Goal: Find specific page/section: Find specific page/section

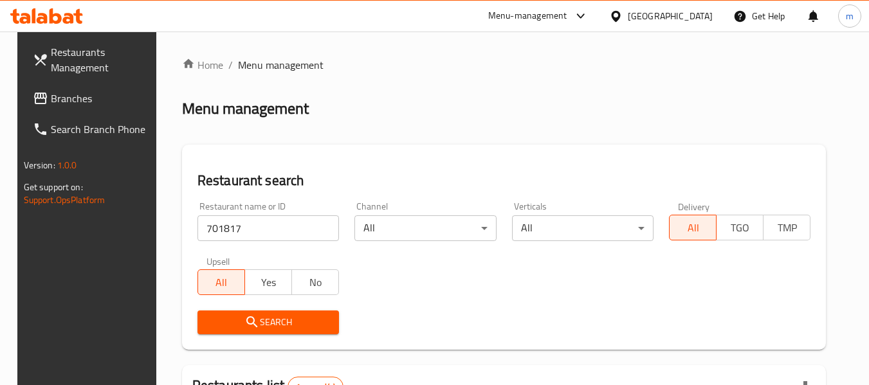
scroll to position [189, 0]
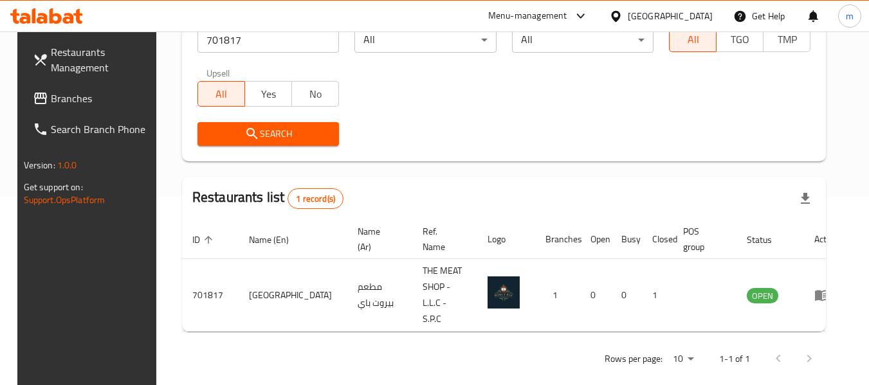
click at [624, 15] on div at bounding box center [618, 16] width 19 height 14
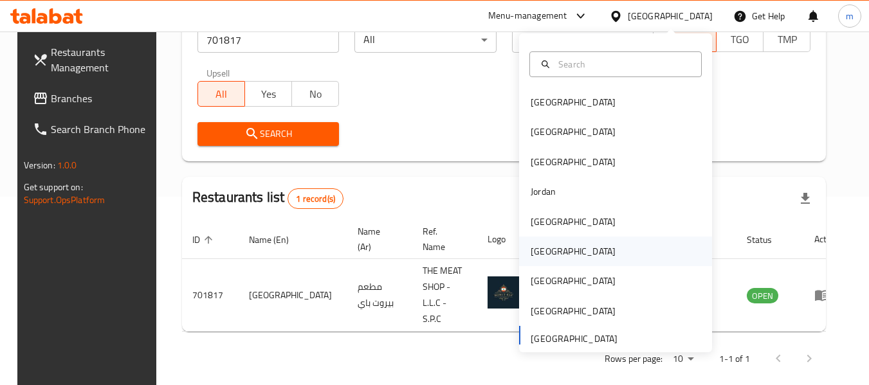
click at [535, 255] on div "[GEOGRAPHIC_DATA]" at bounding box center [573, 252] width 85 height 14
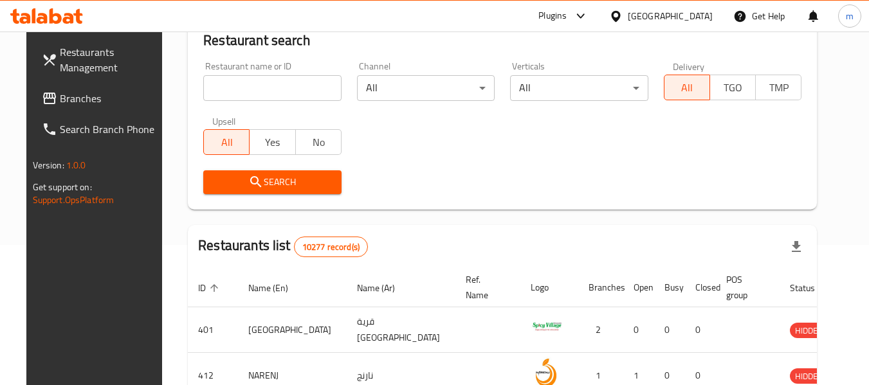
scroll to position [189, 0]
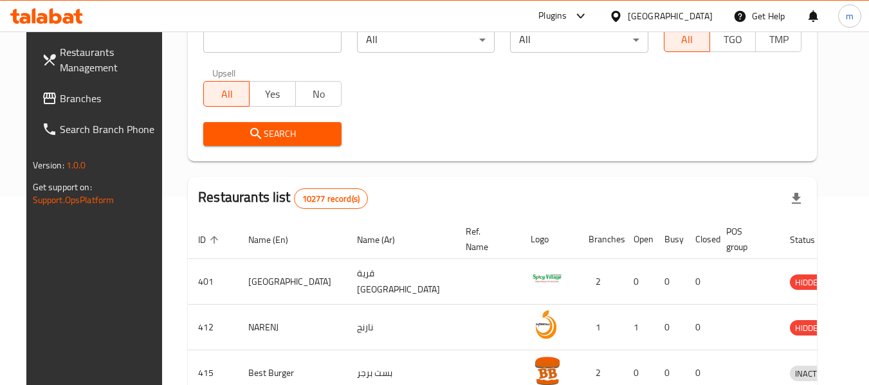
click at [77, 91] on span "Branches" at bounding box center [111, 98] width 102 height 15
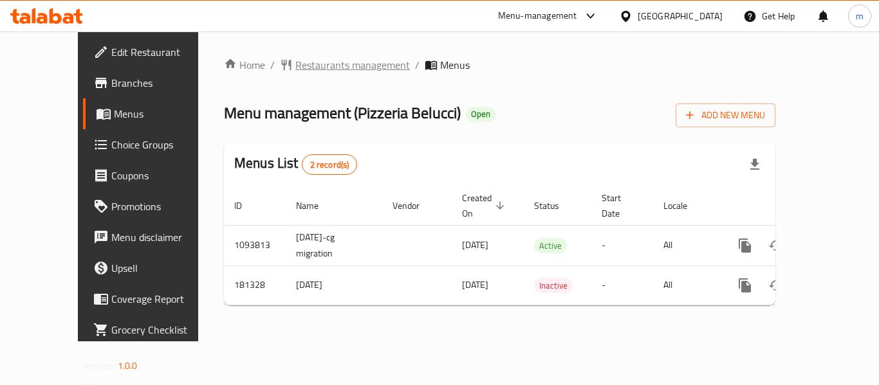
click at [319, 58] on span "Restaurants management" at bounding box center [352, 64] width 115 height 15
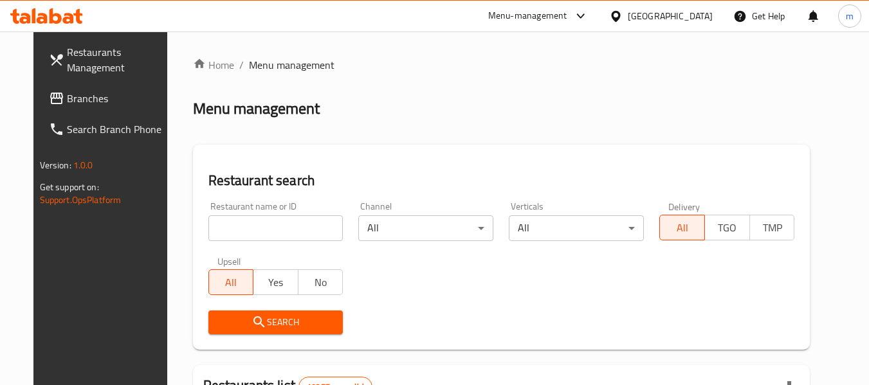
click at [280, 226] on input "search" at bounding box center [275, 229] width 135 height 26
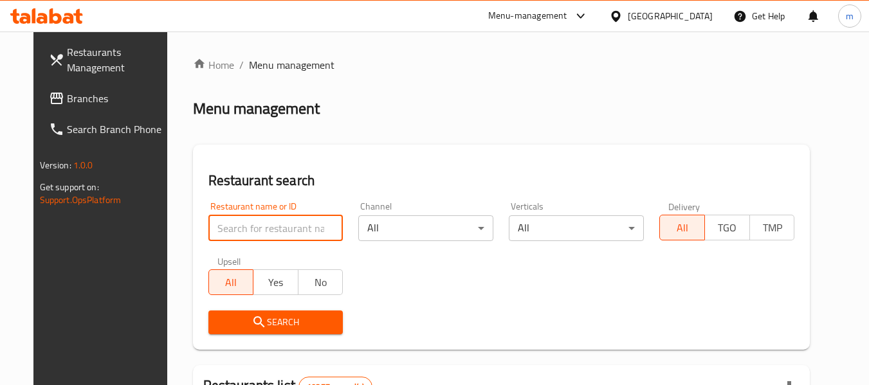
paste input "619197"
type input "619197"
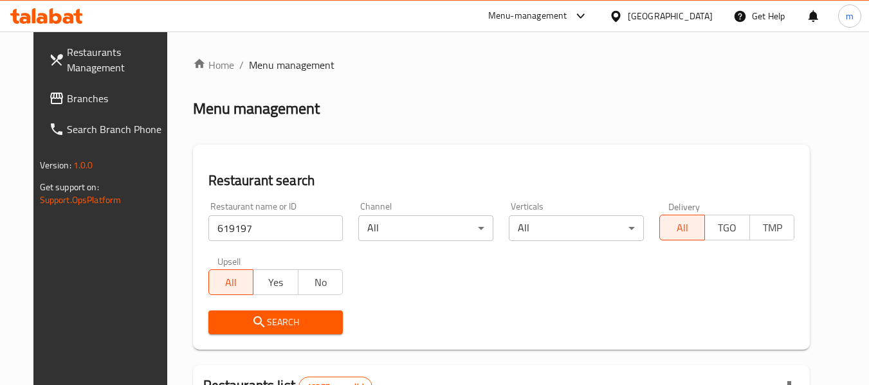
click at [284, 331] on button "Search" at bounding box center [275, 323] width 135 height 24
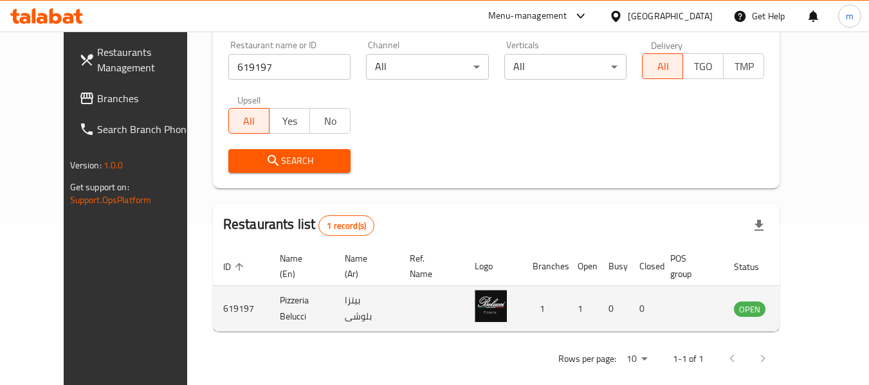
scroll to position [178, 0]
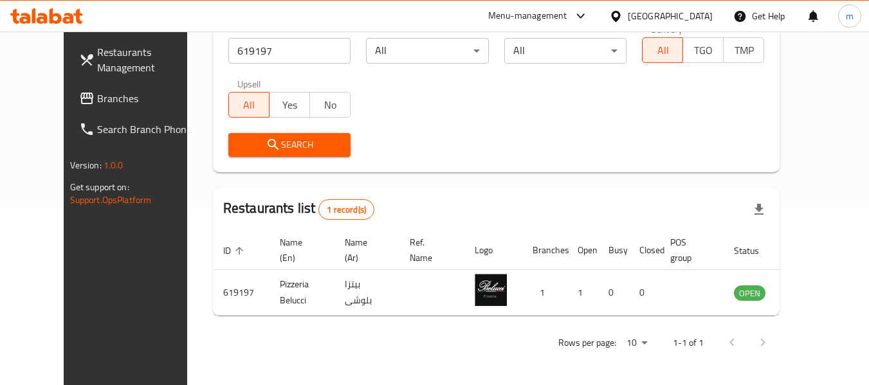
click div "[GEOGRAPHIC_DATA]"
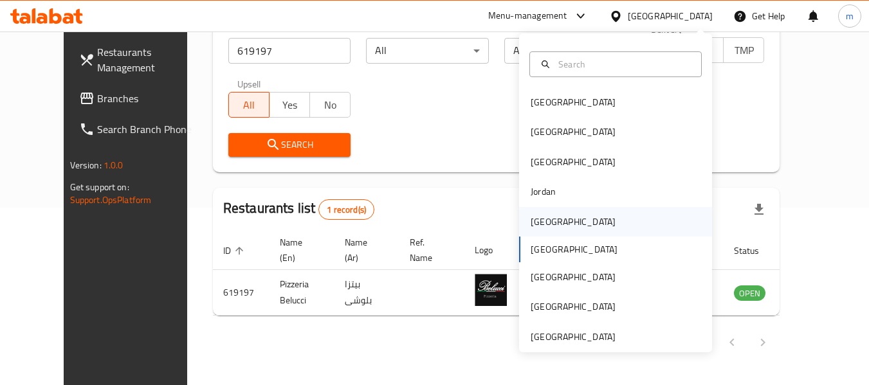
click div "[GEOGRAPHIC_DATA]"
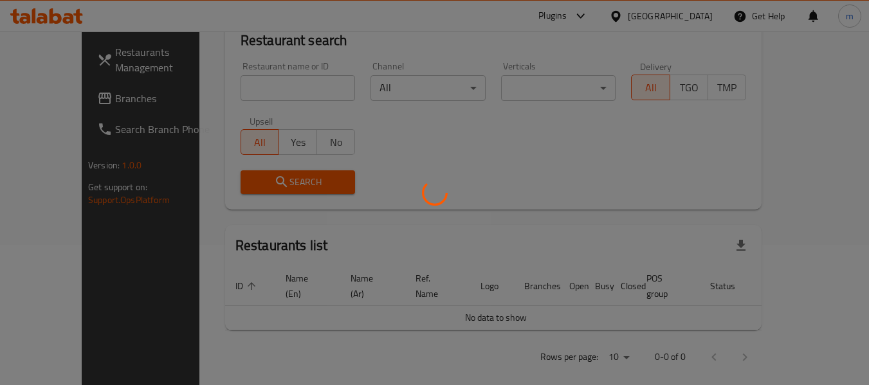
scroll to position [178, 0]
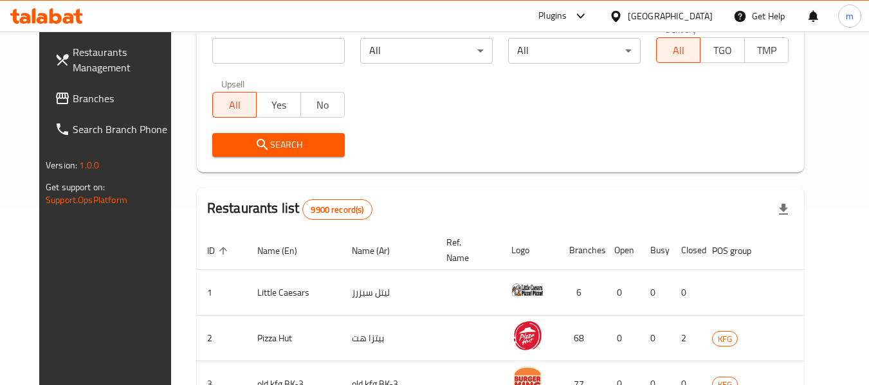
click span "Branches"
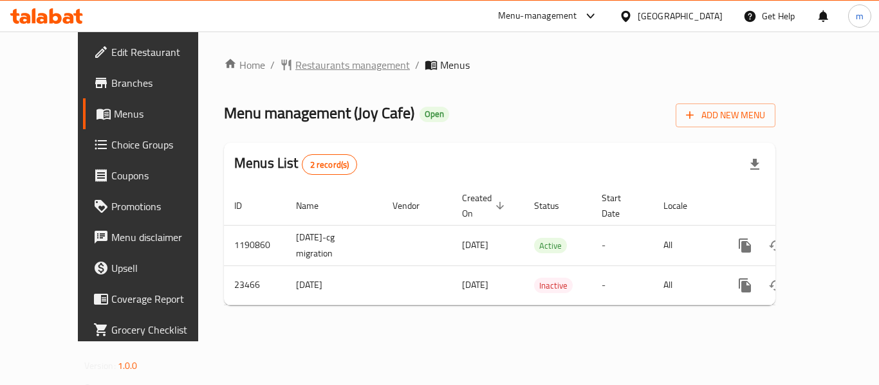
click at [295, 68] on span "Restaurants management" at bounding box center [352, 64] width 115 height 15
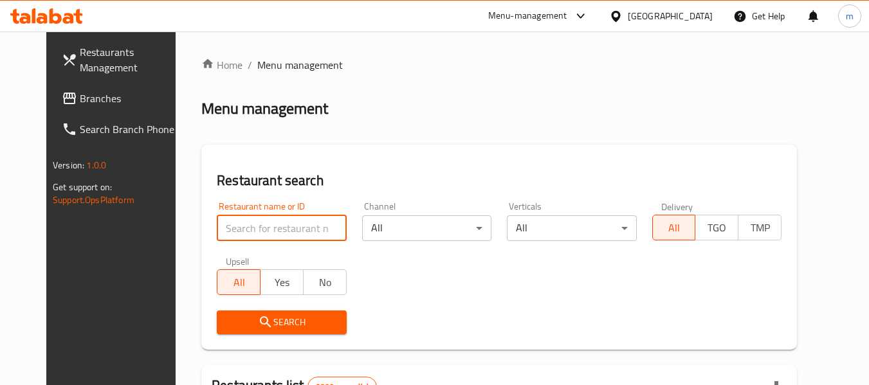
click at [272, 232] on input "search" at bounding box center [281, 229] width 129 height 26
paste input "12367"
type input "12367"
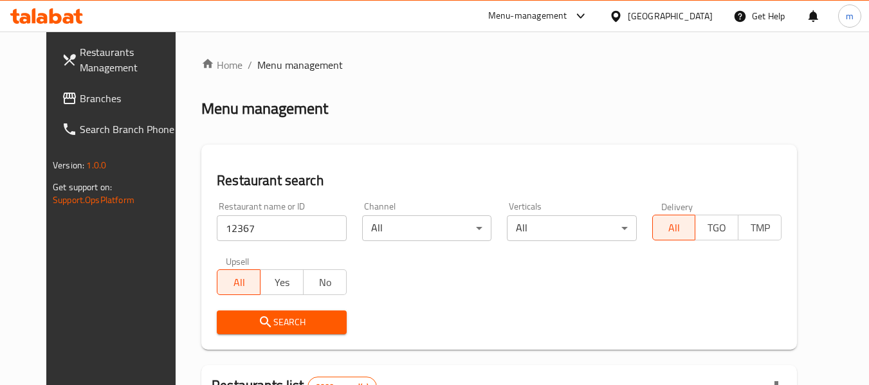
click at [258, 323] on icon "submit" at bounding box center [265, 322] width 15 height 15
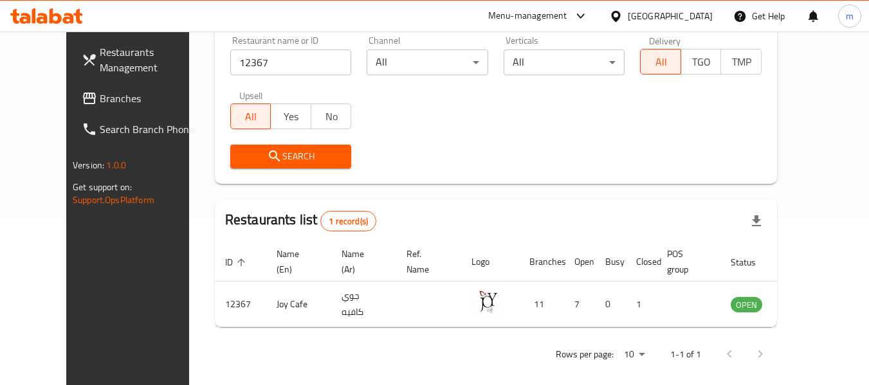
scroll to position [178, 0]
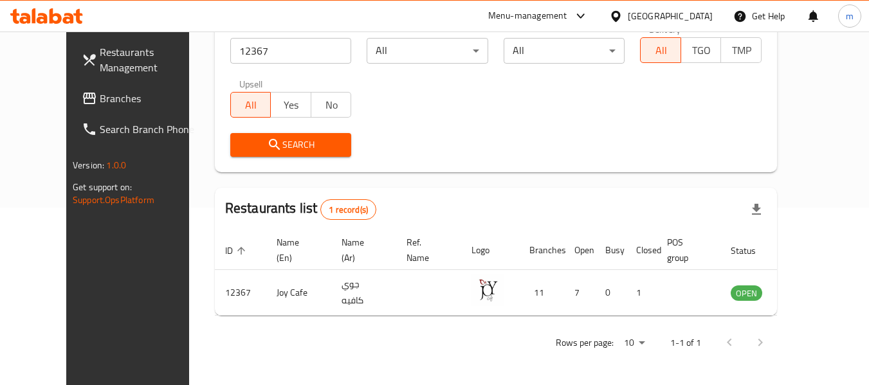
click at [708, 10] on div "[GEOGRAPHIC_DATA]" at bounding box center [670, 16] width 85 height 14
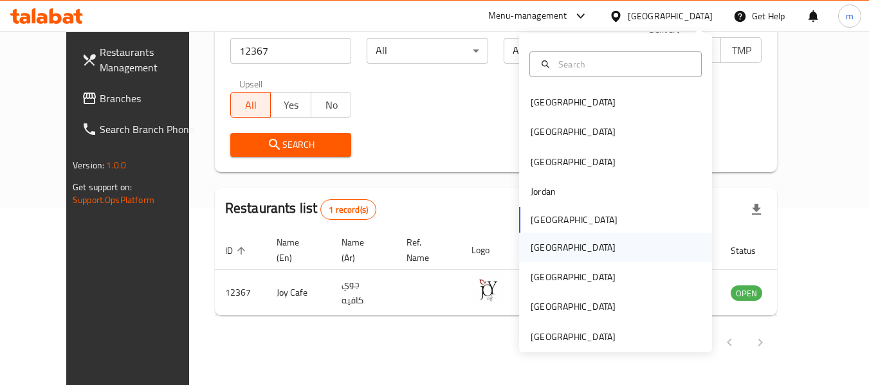
click at [531, 249] on div "[GEOGRAPHIC_DATA]" at bounding box center [573, 248] width 85 height 14
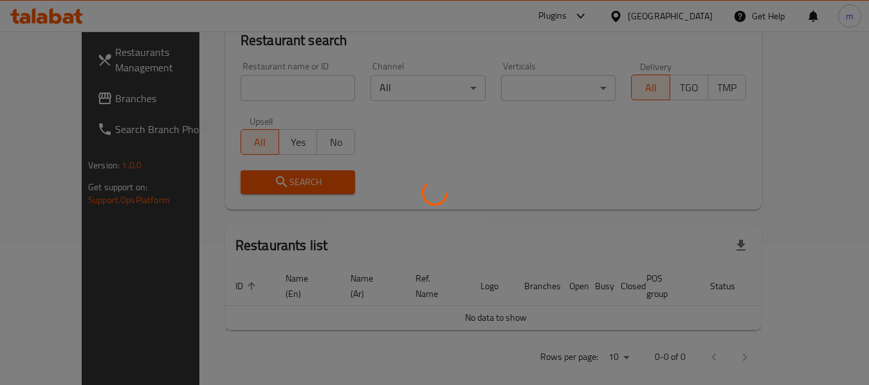
scroll to position [178, 0]
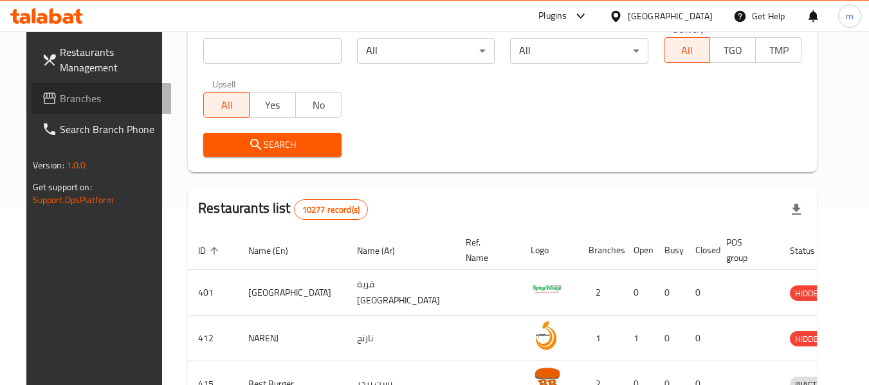
click at [65, 101] on span "Branches" at bounding box center [111, 98] width 102 height 15
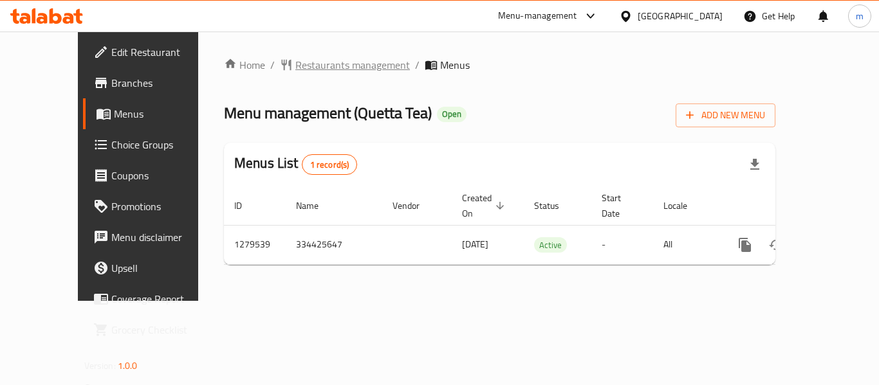
click at [313, 64] on span "Restaurants management" at bounding box center [352, 64] width 115 height 15
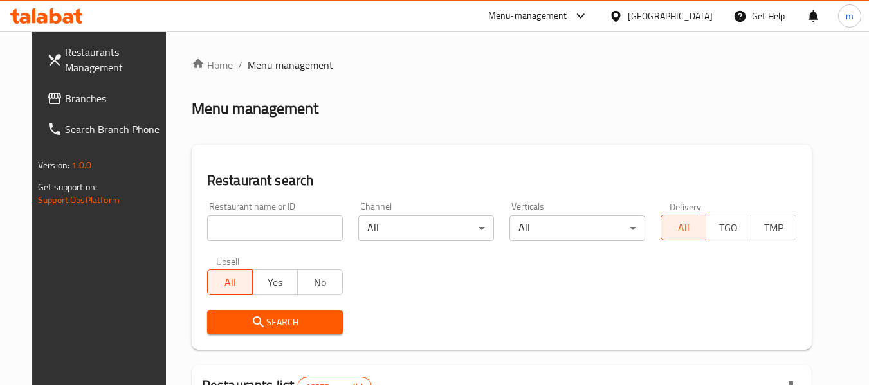
click at [270, 233] on input "search" at bounding box center [275, 229] width 136 height 26
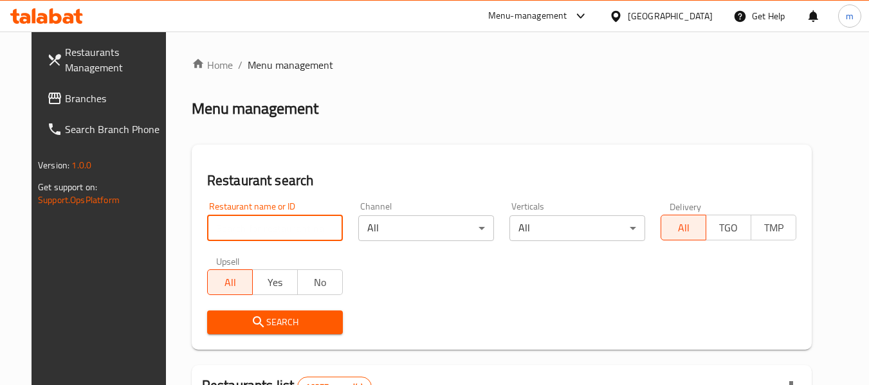
paste input "693346"
type input "693346"
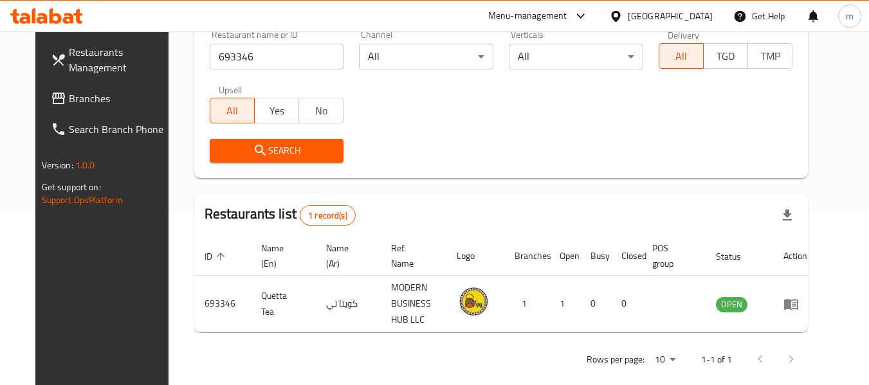
scroll to position [172, 0]
click at [693, 9] on div "[GEOGRAPHIC_DATA]" at bounding box center [670, 16] width 85 height 14
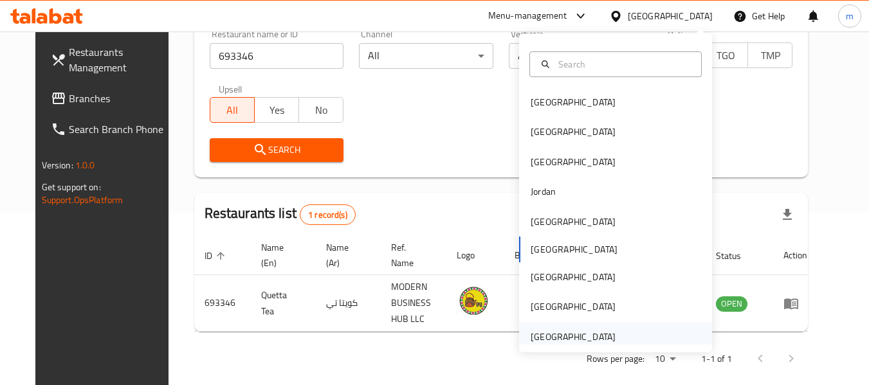
click at [553, 344] on div "[GEOGRAPHIC_DATA]" at bounding box center [573, 337] width 85 height 14
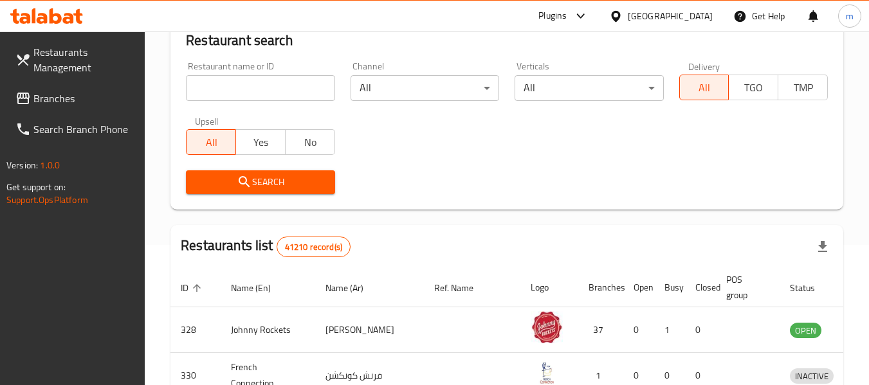
scroll to position [172, 0]
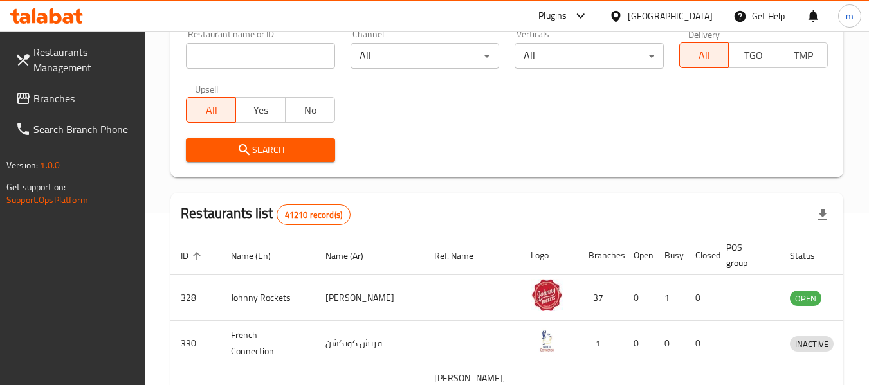
click at [58, 99] on span "Branches" at bounding box center [84, 98] width 102 height 15
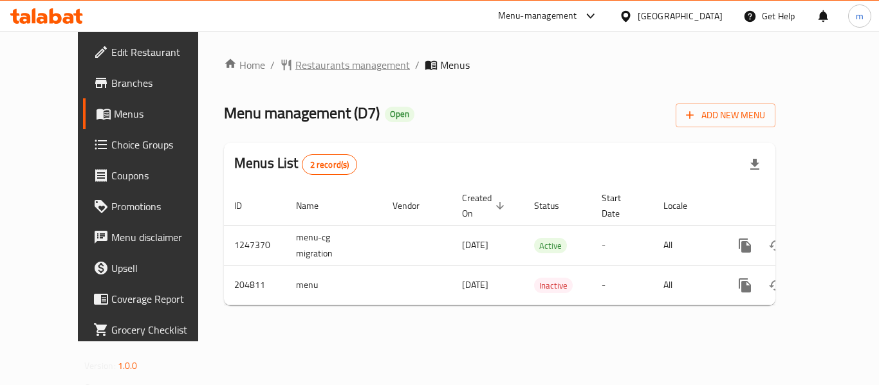
click at [299, 68] on span "Restaurants management" at bounding box center [352, 64] width 115 height 15
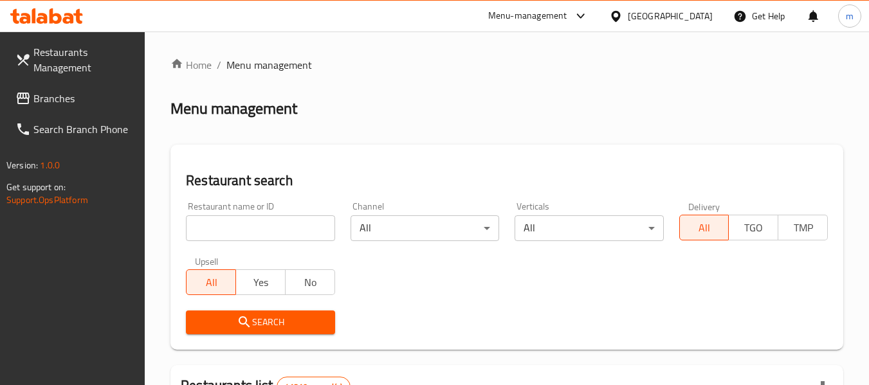
click at [264, 226] on input "search" at bounding box center [260, 229] width 149 height 26
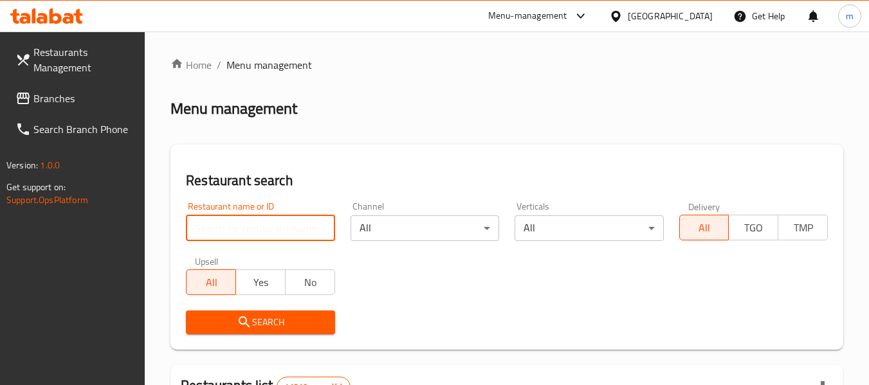
paste input "622763"
type input "622763"
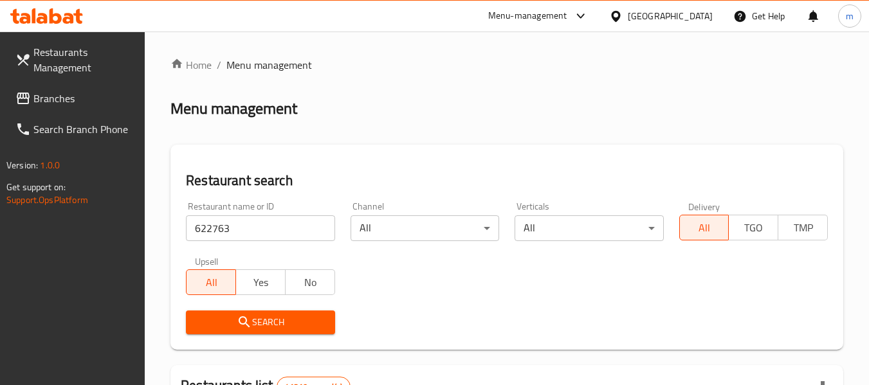
click at [272, 334] on button "Search" at bounding box center [260, 323] width 149 height 24
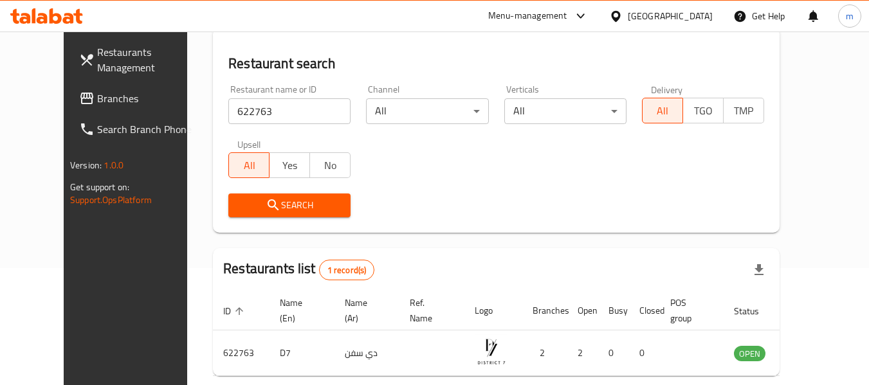
scroll to position [49, 0]
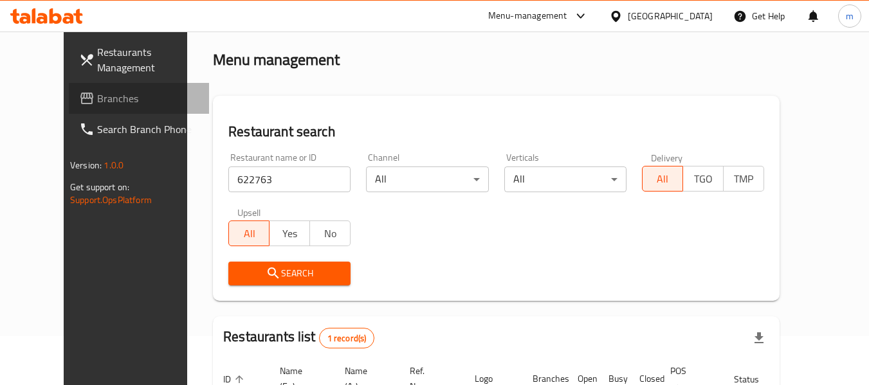
click at [97, 95] on span "Branches" at bounding box center [148, 98] width 102 height 15
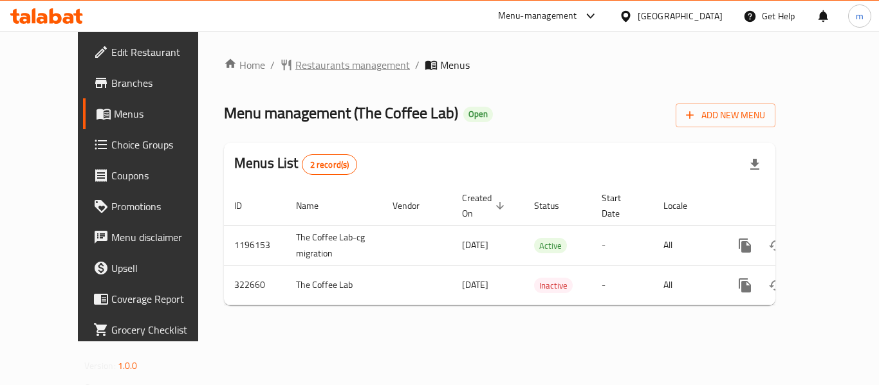
click at [295, 60] on span "Restaurants management" at bounding box center [352, 64] width 115 height 15
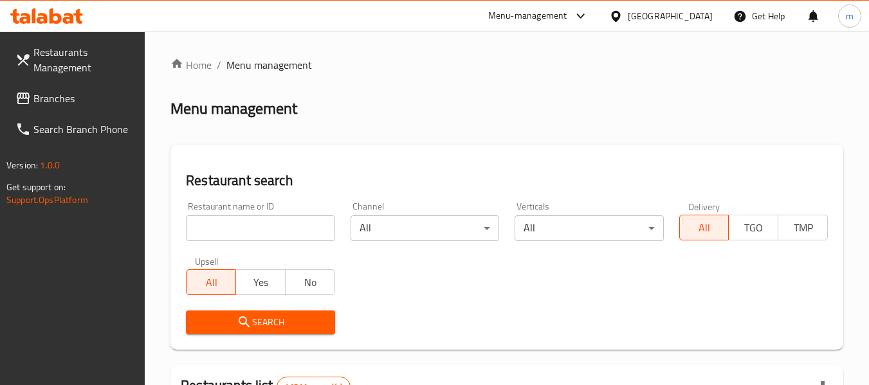
click at [248, 228] on input "search" at bounding box center [260, 229] width 149 height 26
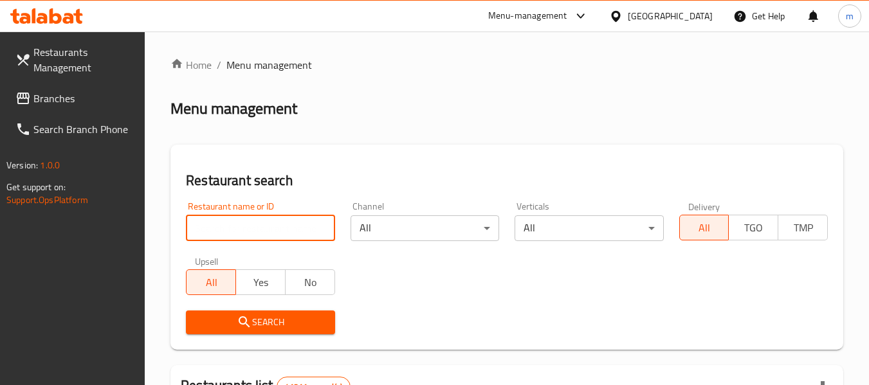
paste input "629579"
type input "629579"
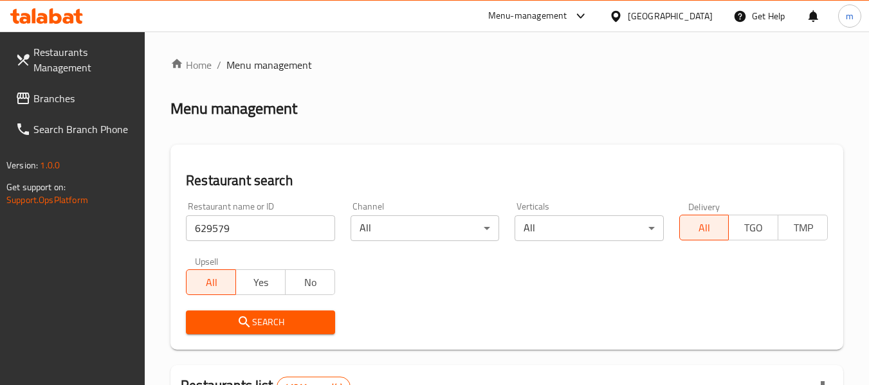
click at [266, 321] on span "Search" at bounding box center [260, 323] width 128 height 16
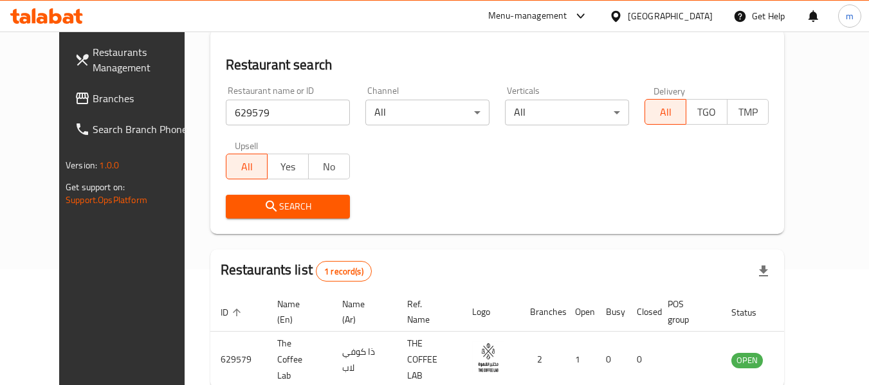
scroll to position [172, 0]
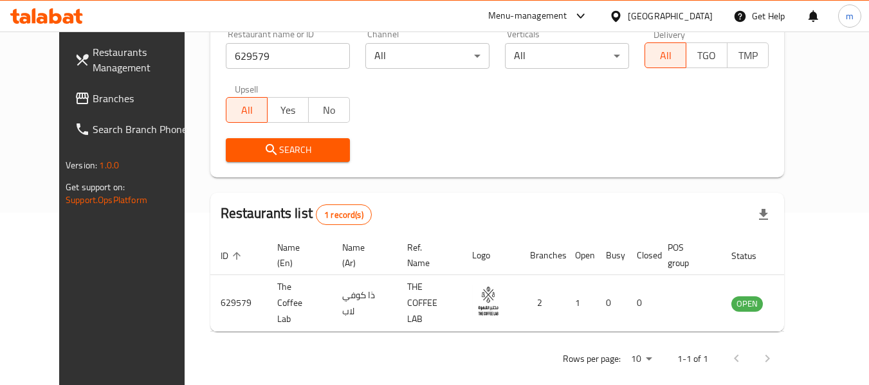
click at [93, 91] on span "Branches" at bounding box center [144, 98] width 102 height 15
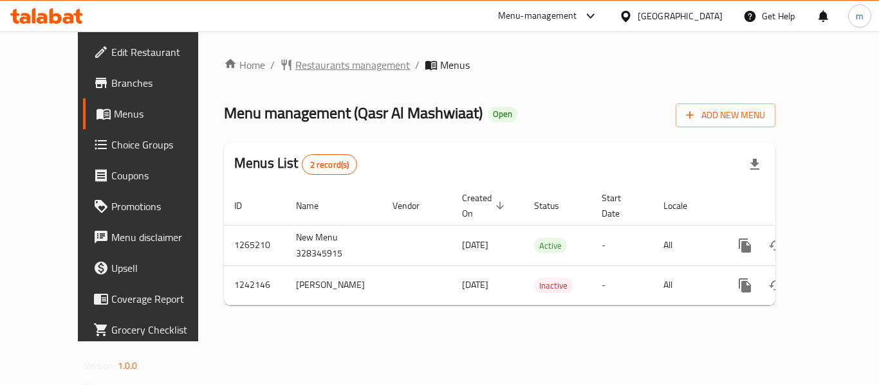
click at [295, 62] on span "Restaurants management" at bounding box center [352, 64] width 115 height 15
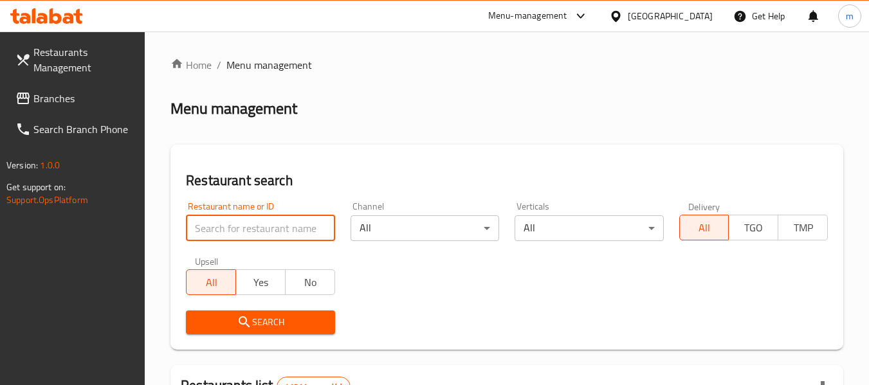
click at [279, 223] on input "search" at bounding box center [260, 229] width 149 height 26
paste input "681002"
type input "681002"
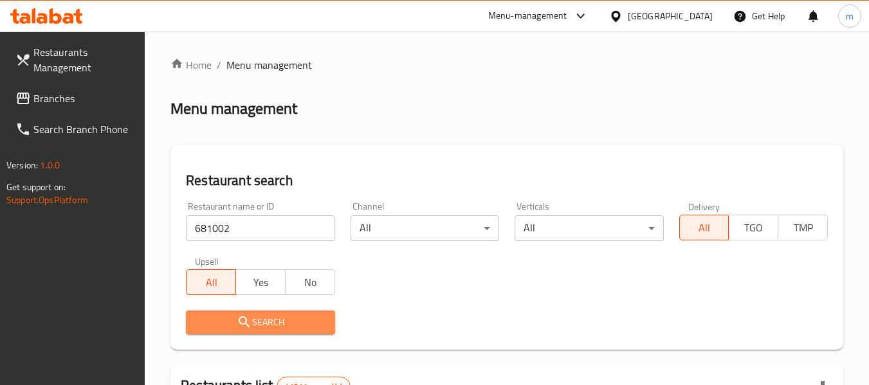
click at [268, 323] on span "Search" at bounding box center [260, 323] width 128 height 16
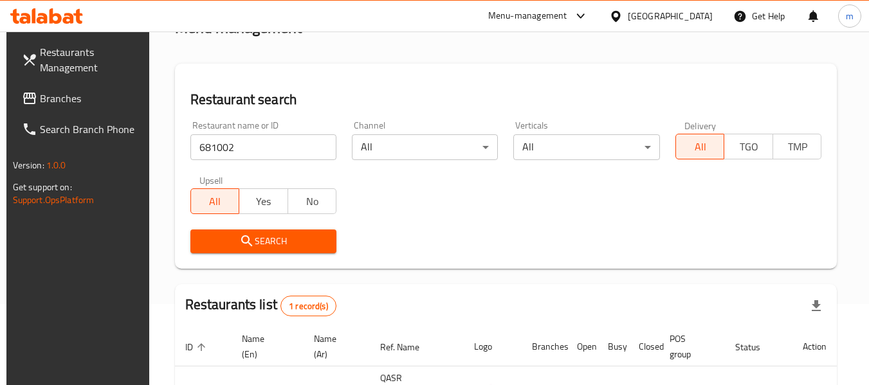
scroll to position [172, 0]
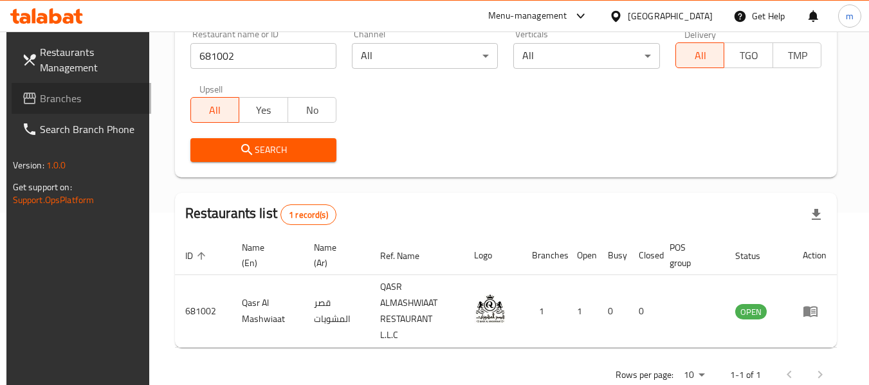
click at [61, 95] on span "Branches" at bounding box center [91, 98] width 102 height 15
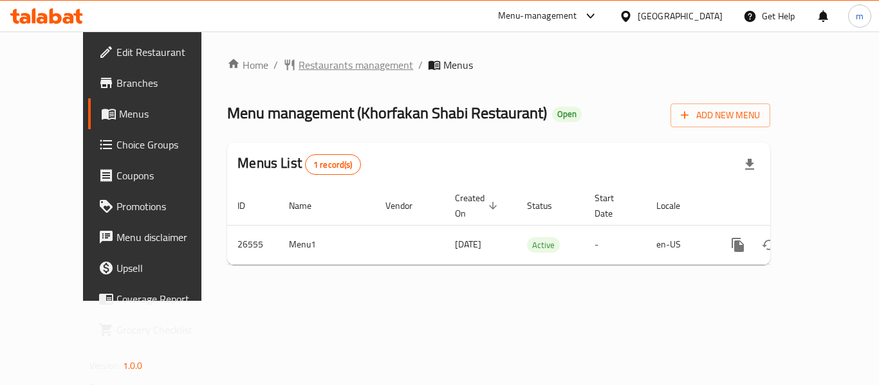
click at [311, 58] on span "Restaurants management" at bounding box center [356, 64] width 115 height 15
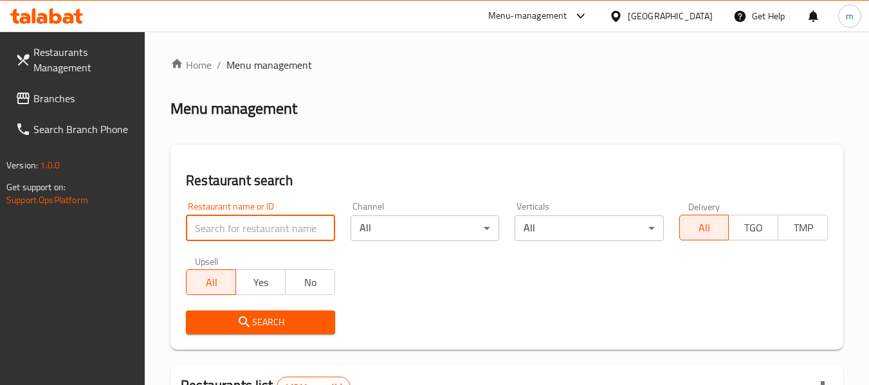
click at [268, 231] on input "search" at bounding box center [260, 229] width 149 height 26
paste input "13735"
type input "13735"
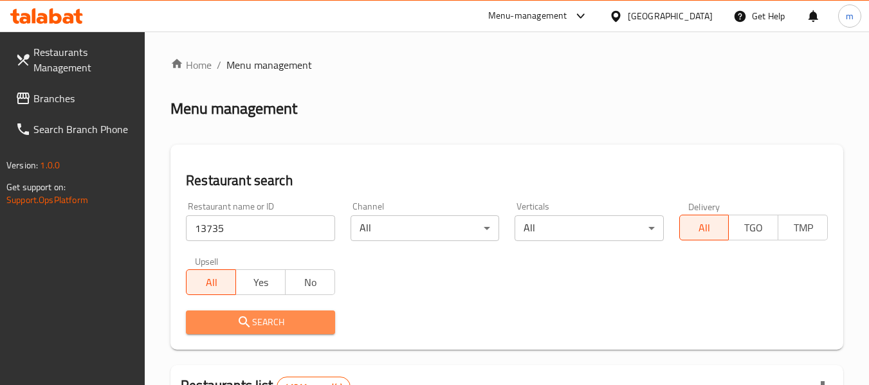
click at [281, 328] on span "Search" at bounding box center [260, 323] width 128 height 16
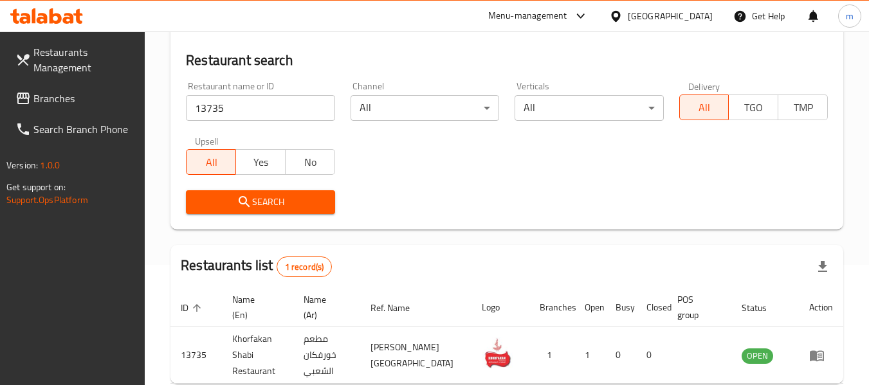
scroll to position [189, 0]
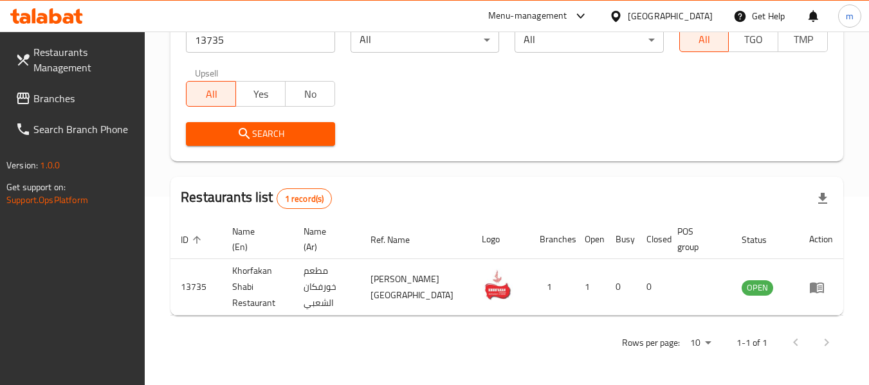
click at [37, 106] on span "Branches" at bounding box center [84, 98] width 102 height 15
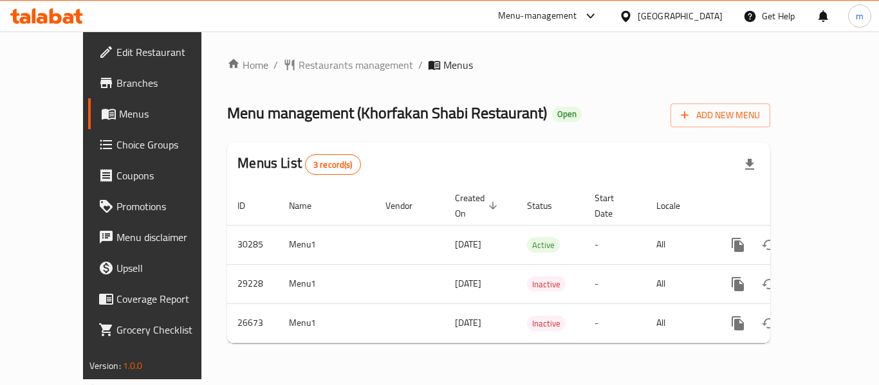
click at [299, 61] on span "Restaurants management" at bounding box center [356, 64] width 115 height 15
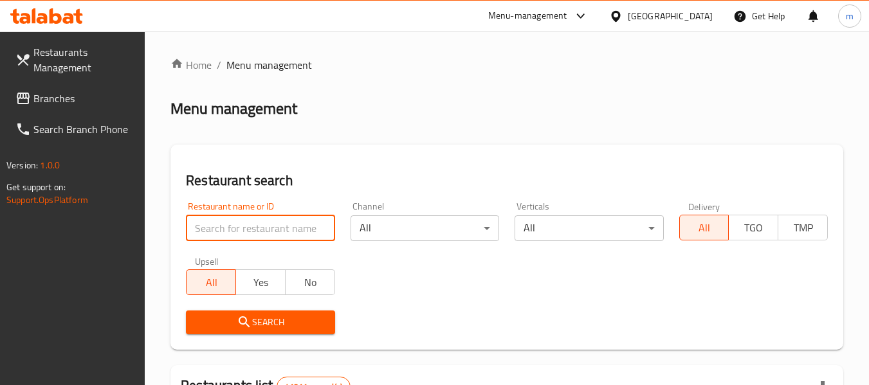
click at [268, 229] on input "search" at bounding box center [260, 229] width 149 height 26
paste input "13899"
type input "13899"
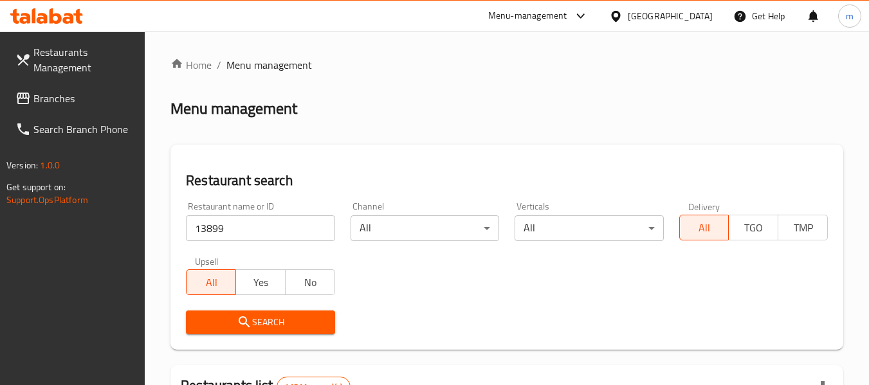
click at [272, 322] on span "Search" at bounding box center [260, 323] width 128 height 16
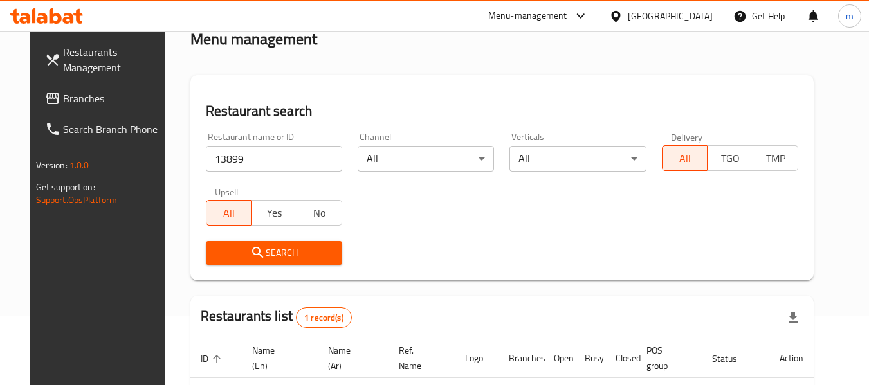
scroll to position [172, 0]
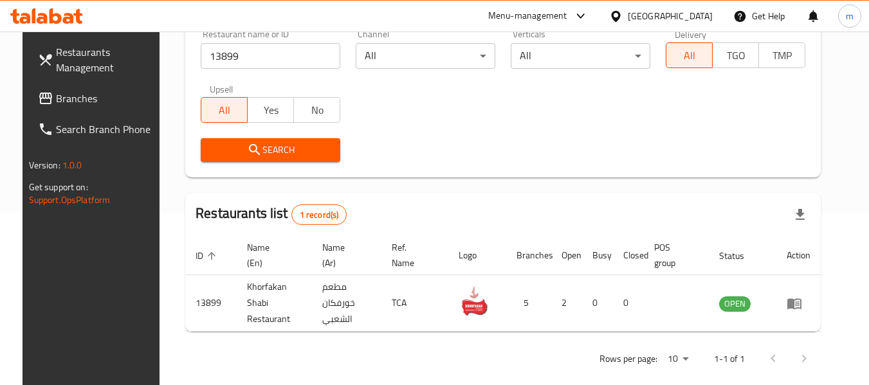
click at [56, 94] on span "Branches" at bounding box center [107, 98] width 102 height 15
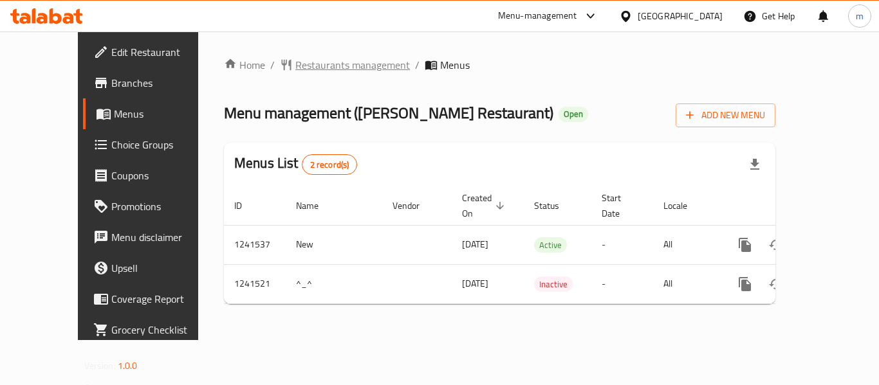
click at [295, 63] on span "Restaurants management" at bounding box center [352, 64] width 115 height 15
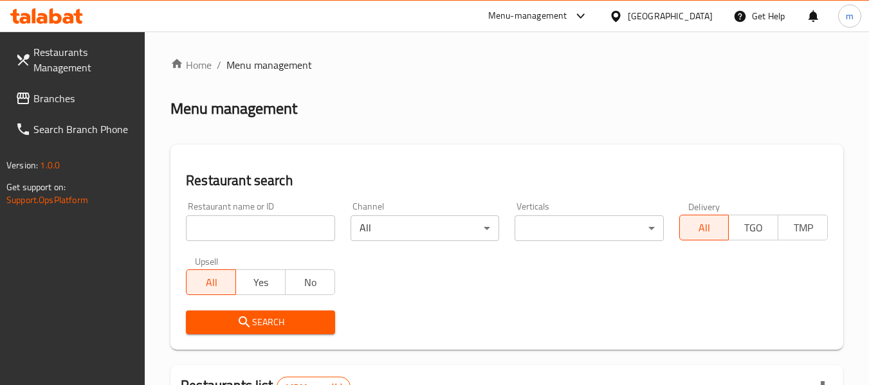
click at [259, 225] on input "search" at bounding box center [260, 229] width 149 height 26
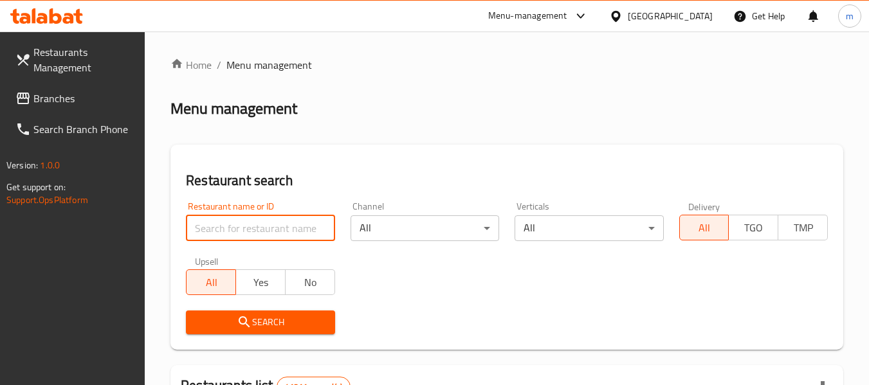
paste input "680706"
type input "680706"
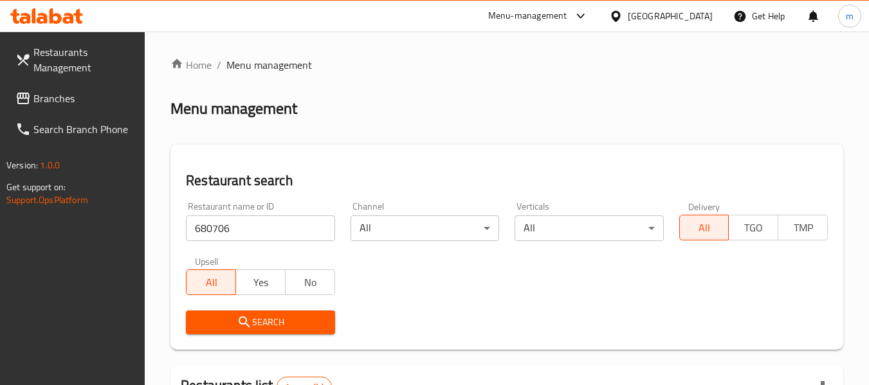
scroll to position [189, 0]
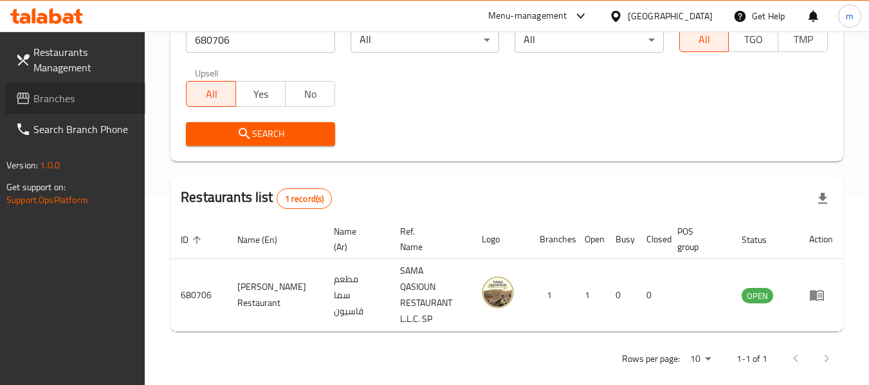
click at [35, 91] on span "Branches" at bounding box center [84, 98] width 102 height 15
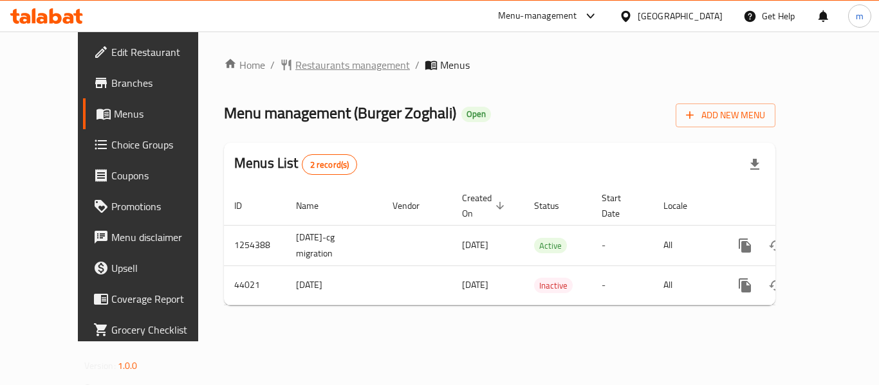
click at [297, 64] on span "Restaurants management" at bounding box center [352, 64] width 115 height 15
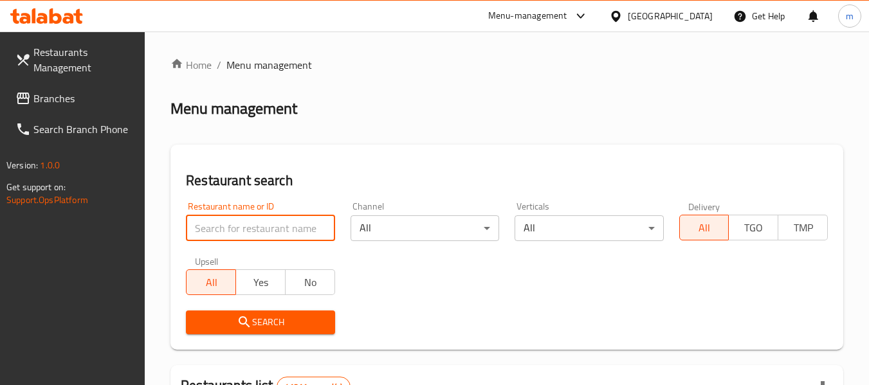
click at [262, 230] on input "search" at bounding box center [260, 229] width 149 height 26
paste input "22703"
type input "22703"
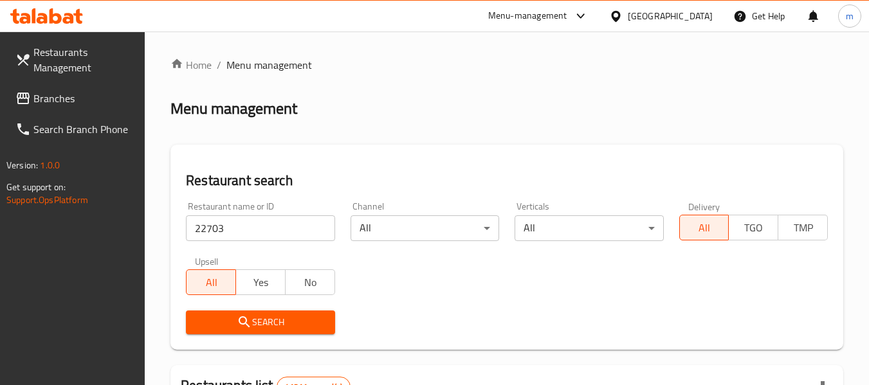
click at [257, 320] on span "Search" at bounding box center [260, 323] width 128 height 16
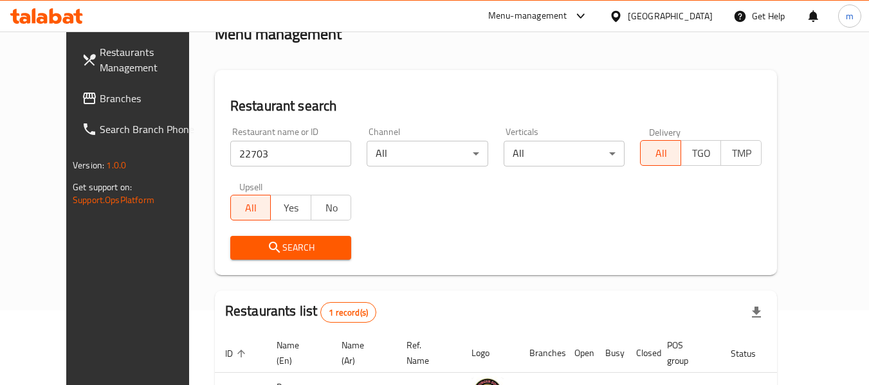
scroll to position [178, 0]
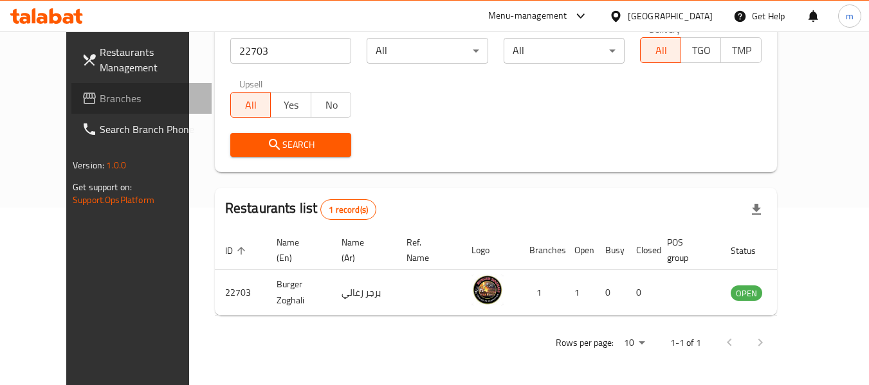
click at [100, 93] on span "Branches" at bounding box center [151, 98] width 102 height 15
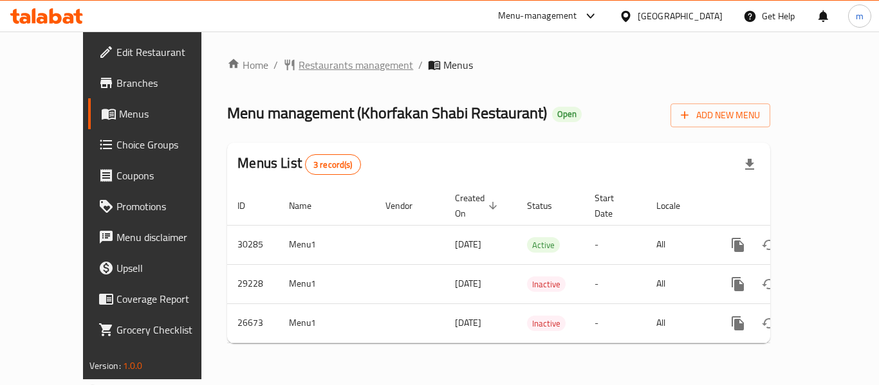
click at [299, 64] on span "Restaurants management" at bounding box center [356, 64] width 115 height 15
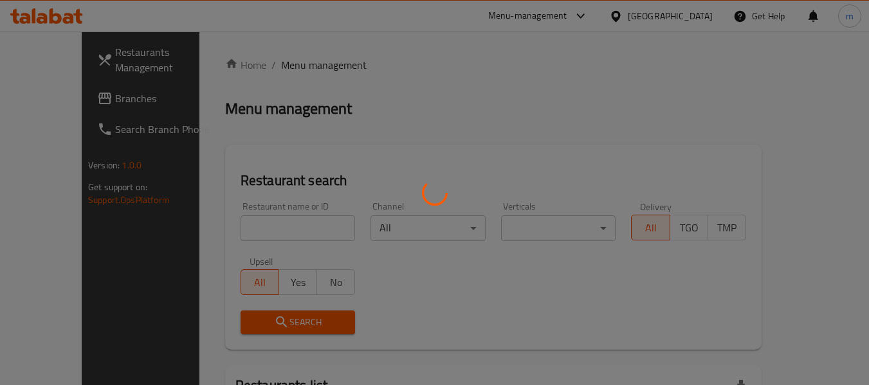
click at [262, 220] on div at bounding box center [434, 192] width 869 height 385
click at [257, 227] on div at bounding box center [434, 192] width 869 height 385
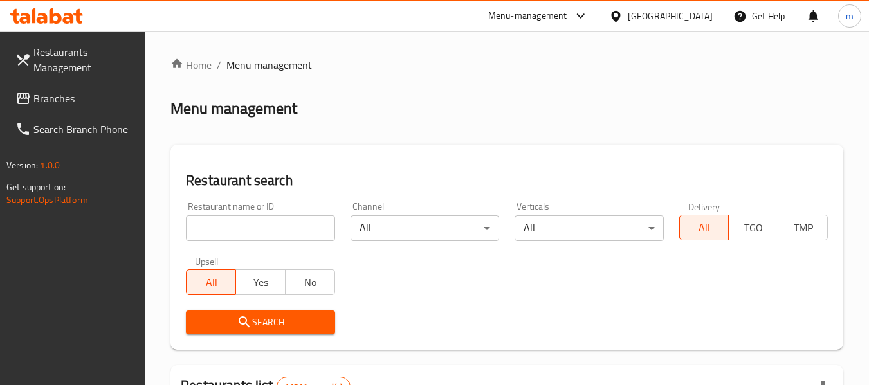
click at [253, 241] on div "Restaurant name or ID Restaurant name or ID" at bounding box center [260, 221] width 164 height 55
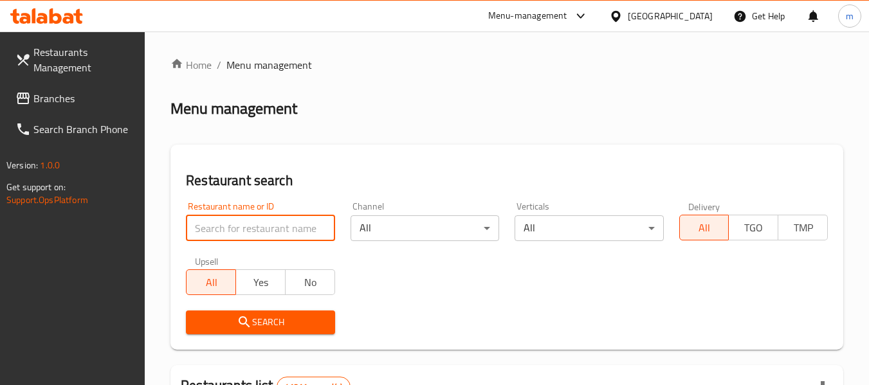
click at [254, 237] on input "search" at bounding box center [260, 229] width 149 height 26
click at [262, 229] on input "search" at bounding box center [260, 229] width 149 height 26
paste input "13899"
type input "13899"
click at [263, 327] on span "Search" at bounding box center [260, 323] width 128 height 16
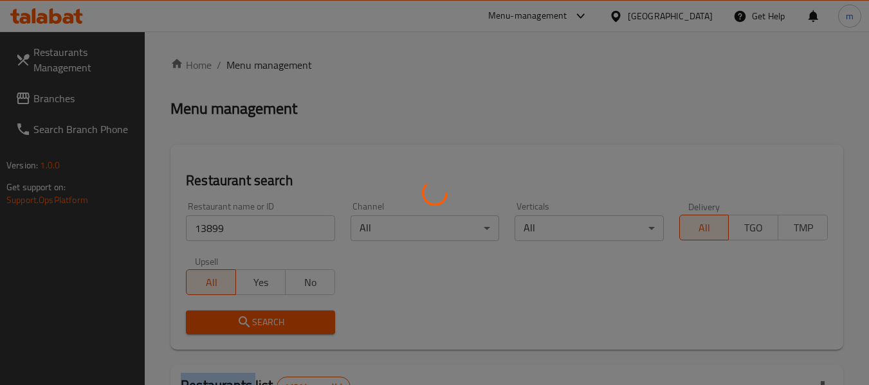
click at [263, 327] on div at bounding box center [434, 192] width 869 height 385
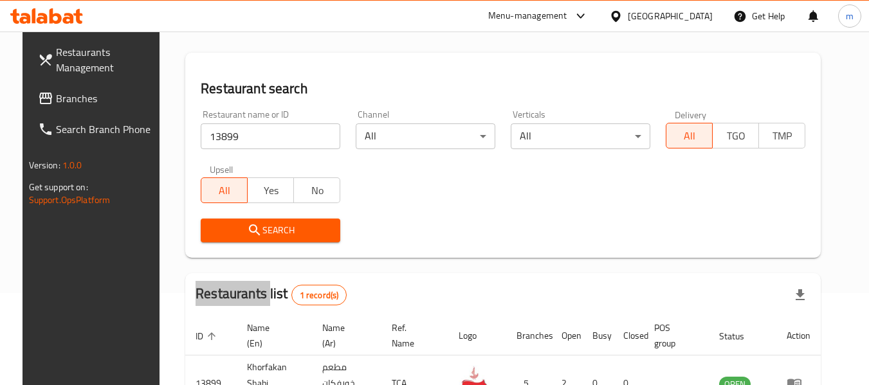
scroll to position [172, 0]
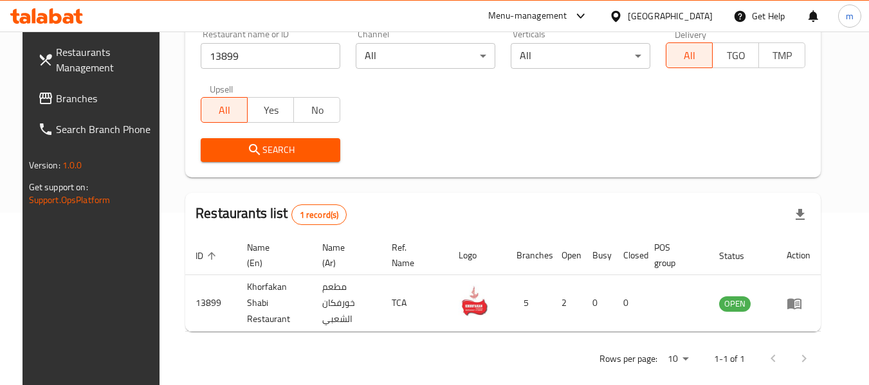
click at [640, 12] on div "[GEOGRAPHIC_DATA]" at bounding box center [670, 16] width 85 height 14
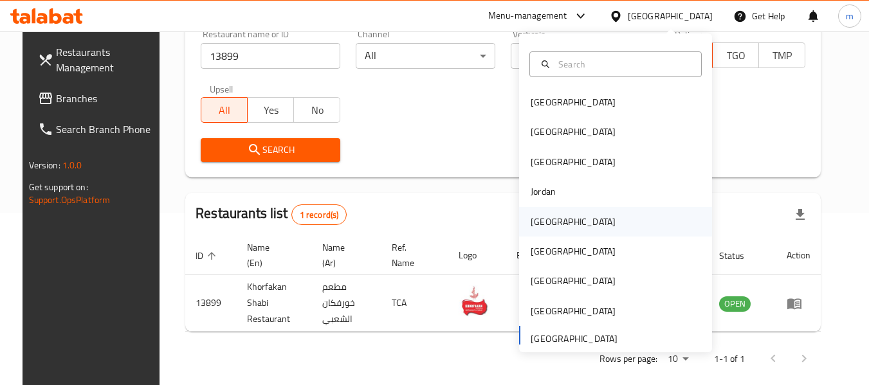
click at [541, 207] on div "[GEOGRAPHIC_DATA]" at bounding box center [574, 222] width 106 height 30
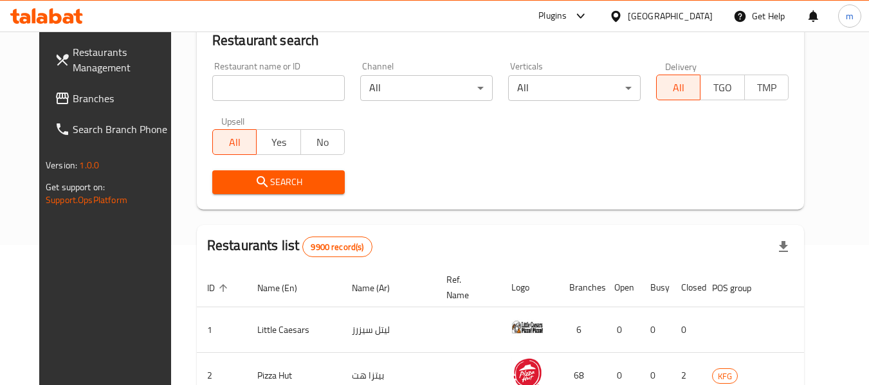
scroll to position [172, 0]
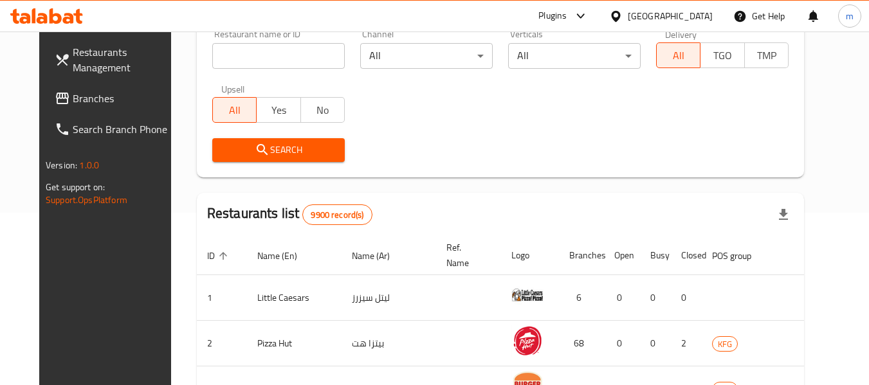
click at [73, 100] on span "Branches" at bounding box center [124, 98] width 102 height 15
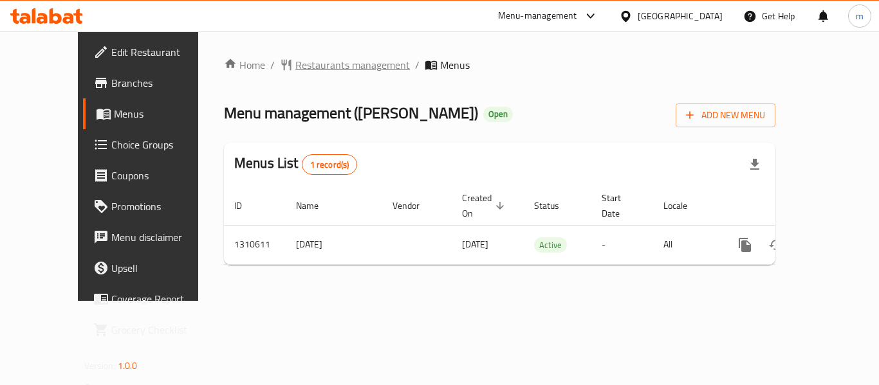
click at [315, 66] on span "Restaurants management" at bounding box center [352, 64] width 115 height 15
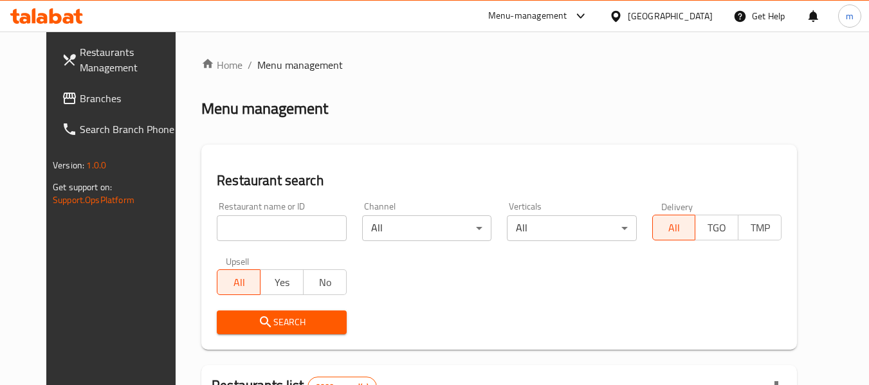
click at [241, 231] on input "search" at bounding box center [281, 229] width 129 height 26
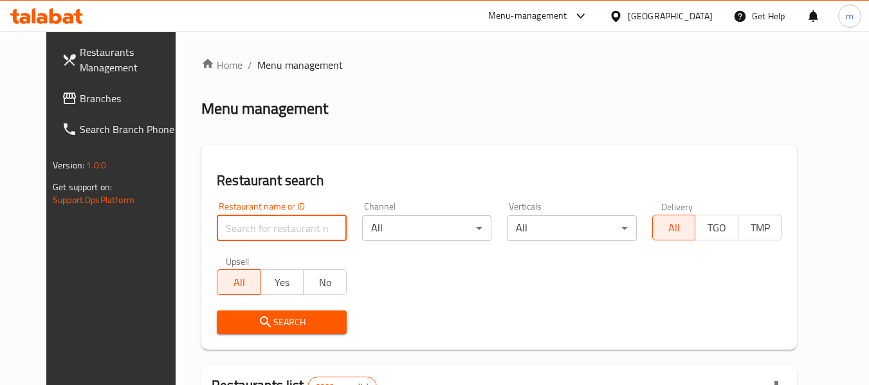
paste input "705514"
type input "705514"
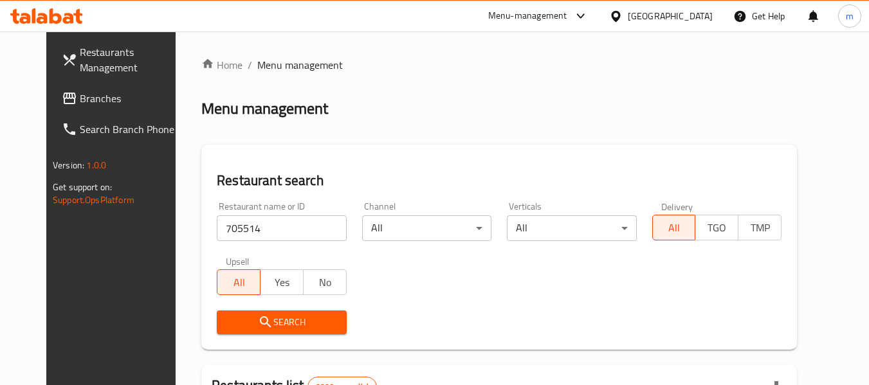
click at [256, 331] on button "Search" at bounding box center [281, 323] width 129 height 24
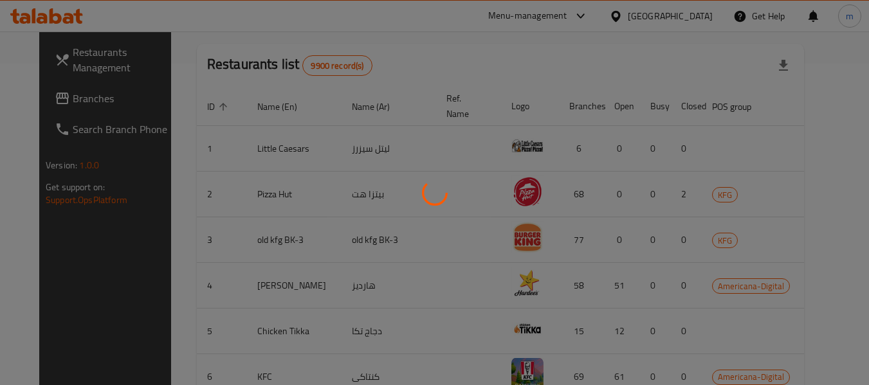
scroll to position [189, 0]
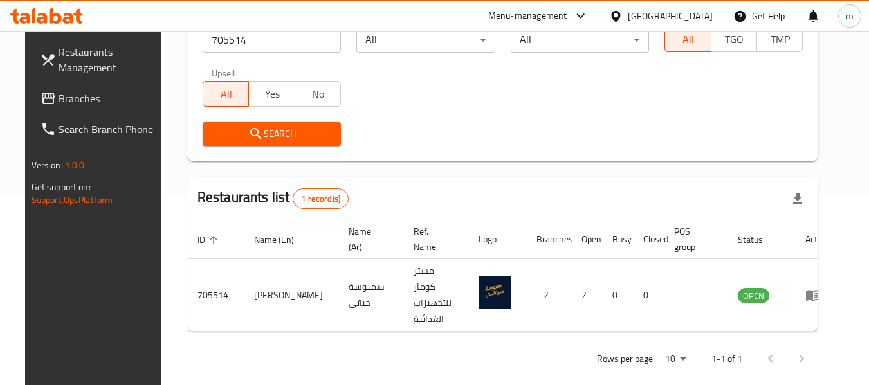
click at [696, 13] on div "[GEOGRAPHIC_DATA]" at bounding box center [670, 16] width 85 height 14
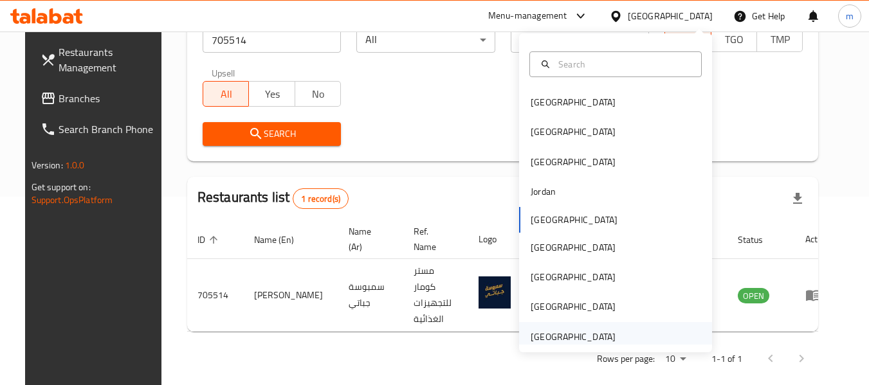
click at [584, 332] on div "[GEOGRAPHIC_DATA]" at bounding box center [573, 337] width 85 height 14
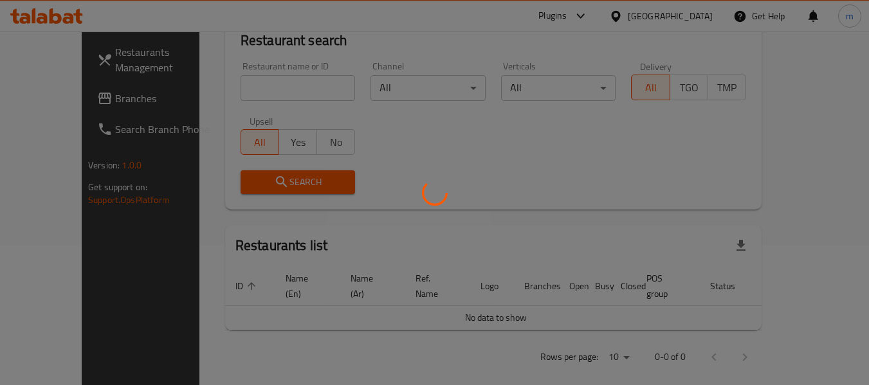
scroll to position [189, 0]
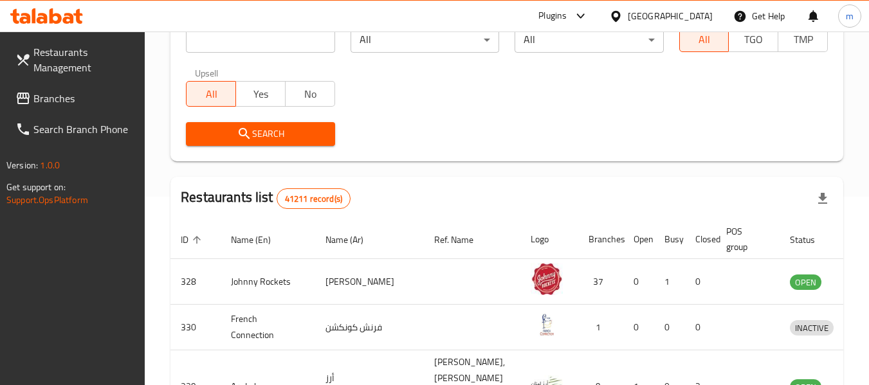
click at [39, 75] on span "Restaurants Management" at bounding box center [84, 59] width 102 height 31
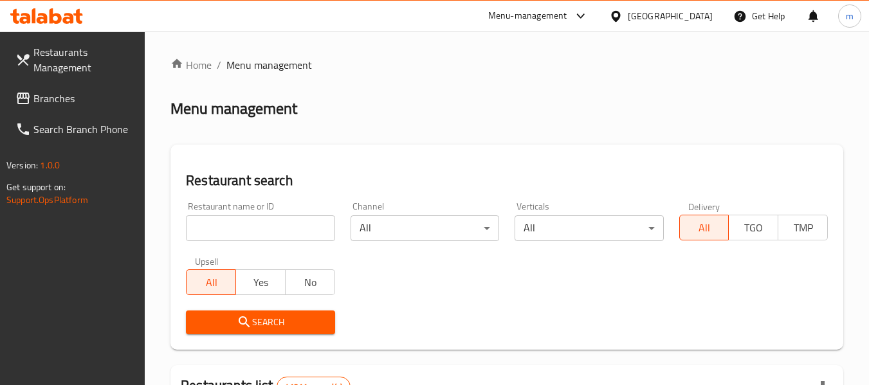
drag, startPoint x: 0, startPoint y: 0, endPoint x: 70, endPoint y: 102, distance: 124.0
click at [70, 102] on span "Branches" at bounding box center [84, 98] width 102 height 15
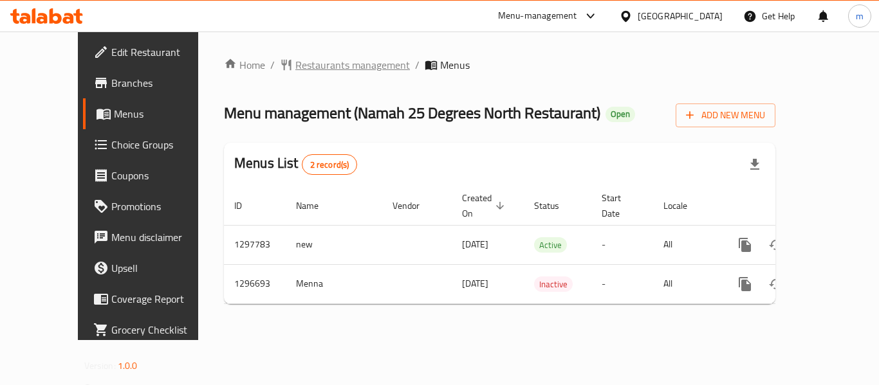
click at [295, 68] on span "Restaurants management" at bounding box center [352, 64] width 115 height 15
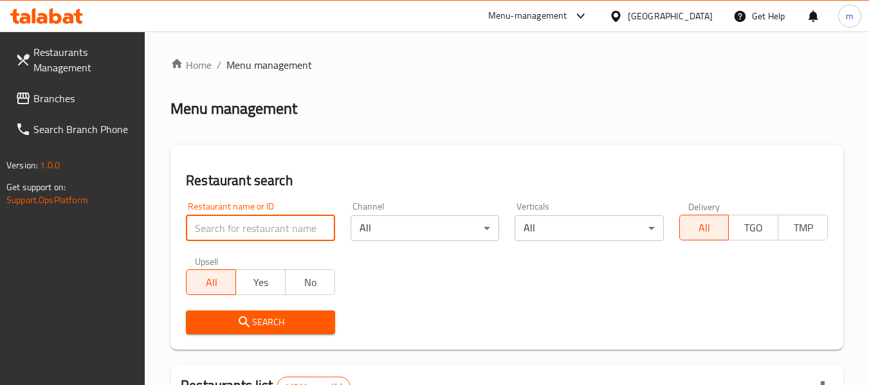
click at [241, 233] on input "search" at bounding box center [260, 229] width 149 height 26
paste input "700143"
type input "700143"
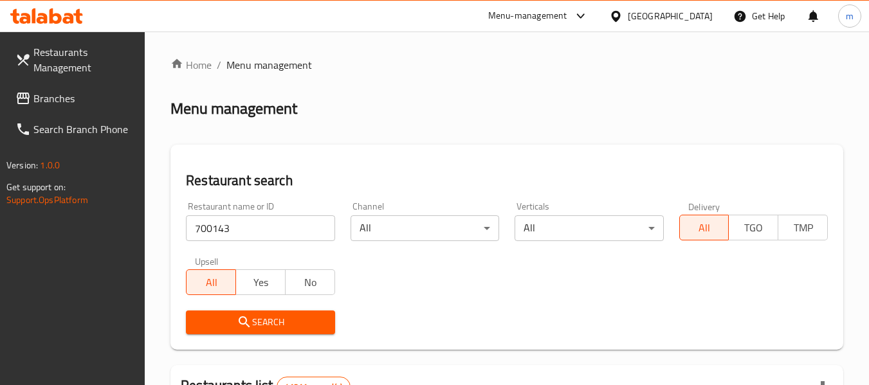
click at [257, 317] on span "Search" at bounding box center [260, 323] width 128 height 16
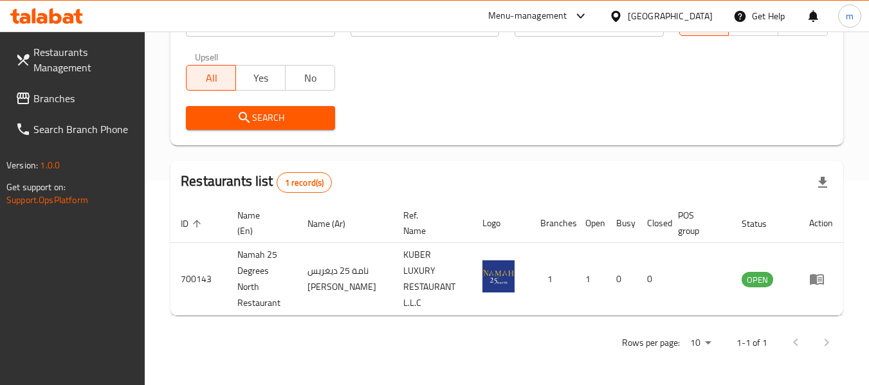
scroll to position [205, 0]
click at [44, 92] on span "Branches" at bounding box center [84, 98] width 102 height 15
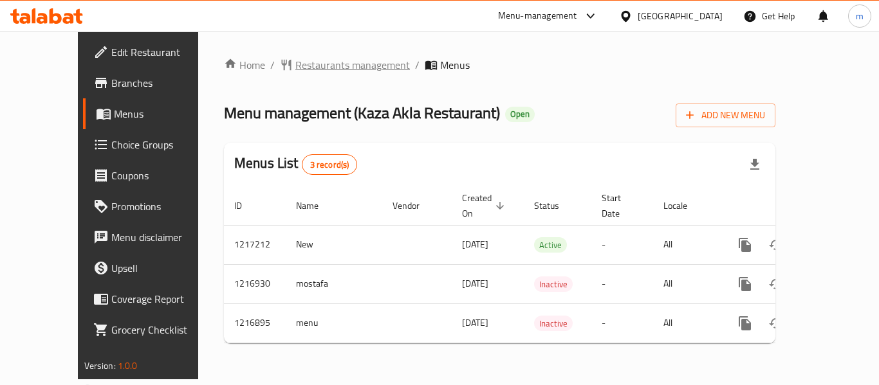
click at [306, 65] on span "Restaurants management" at bounding box center [352, 64] width 115 height 15
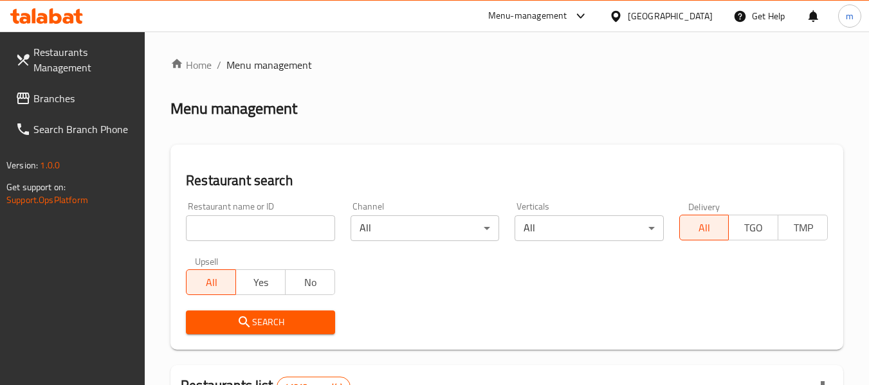
click at [268, 228] on input "search" at bounding box center [260, 229] width 149 height 26
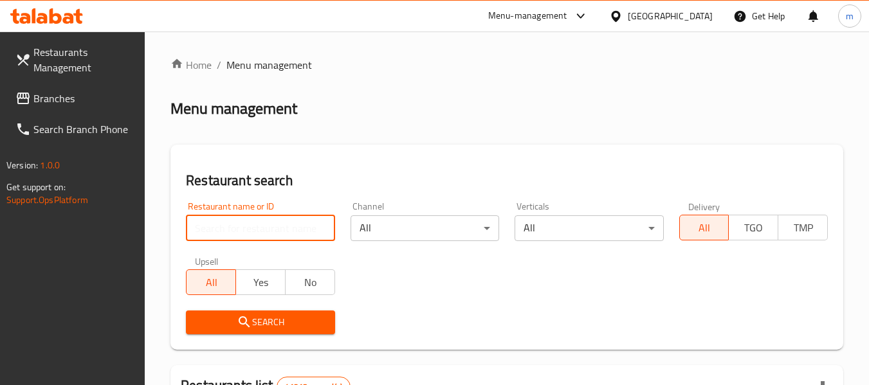
paste input "672544"
type input "672544"
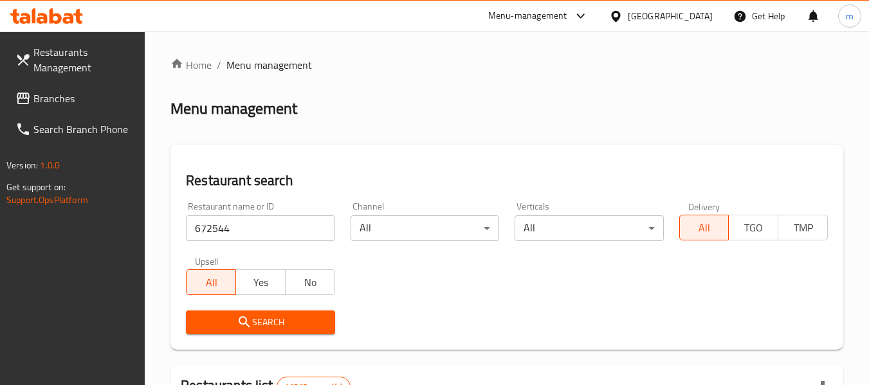
click at [264, 326] on span "Search" at bounding box center [260, 323] width 128 height 16
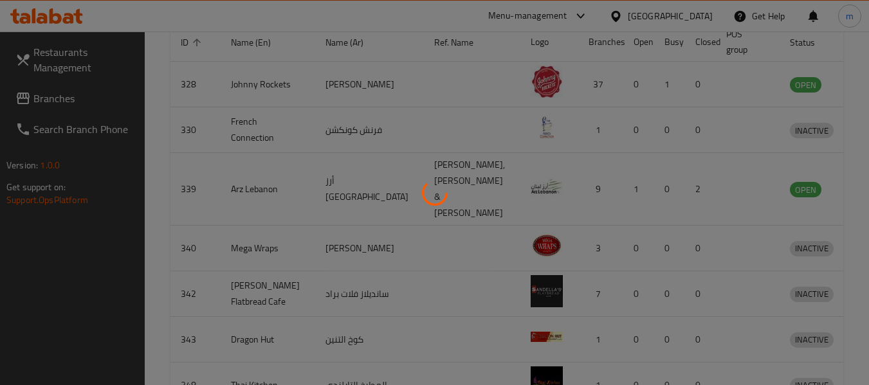
scroll to position [205, 0]
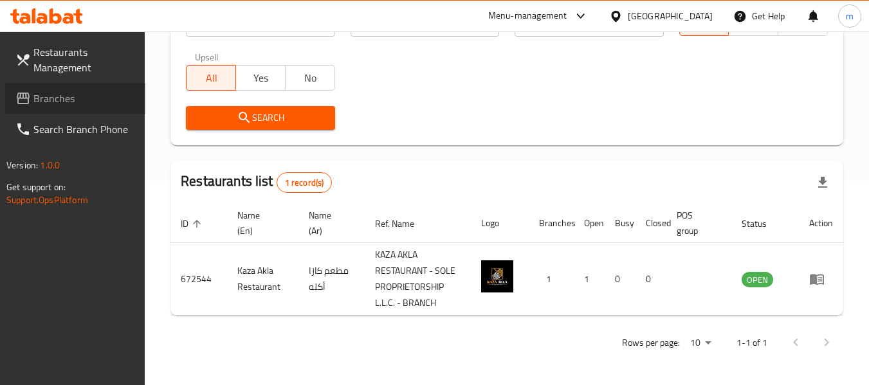
click at [66, 98] on span "Branches" at bounding box center [84, 98] width 102 height 15
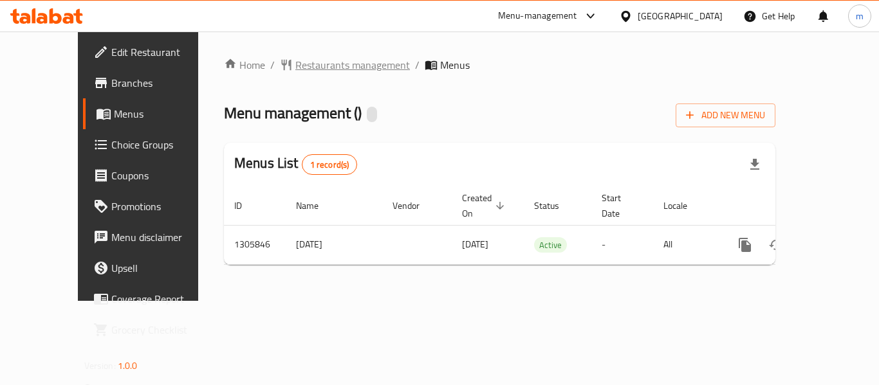
click at [295, 64] on span "Restaurants management" at bounding box center [352, 64] width 115 height 15
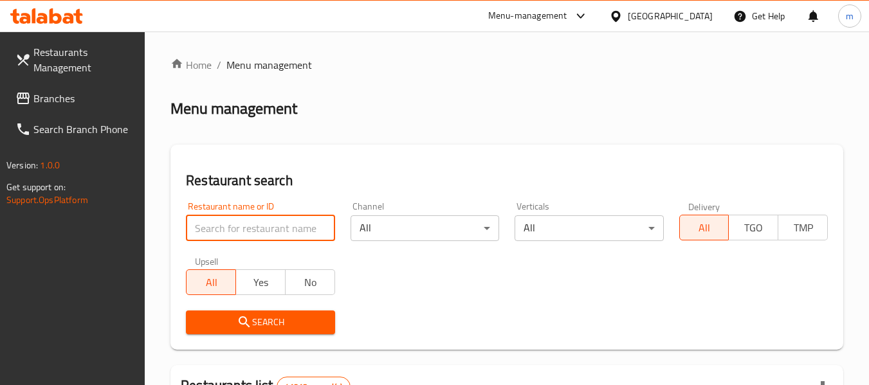
click at [269, 230] on input "search" at bounding box center [260, 229] width 149 height 26
paste input "703859"
type input "703859"
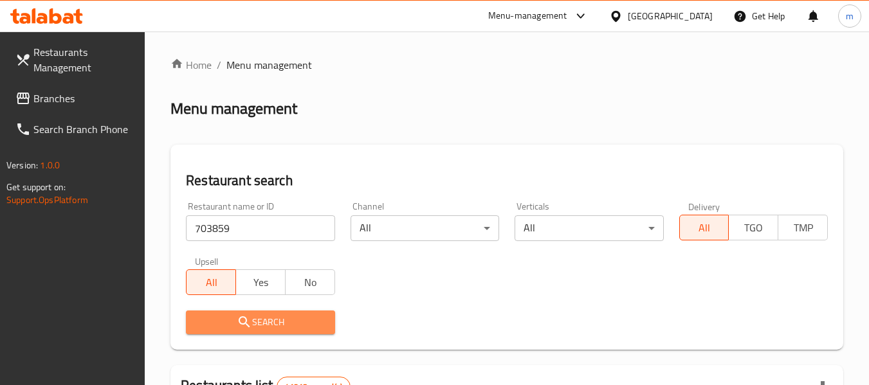
click at [263, 329] on span "Search" at bounding box center [260, 323] width 128 height 16
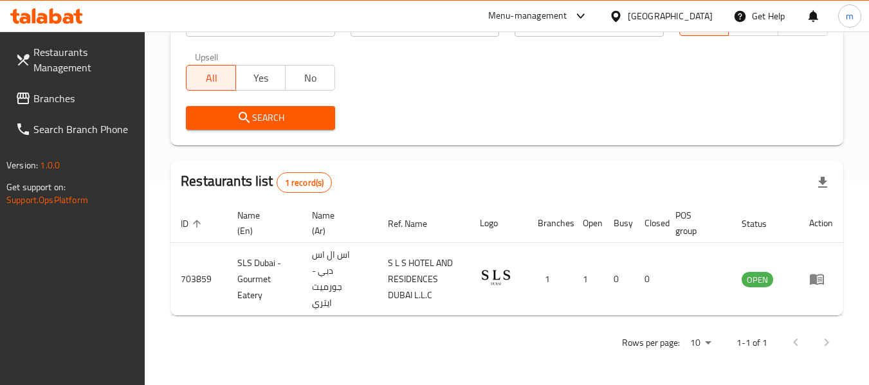
scroll to position [205, 0]
click at [41, 108] on link "Branches" at bounding box center [75, 98] width 140 height 31
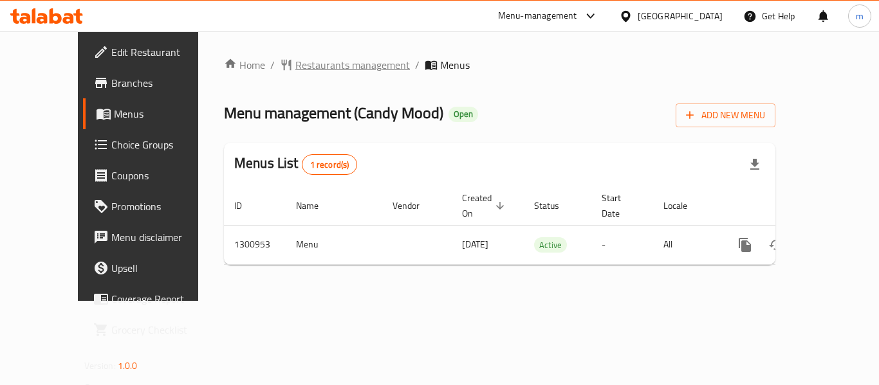
click at [310, 72] on span "Restaurants management" at bounding box center [352, 64] width 115 height 15
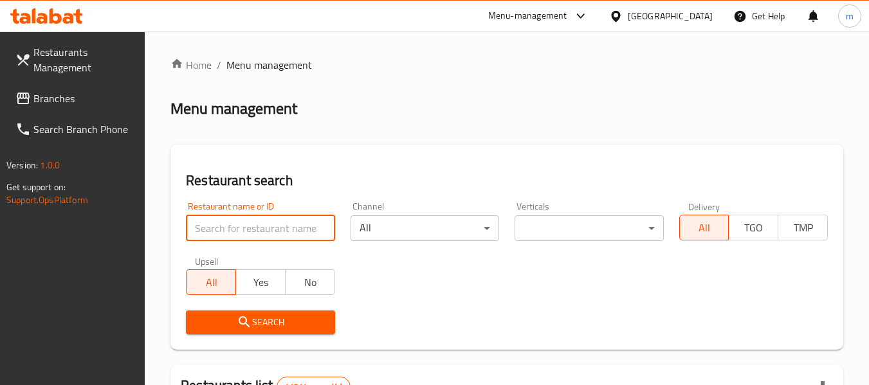
click at [260, 226] on input "search" at bounding box center [260, 229] width 149 height 26
paste input "701710"
type input "701710"
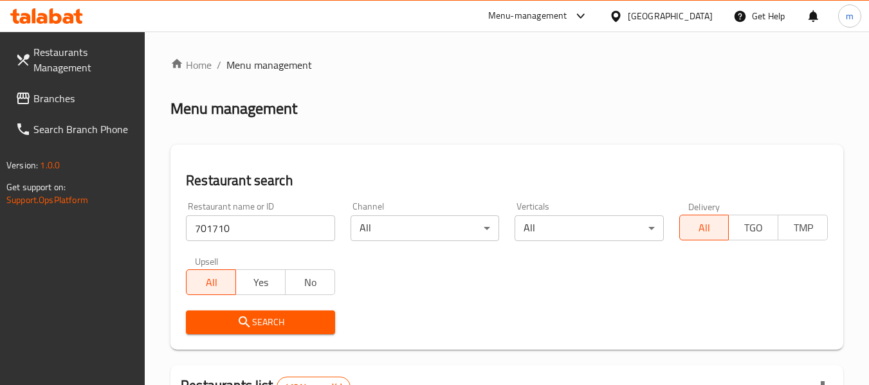
click at [244, 326] on icon "submit" at bounding box center [244, 322] width 15 height 15
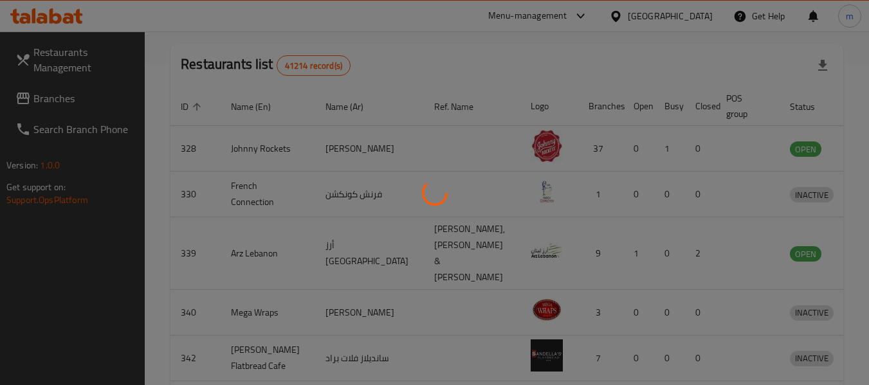
scroll to position [178, 0]
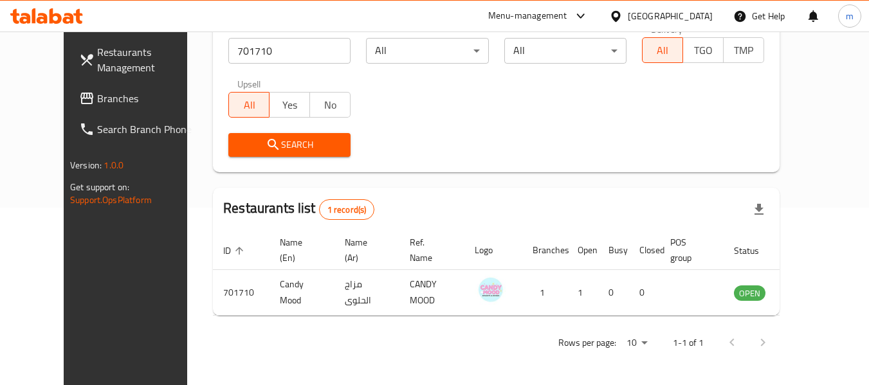
click at [97, 92] on span "Branches" at bounding box center [148, 98] width 102 height 15
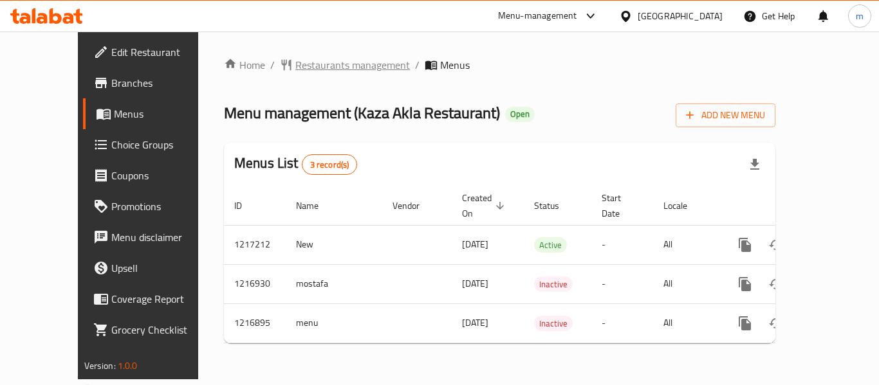
click at [310, 58] on span "Restaurants management" at bounding box center [352, 64] width 115 height 15
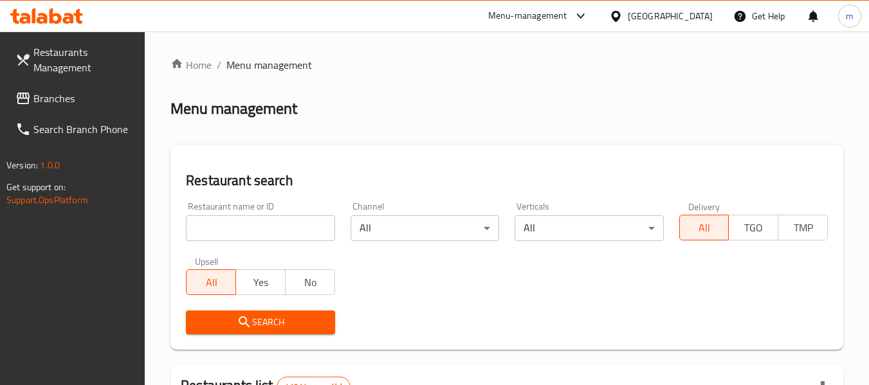
click at [275, 231] on input "search" at bounding box center [260, 229] width 149 height 26
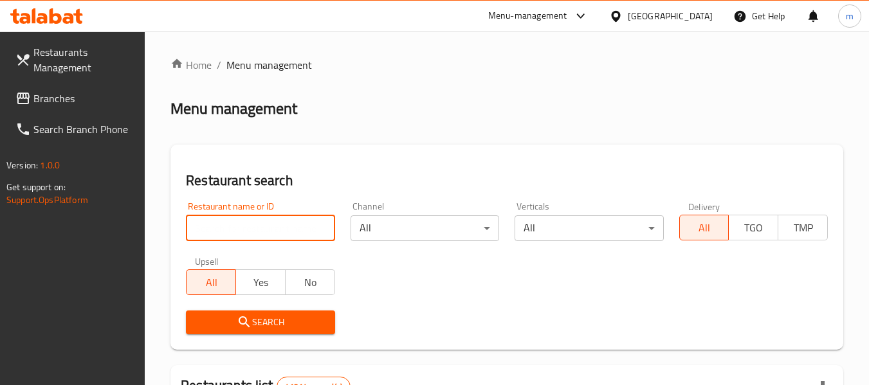
paste input "672544"
type input "672544"
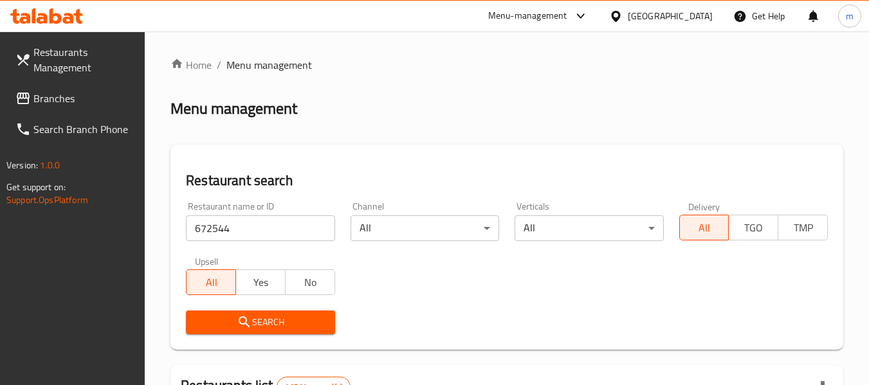
click at [259, 324] on span "Search" at bounding box center [260, 323] width 128 height 16
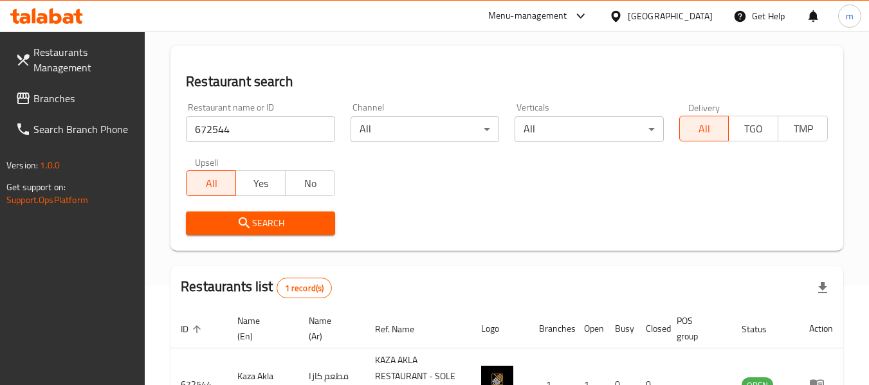
scroll to position [205, 0]
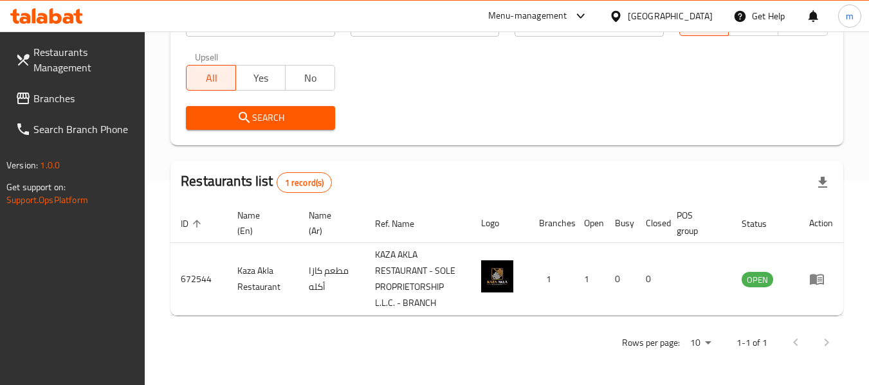
click at [652, 14] on div "[GEOGRAPHIC_DATA]" at bounding box center [670, 16] width 85 height 14
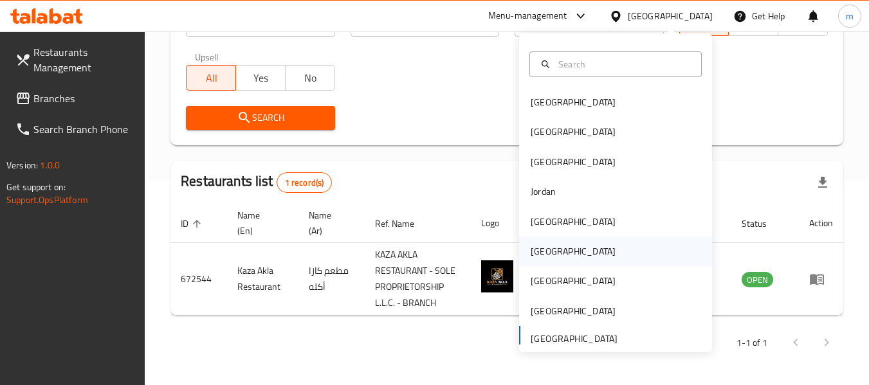
click at [540, 246] on div "[GEOGRAPHIC_DATA]" at bounding box center [573, 252] width 85 height 14
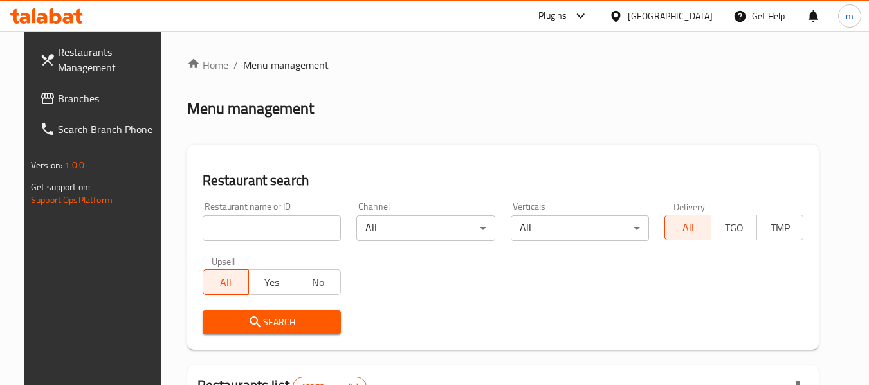
click at [66, 104] on span "Branches" at bounding box center [109, 98] width 102 height 15
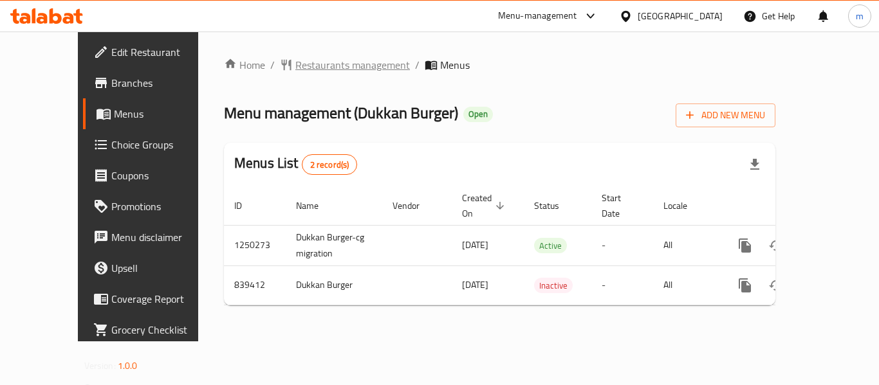
click at [295, 68] on span "Restaurants management" at bounding box center [352, 64] width 115 height 15
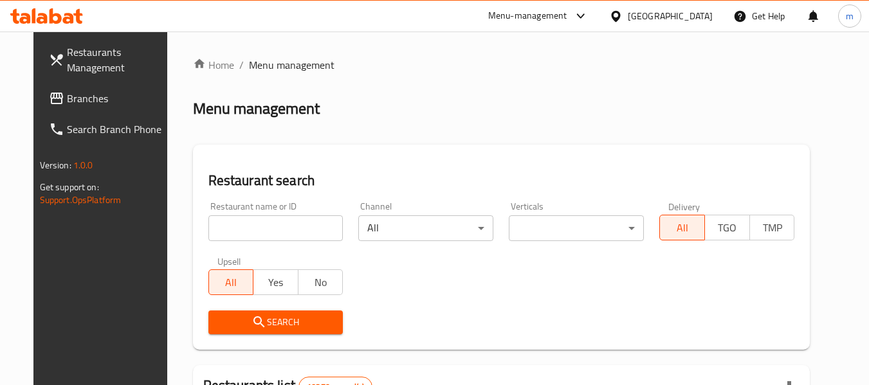
click at [258, 225] on input "search" at bounding box center [275, 229] width 135 height 26
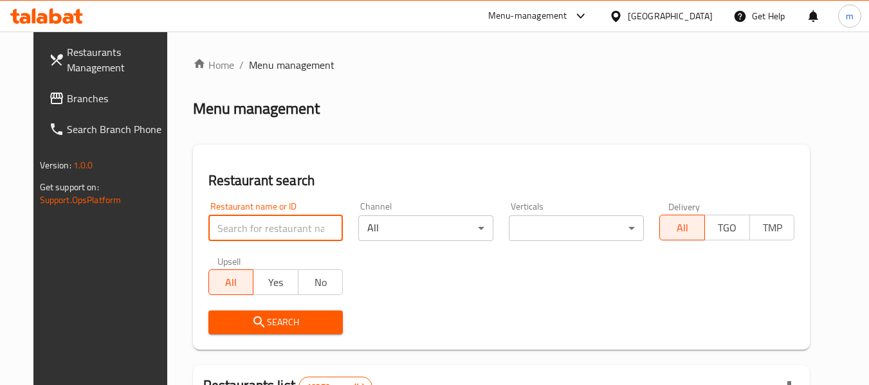
paste input "656044"
type input "656044"
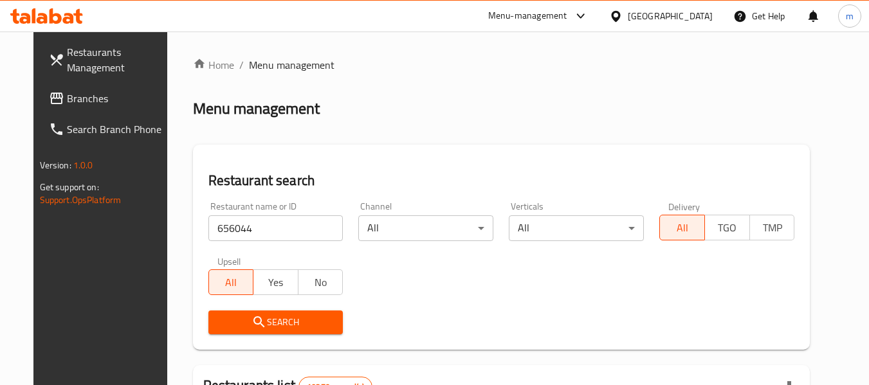
click at [262, 331] on button "Search" at bounding box center [275, 323] width 135 height 24
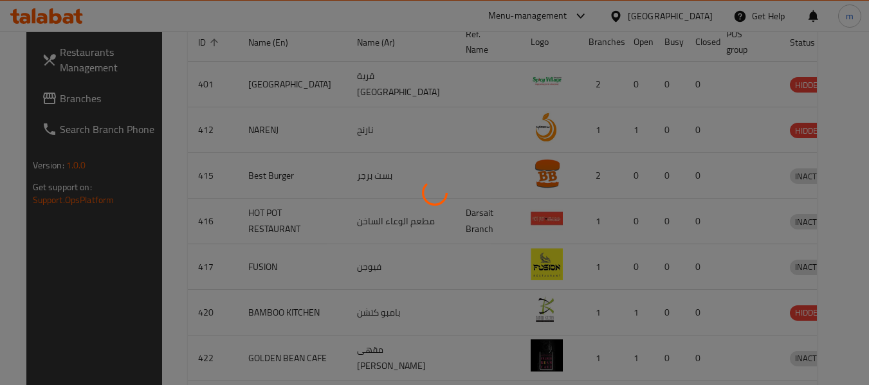
scroll to position [189, 0]
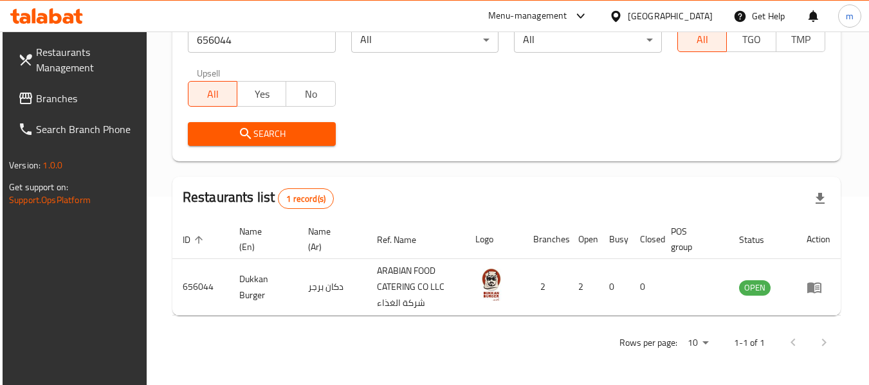
click at [689, 8] on div "Oman" at bounding box center [661, 16] width 124 height 31
click at [704, 14] on div "Oman" at bounding box center [670, 16] width 85 height 14
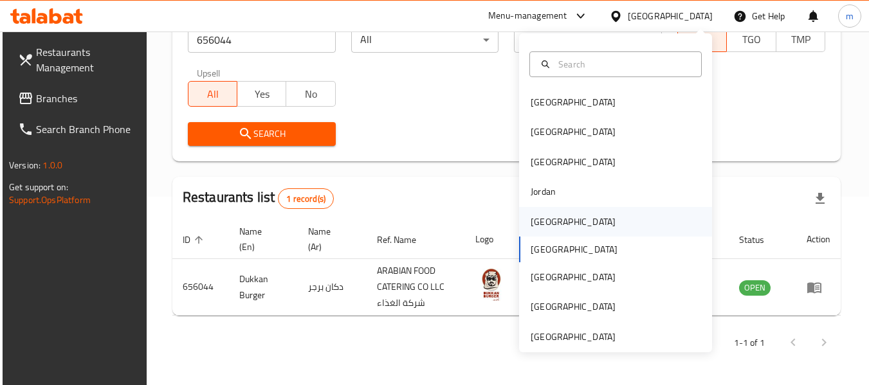
click at [543, 224] on div "Kuwait" at bounding box center [573, 222] width 85 height 14
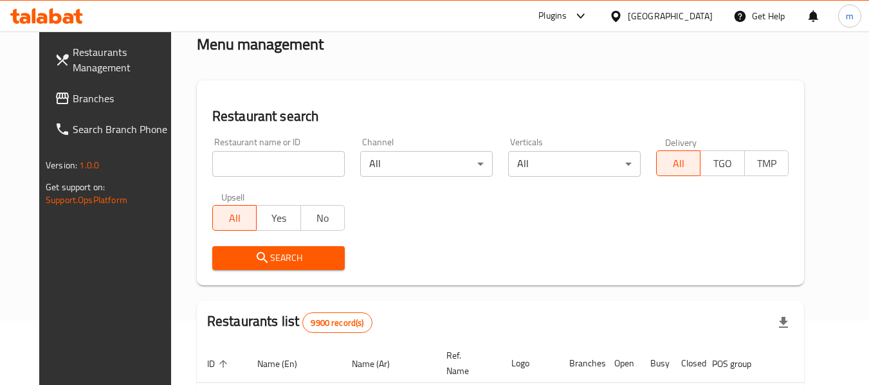
scroll to position [60, 0]
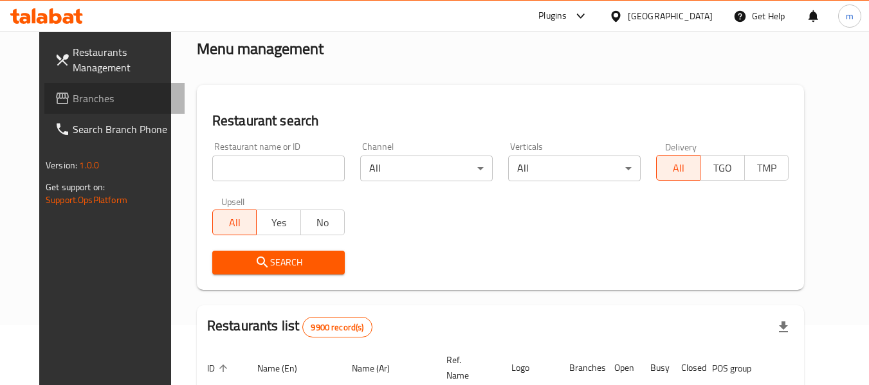
click at [73, 98] on span "Branches" at bounding box center [124, 98] width 102 height 15
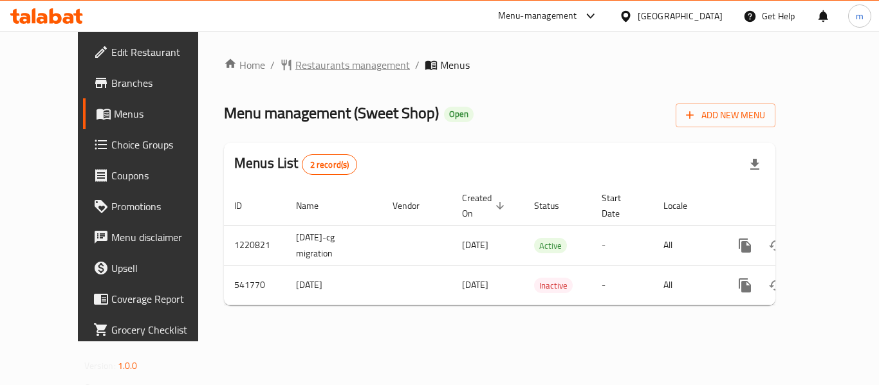
click at [310, 65] on span "Restaurants management" at bounding box center [352, 64] width 115 height 15
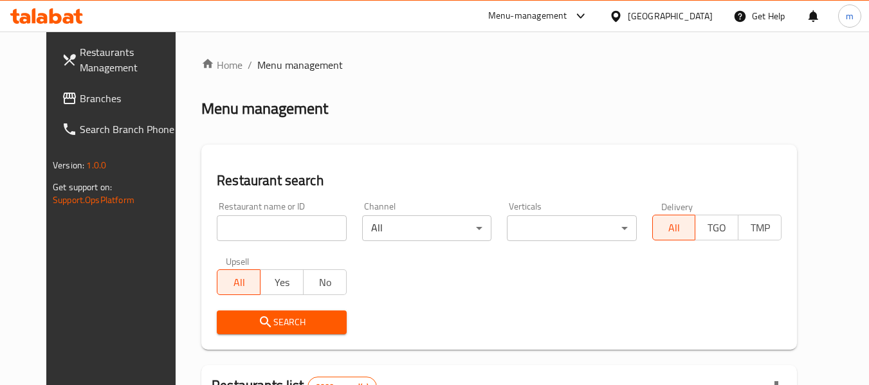
click at [254, 228] on input "search" at bounding box center [281, 229] width 129 height 26
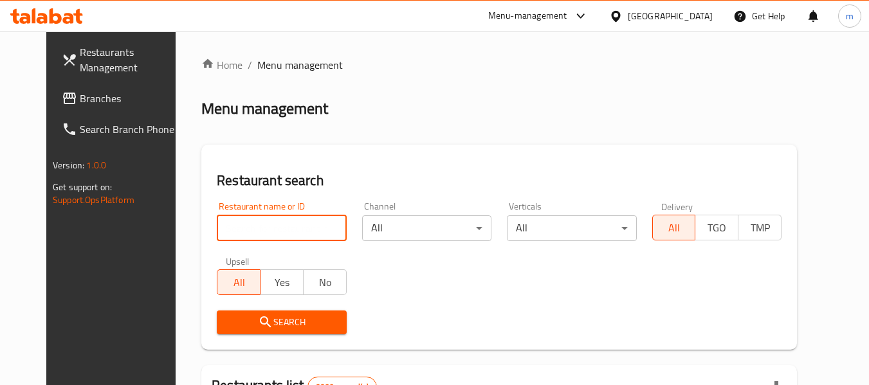
paste input "635620"
type input "635620"
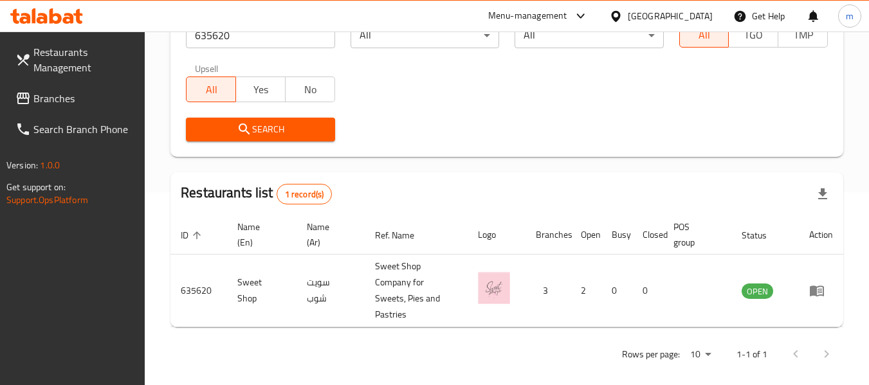
scroll to position [205, 0]
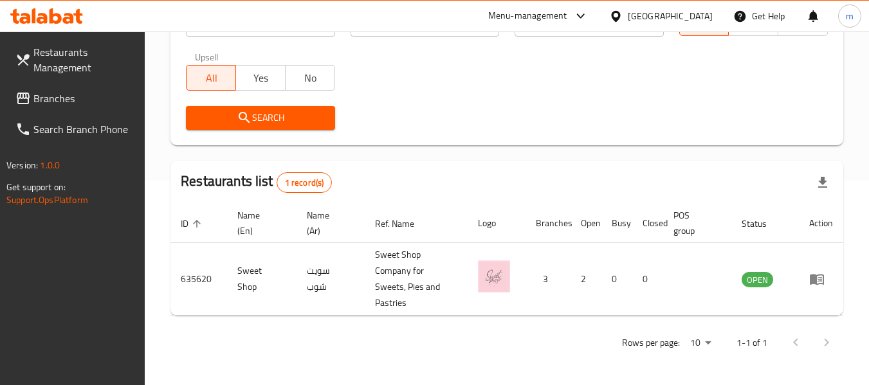
click at [697, 8] on div "[GEOGRAPHIC_DATA]" at bounding box center [661, 16] width 124 height 31
click at [628, 19] on div at bounding box center [618, 16] width 19 height 14
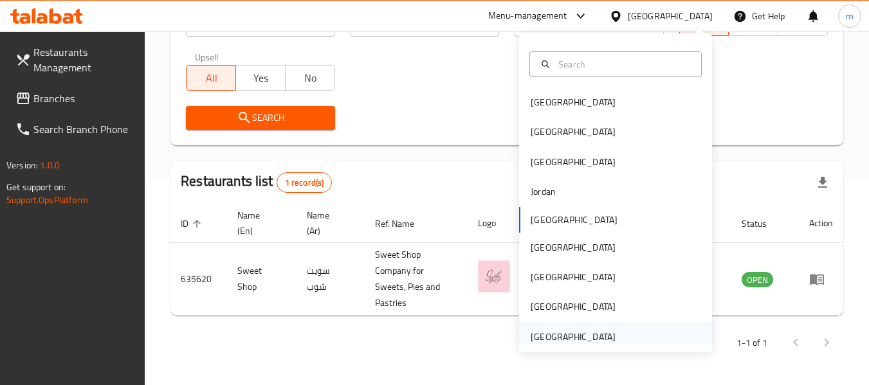
click at [572, 335] on div "[GEOGRAPHIC_DATA]" at bounding box center [573, 337] width 85 height 14
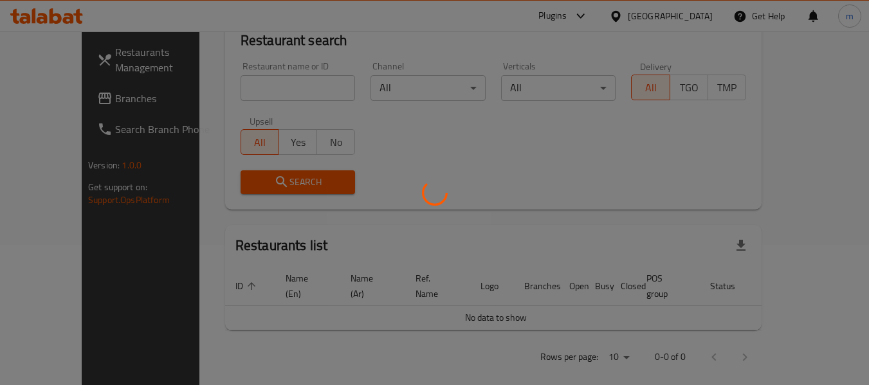
scroll to position [205, 0]
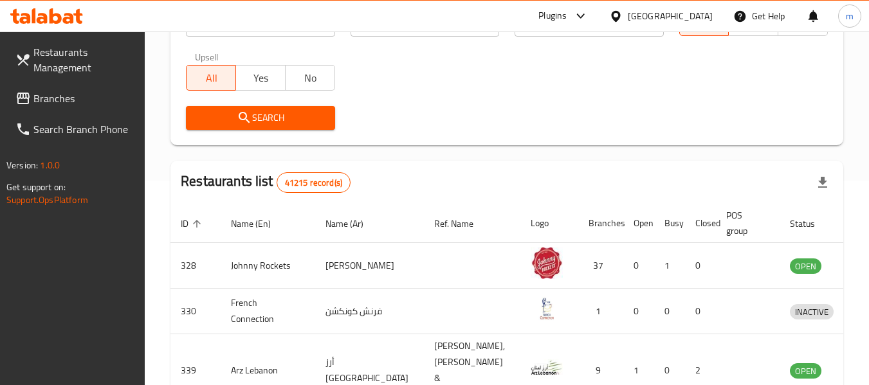
click at [53, 99] on span "Branches" at bounding box center [84, 98] width 102 height 15
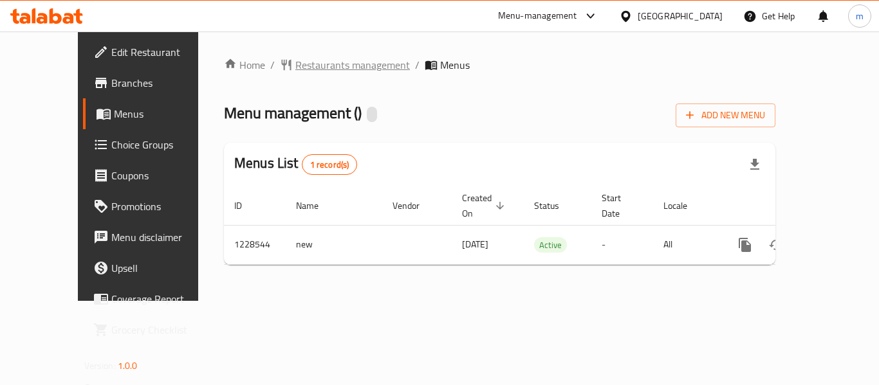
click at [295, 60] on span "Restaurants management" at bounding box center [352, 64] width 115 height 15
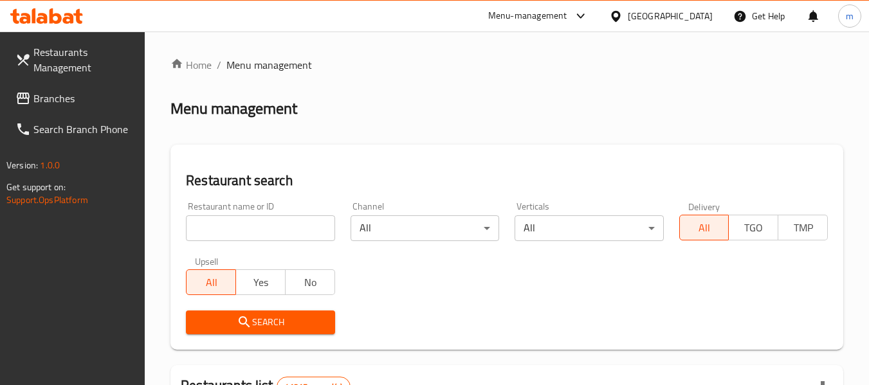
click at [257, 230] on input "search" at bounding box center [260, 229] width 149 height 26
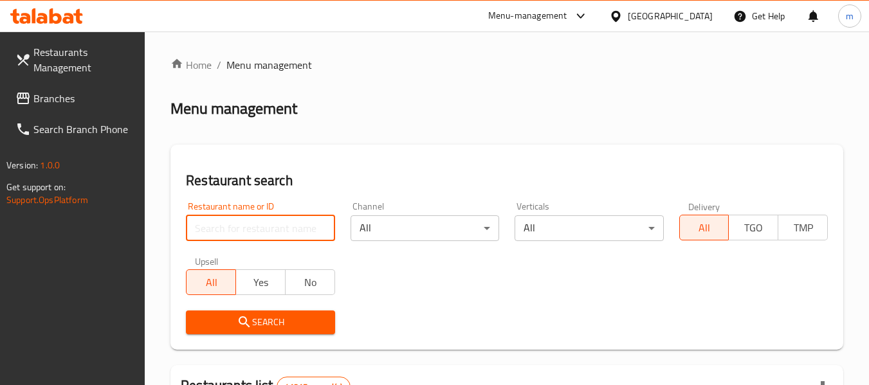
paste input "676459"
type input "676459"
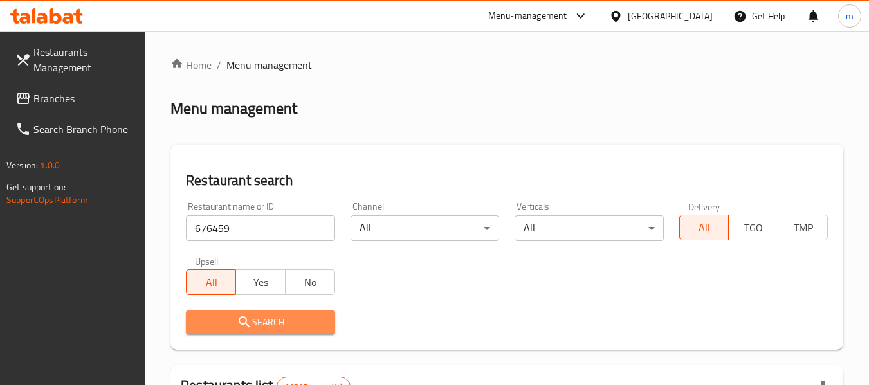
click at [273, 328] on span "Search" at bounding box center [260, 323] width 128 height 16
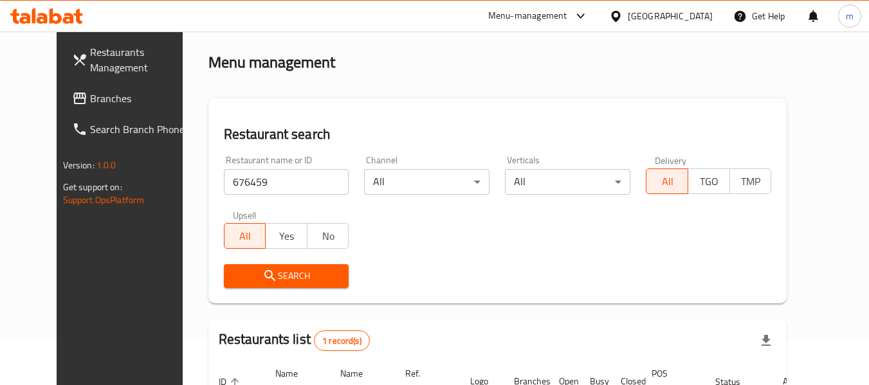
scroll to position [172, 0]
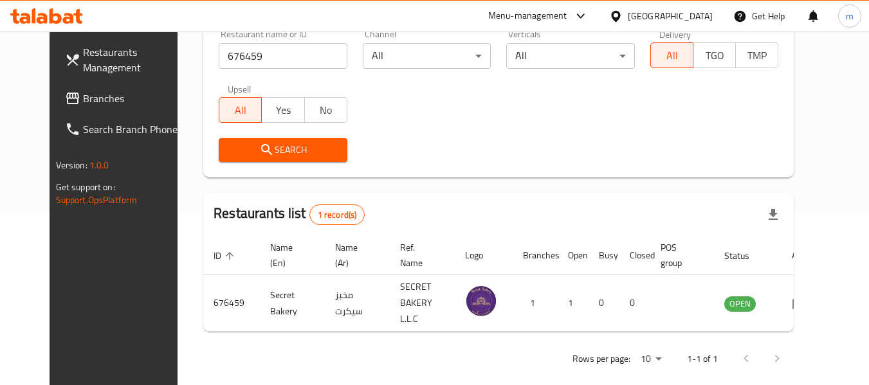
click at [655, 19] on div "[GEOGRAPHIC_DATA]" at bounding box center [670, 16] width 85 height 14
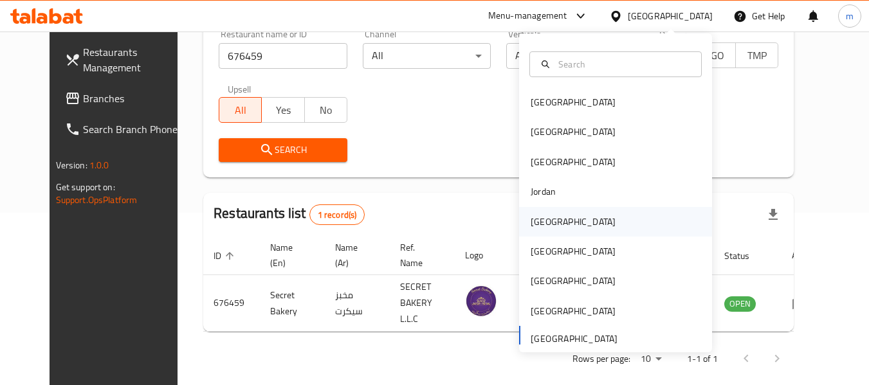
click at [544, 222] on div "[GEOGRAPHIC_DATA]" at bounding box center [573, 222] width 85 height 14
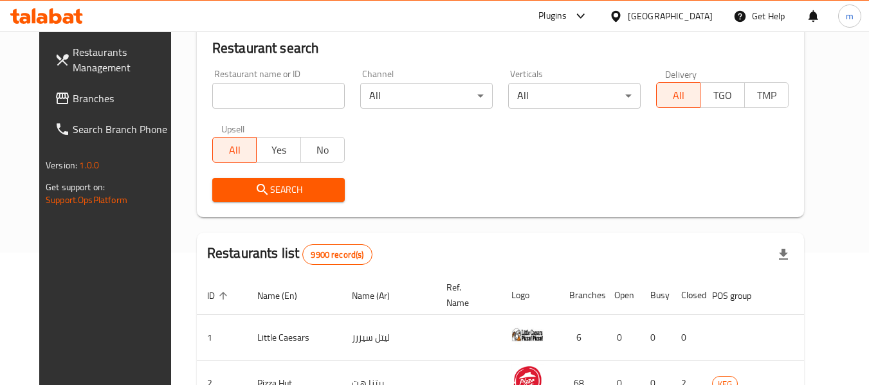
scroll to position [44, 0]
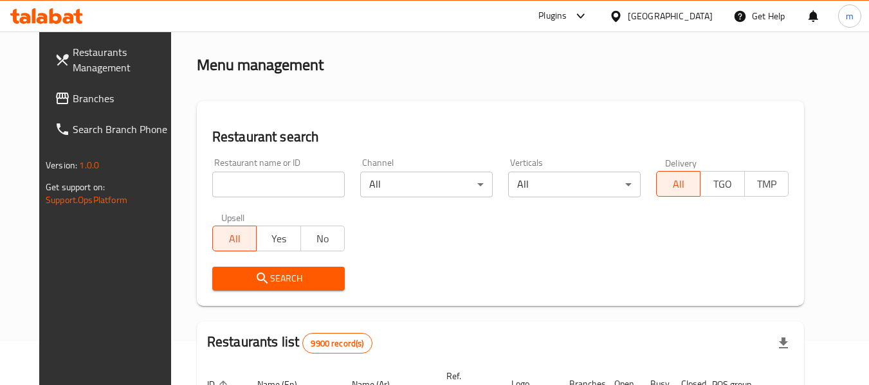
click at [73, 98] on span "Branches" at bounding box center [124, 98] width 102 height 15
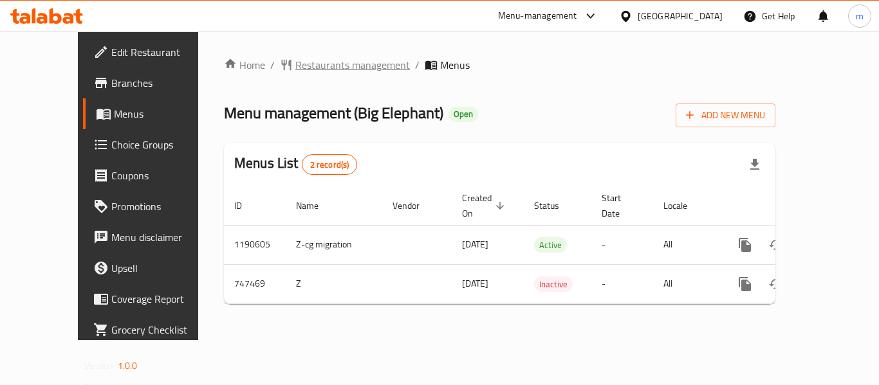
click at [302, 66] on span "Restaurants management" at bounding box center [352, 64] width 115 height 15
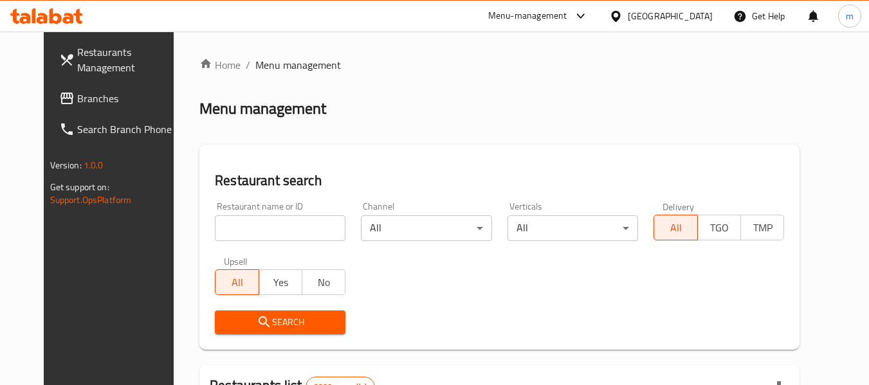
click at [266, 234] on input "search" at bounding box center [280, 229] width 131 height 26
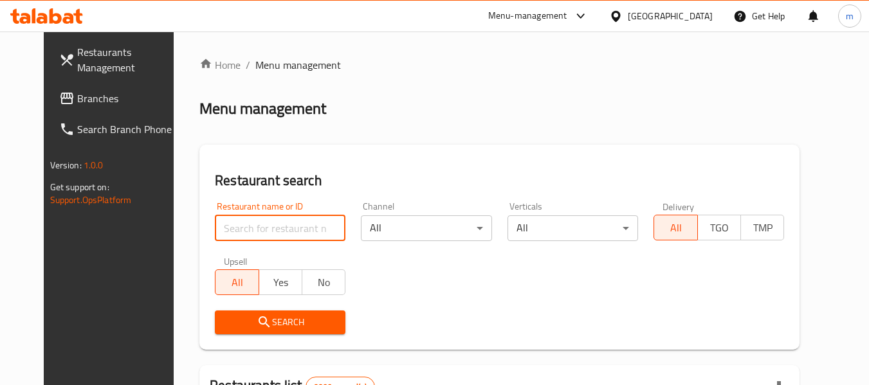
paste input "648669"
type input "648669"
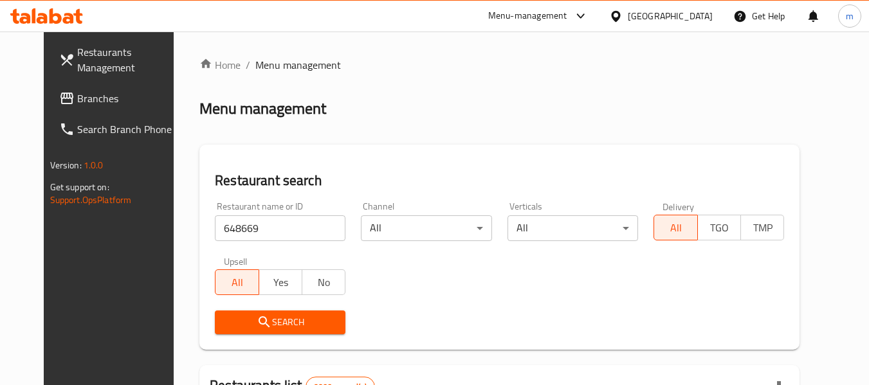
click at [257, 324] on span "Search" at bounding box center [280, 323] width 110 height 16
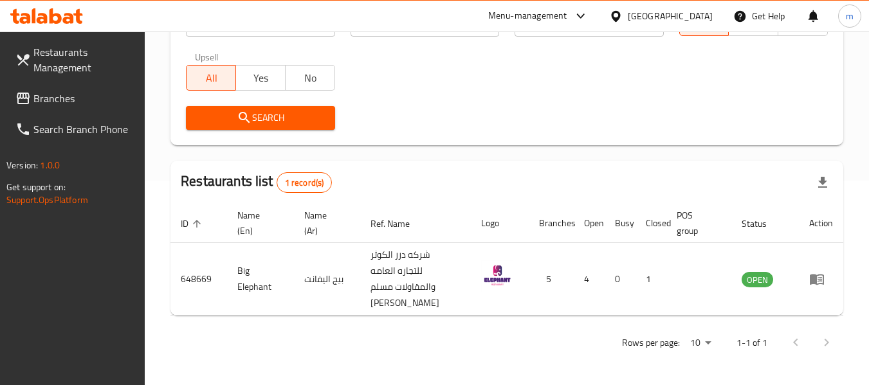
scroll to position [205, 0]
click at [685, 16] on div "[GEOGRAPHIC_DATA]" at bounding box center [670, 16] width 85 height 14
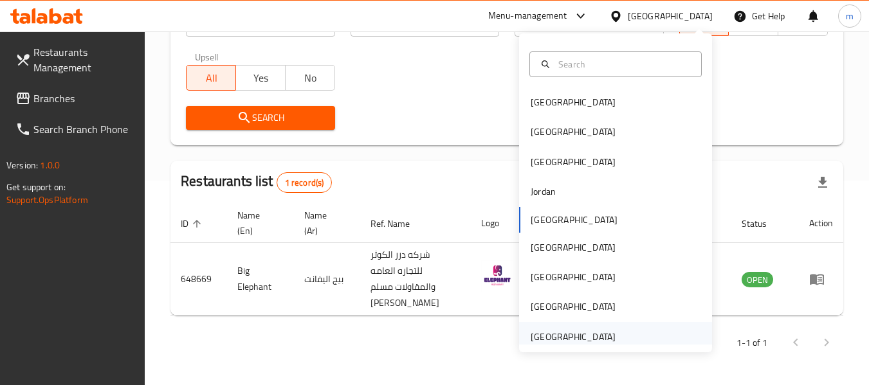
click at [562, 340] on div "[GEOGRAPHIC_DATA]" at bounding box center [573, 337] width 85 height 14
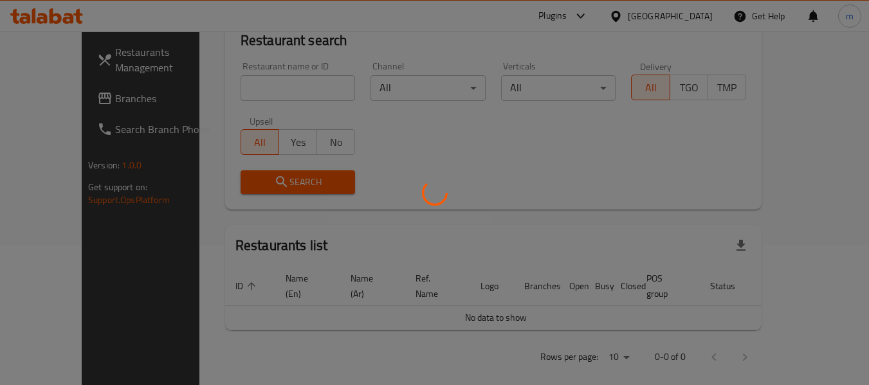
scroll to position [205, 0]
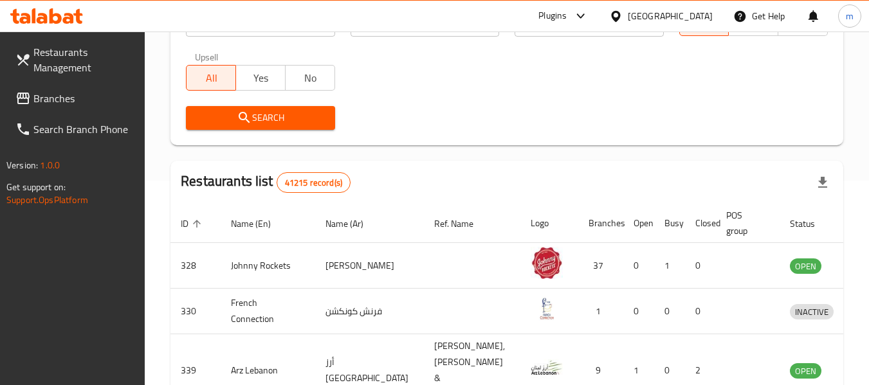
click at [44, 104] on span "Branches" at bounding box center [84, 98] width 102 height 15
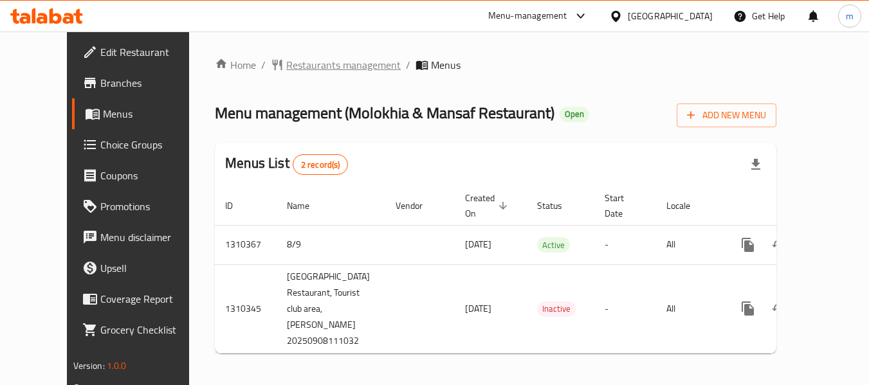
click at [286, 67] on span "Restaurants management" at bounding box center [343, 64] width 115 height 15
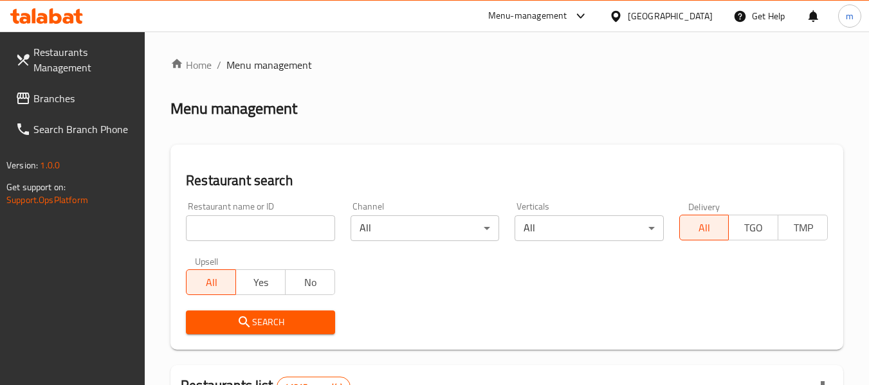
click at [256, 239] on input "search" at bounding box center [260, 229] width 149 height 26
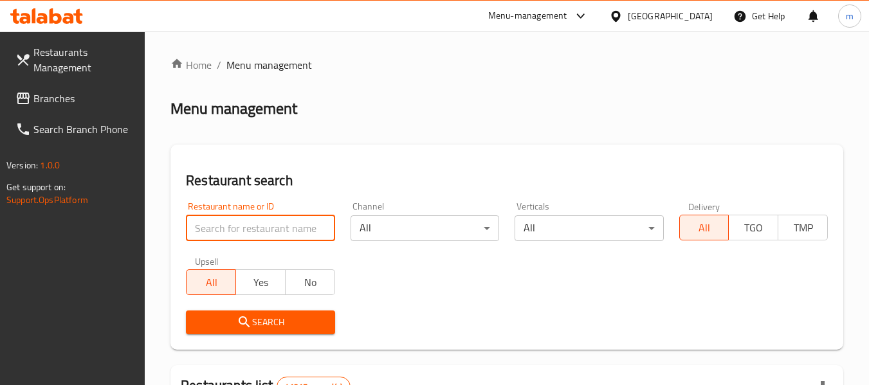
paste input "705429"
type input "705429"
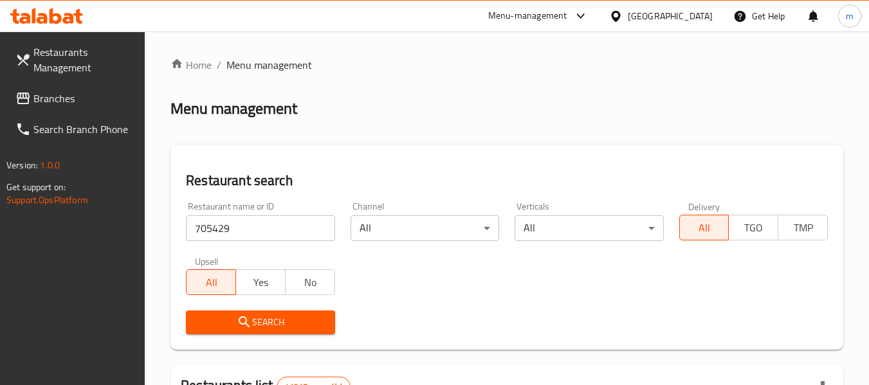
click at [284, 323] on span "Search" at bounding box center [260, 323] width 128 height 16
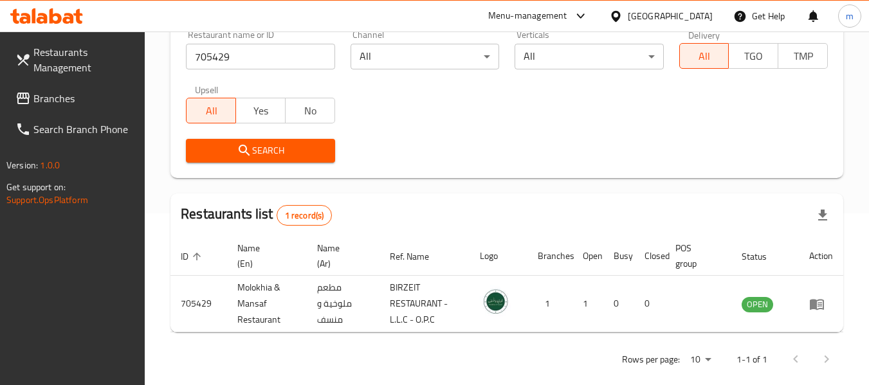
scroll to position [189, 0]
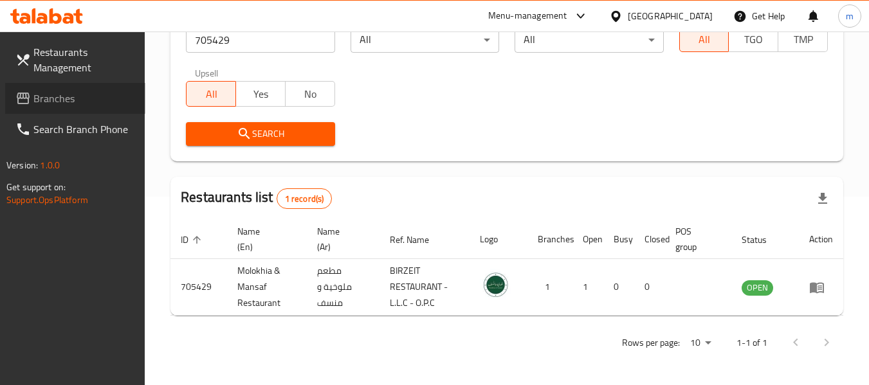
click at [62, 111] on link "Branches" at bounding box center [75, 98] width 140 height 31
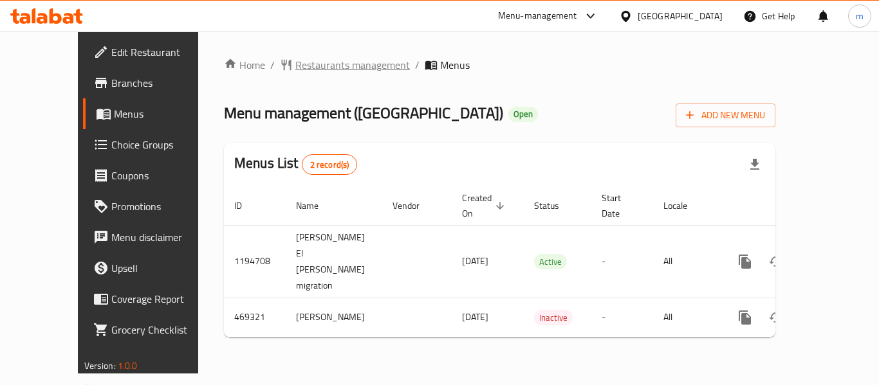
click at [295, 60] on span "Restaurants management" at bounding box center [352, 64] width 115 height 15
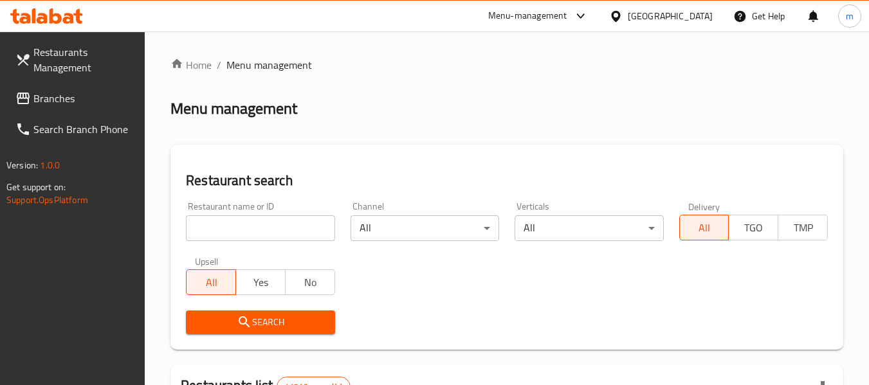
click at [269, 237] on input "search" at bounding box center [260, 229] width 149 height 26
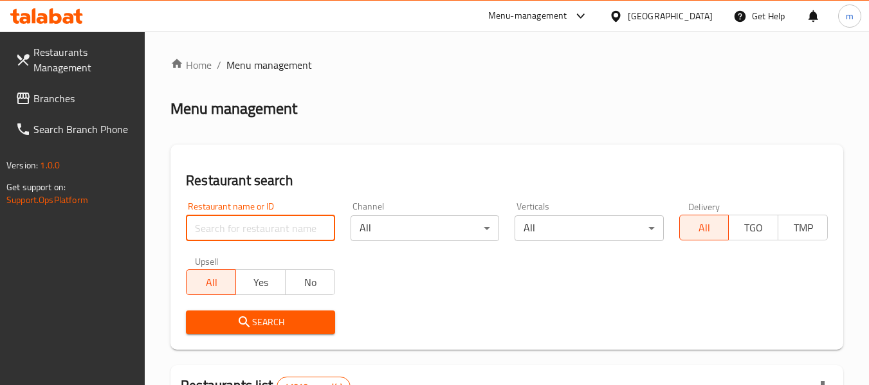
paste input "633577"
type input "633577"
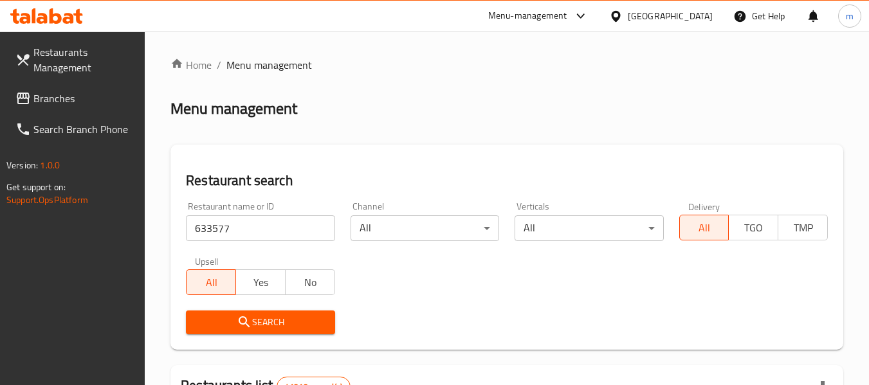
click at [262, 324] on span "Search" at bounding box center [260, 323] width 128 height 16
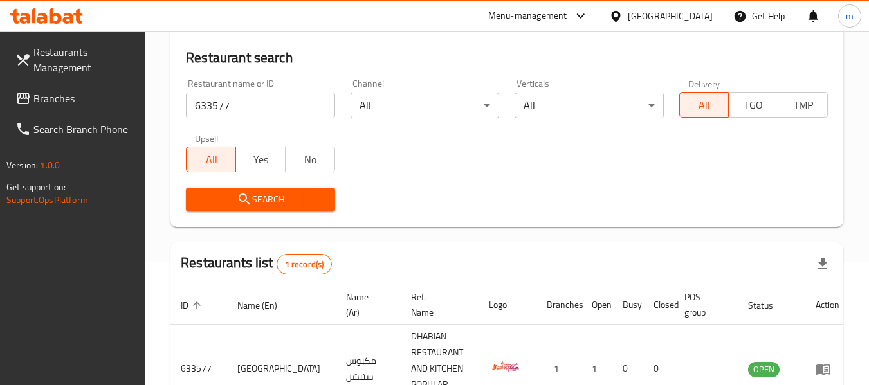
scroll to position [189, 0]
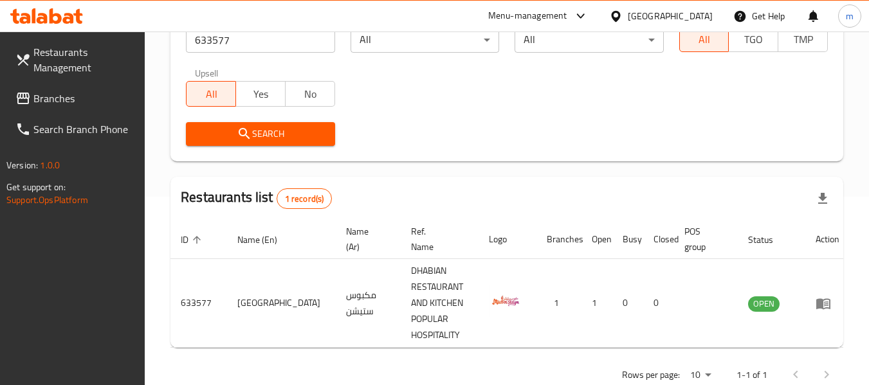
click at [664, 17] on div "[GEOGRAPHIC_DATA]" at bounding box center [670, 16] width 85 height 14
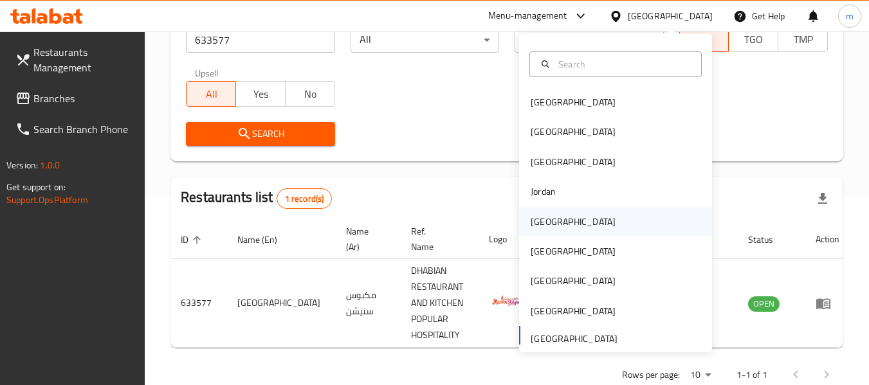
click at [536, 221] on div "[GEOGRAPHIC_DATA]" at bounding box center [573, 222] width 85 height 14
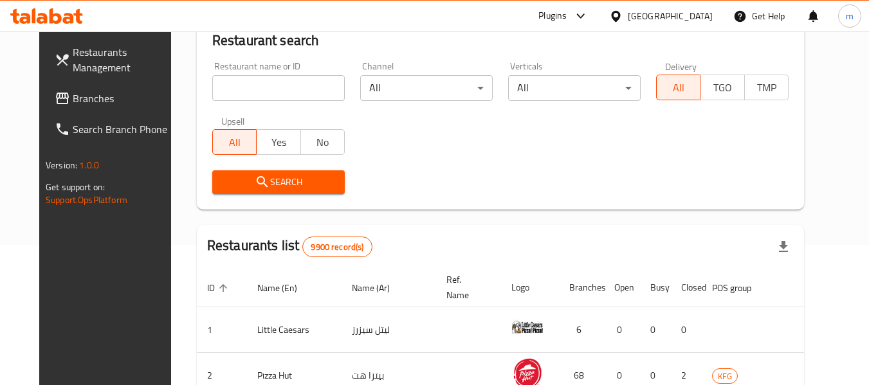
scroll to position [189, 0]
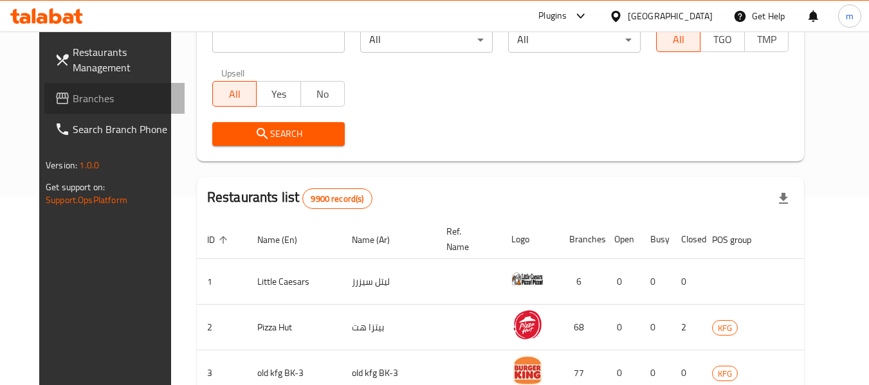
click at [73, 106] on span "Branches" at bounding box center [124, 98] width 102 height 15
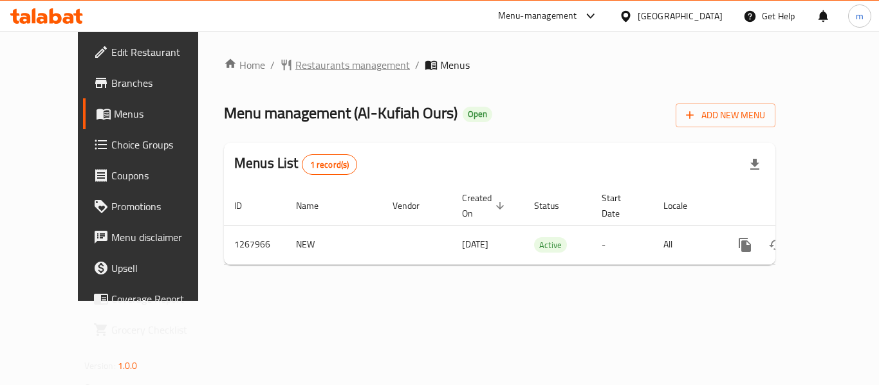
click at [306, 67] on span "Restaurants management" at bounding box center [352, 64] width 115 height 15
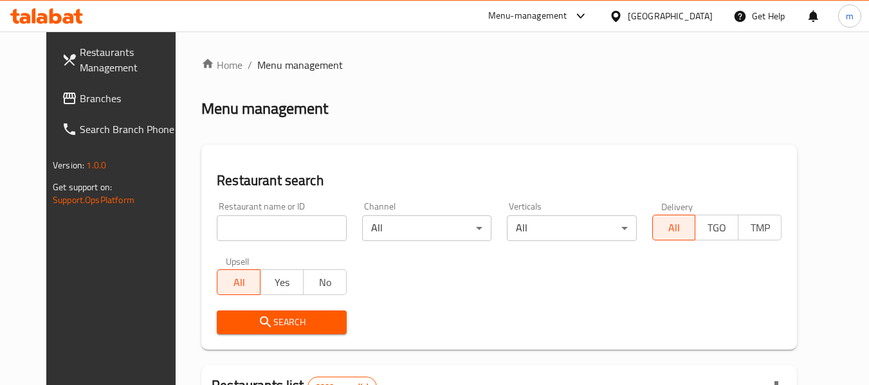
click at [264, 237] on input "search" at bounding box center [281, 229] width 129 height 26
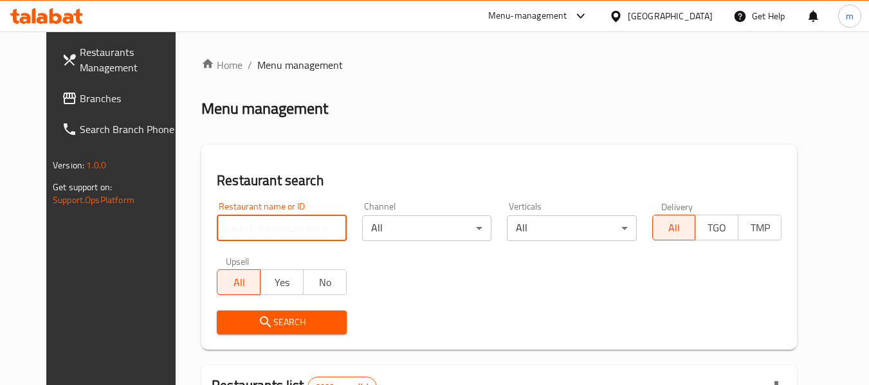
paste input "687870"
type input "687870"
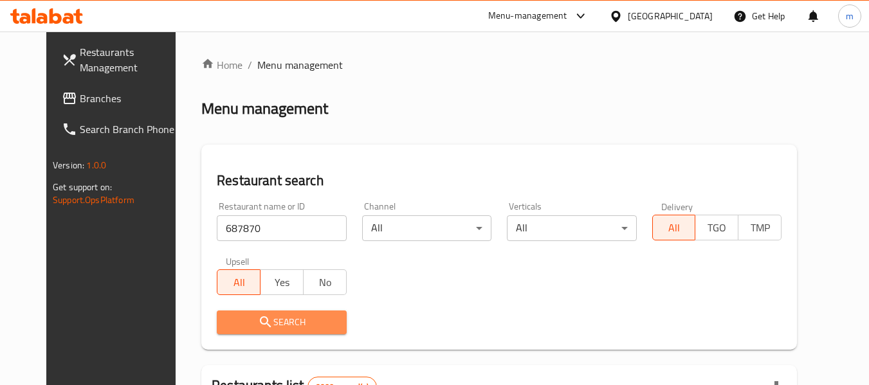
click at [271, 328] on span "Search" at bounding box center [281, 323] width 109 height 16
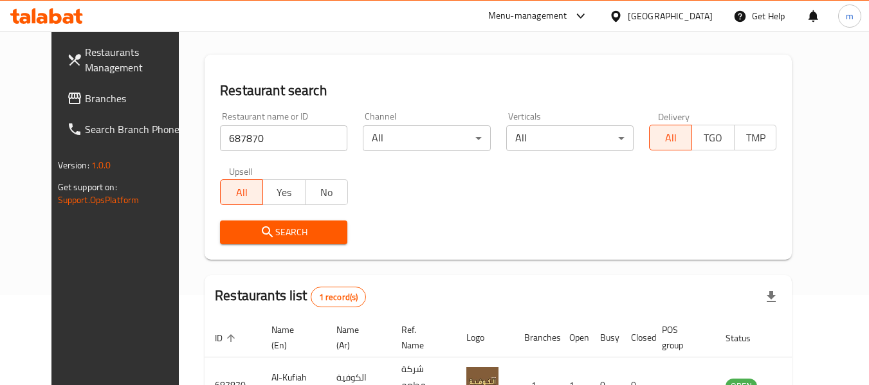
scroll to position [172, 0]
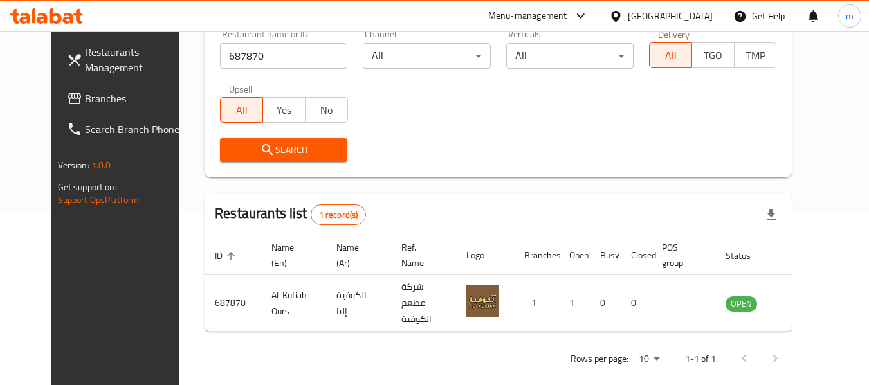
click at [705, 10] on div "[GEOGRAPHIC_DATA]" at bounding box center [670, 16] width 85 height 14
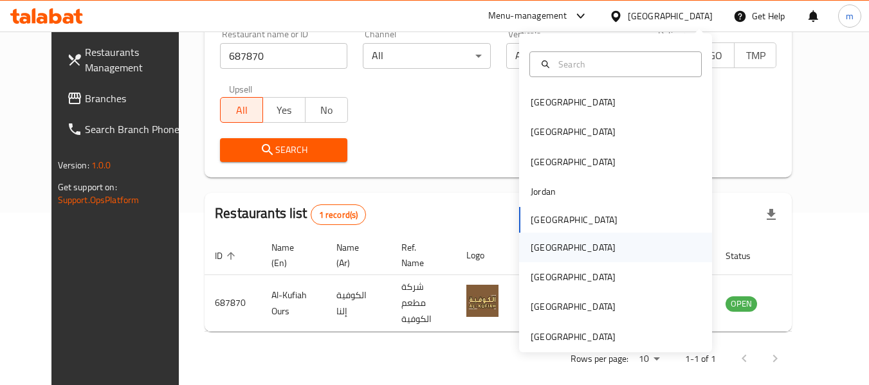
click at [543, 249] on div "[GEOGRAPHIC_DATA]" at bounding box center [573, 248] width 85 height 14
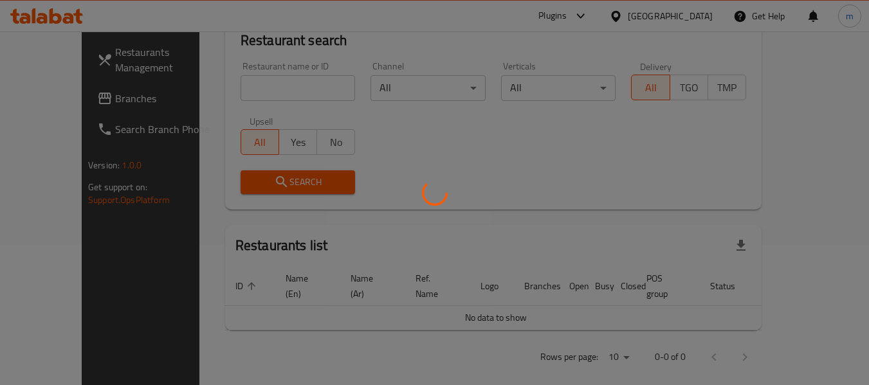
scroll to position [172, 0]
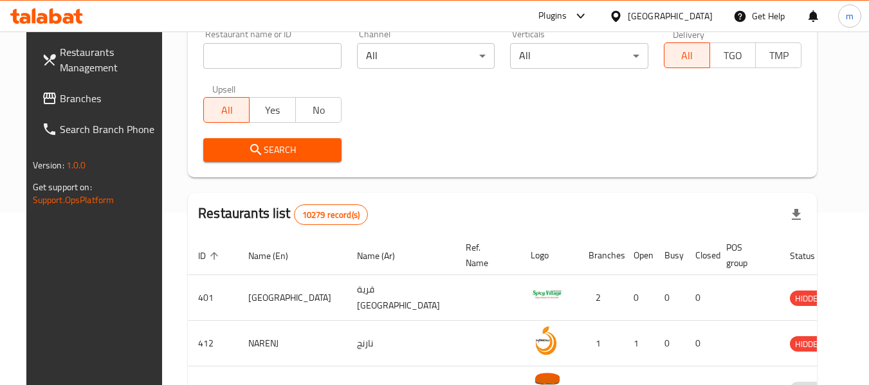
click at [63, 102] on span "Branches" at bounding box center [111, 98] width 102 height 15
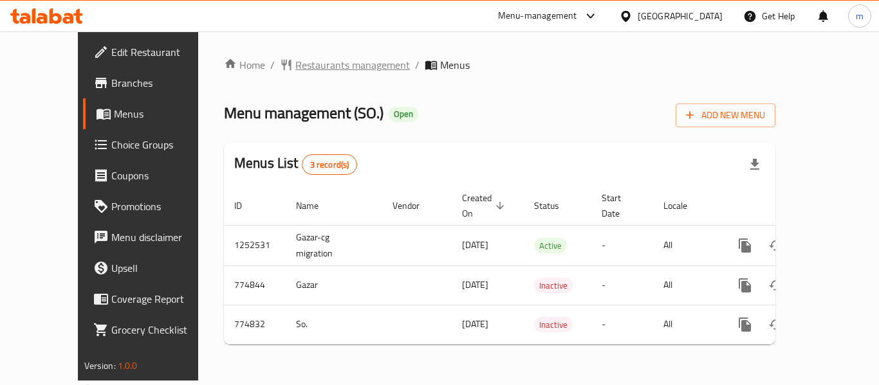
click at [295, 71] on span "Restaurants management" at bounding box center [352, 64] width 115 height 15
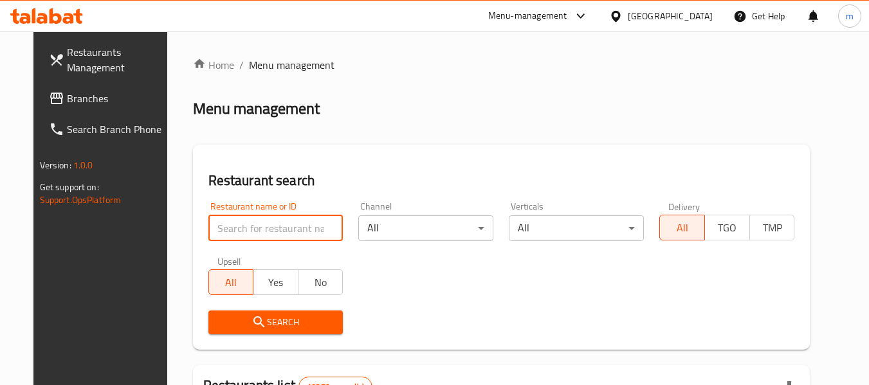
click at [243, 228] on input "search" at bounding box center [275, 229] width 135 height 26
paste input "652055"
type input "652055"
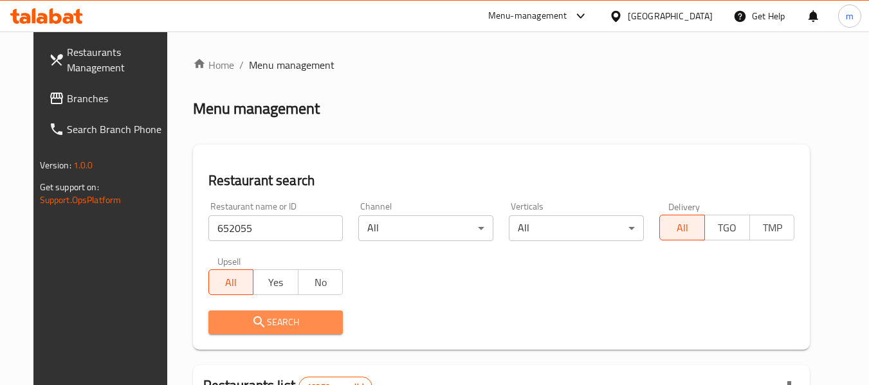
click at [270, 328] on span "Search" at bounding box center [276, 323] width 115 height 16
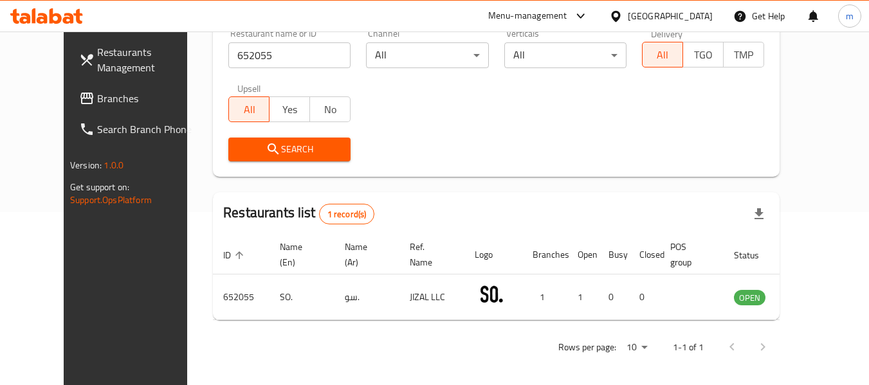
scroll to position [178, 0]
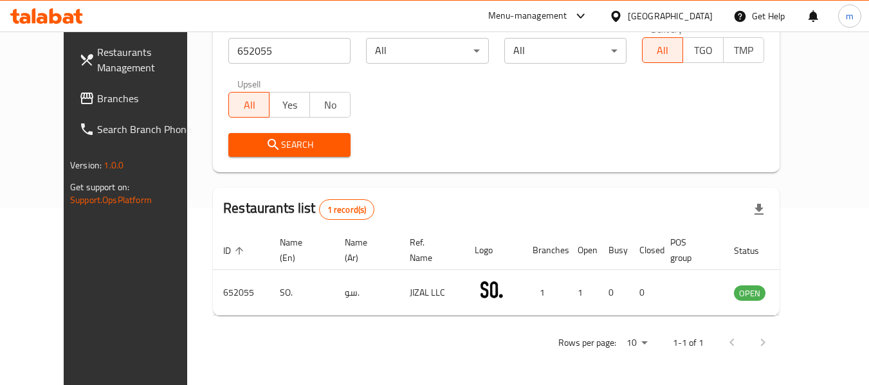
click at [698, 14] on div "[GEOGRAPHIC_DATA]" at bounding box center [670, 16] width 85 height 14
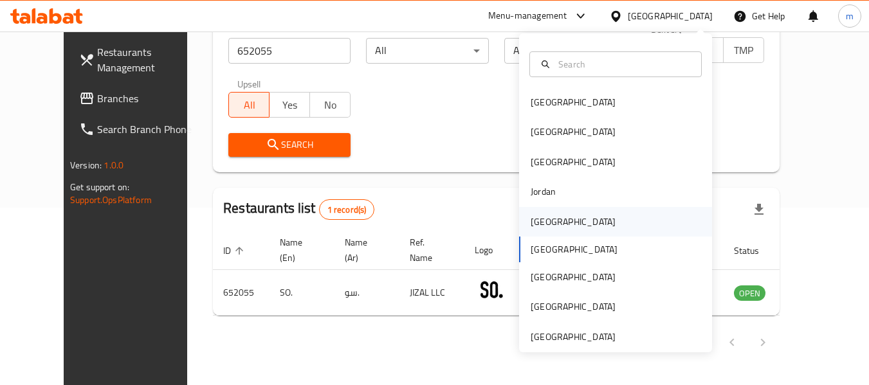
click at [545, 227] on div "[GEOGRAPHIC_DATA]" at bounding box center [573, 222] width 85 height 14
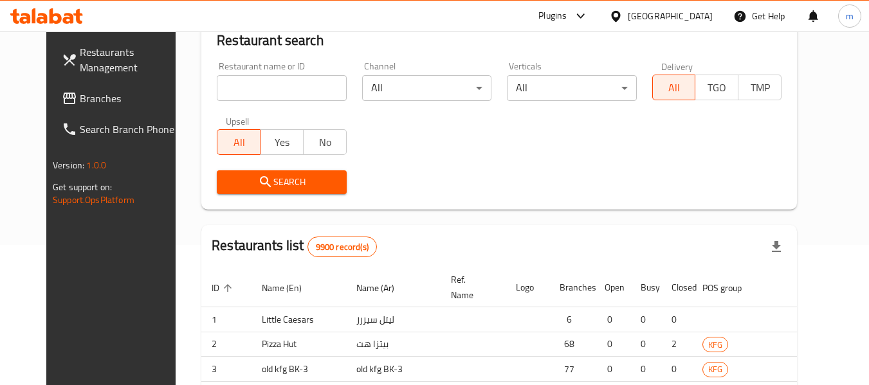
scroll to position [178, 0]
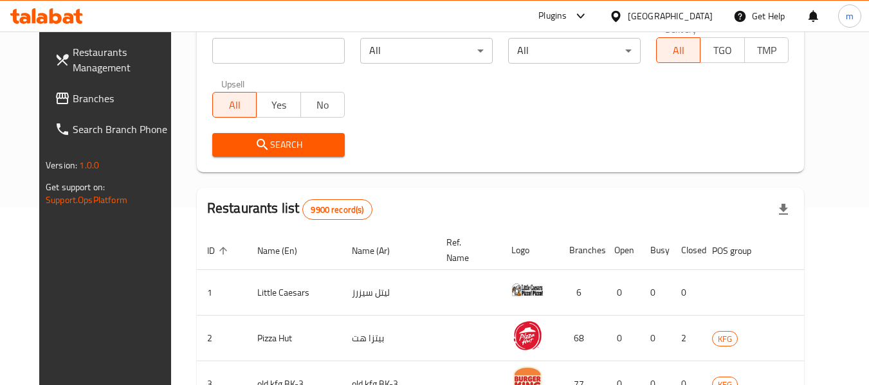
click at [73, 94] on span "Branches" at bounding box center [124, 98] width 102 height 15
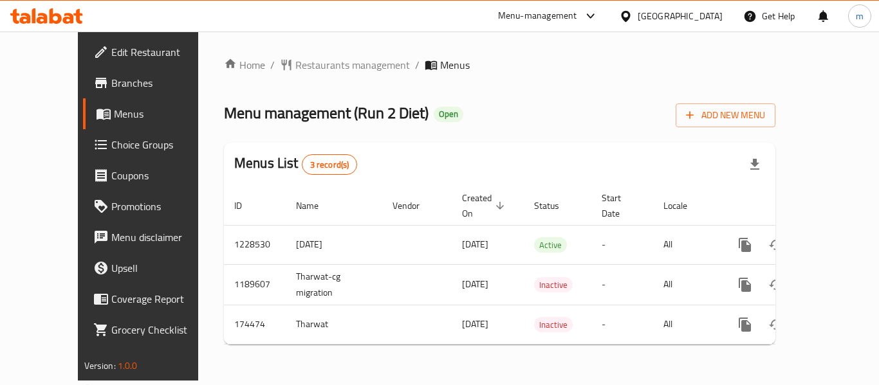
click at [295, 64] on span "Restaurants management" at bounding box center [352, 64] width 115 height 15
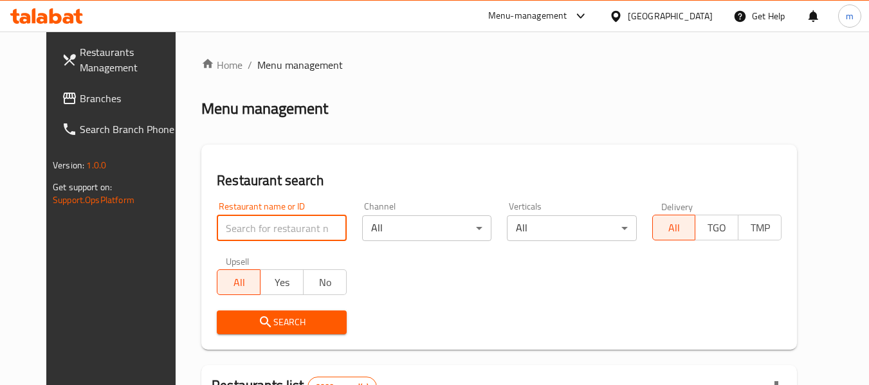
click at [271, 234] on input "search" at bounding box center [281, 229] width 129 height 26
paste input "617614"
type input "617614"
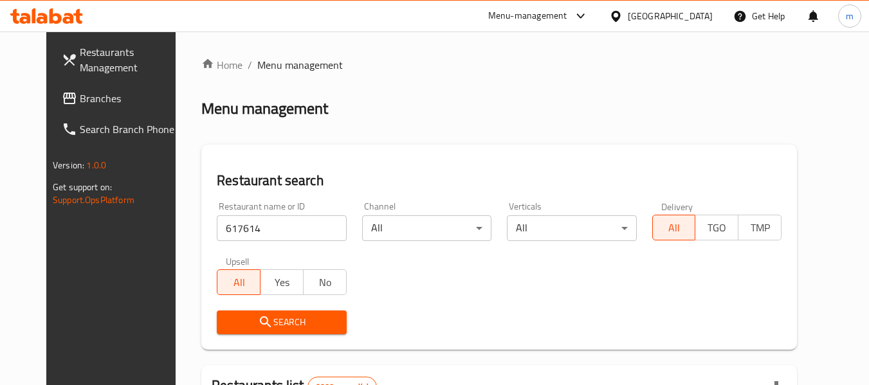
click at [256, 323] on span "Search" at bounding box center [281, 323] width 109 height 16
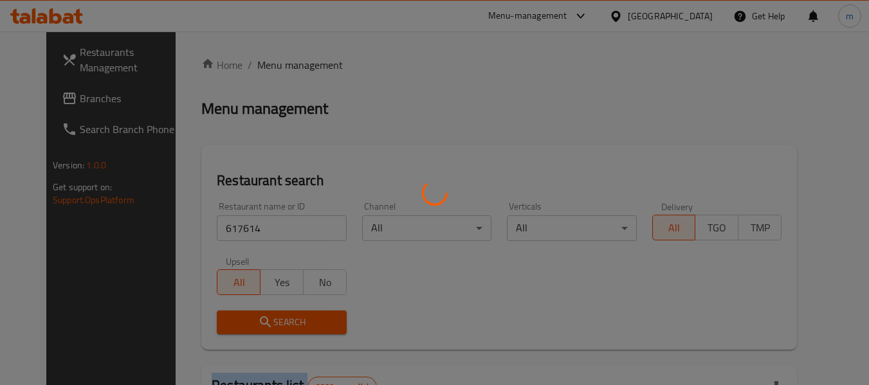
click at [256, 323] on div at bounding box center [434, 192] width 869 height 385
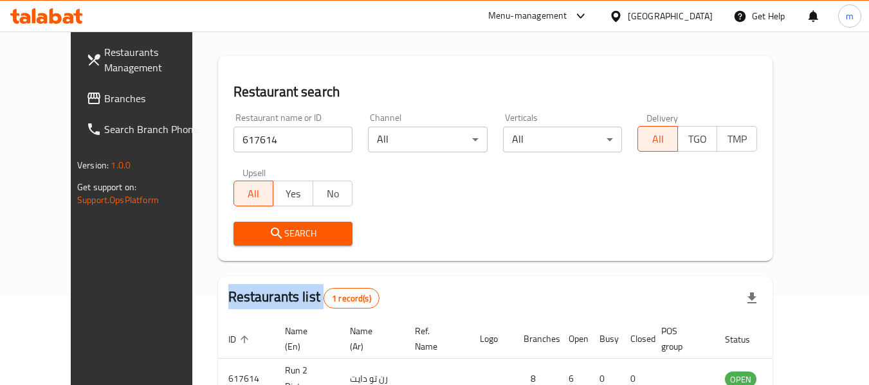
scroll to position [157, 0]
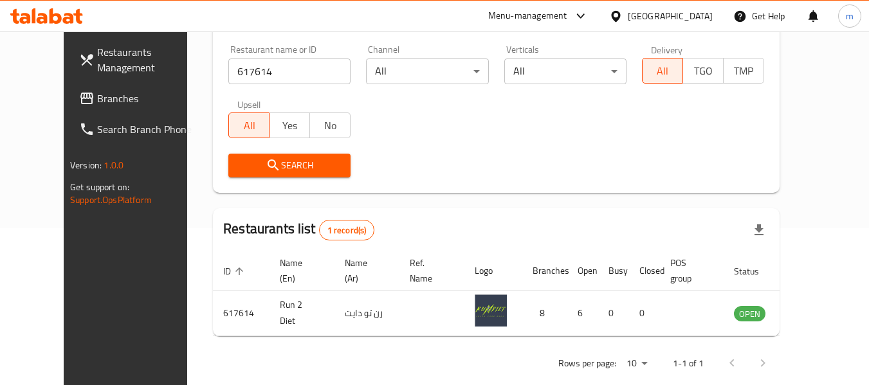
click at [696, 18] on div "Kuwait" at bounding box center [670, 16] width 85 height 14
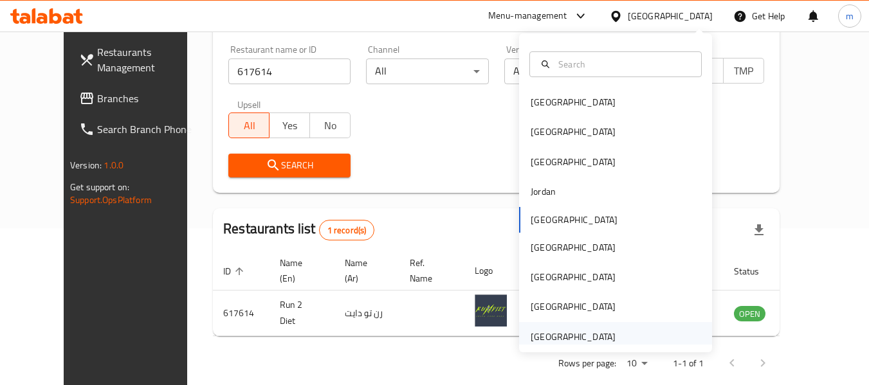
click at [587, 340] on div "[GEOGRAPHIC_DATA]" at bounding box center [573, 337] width 85 height 14
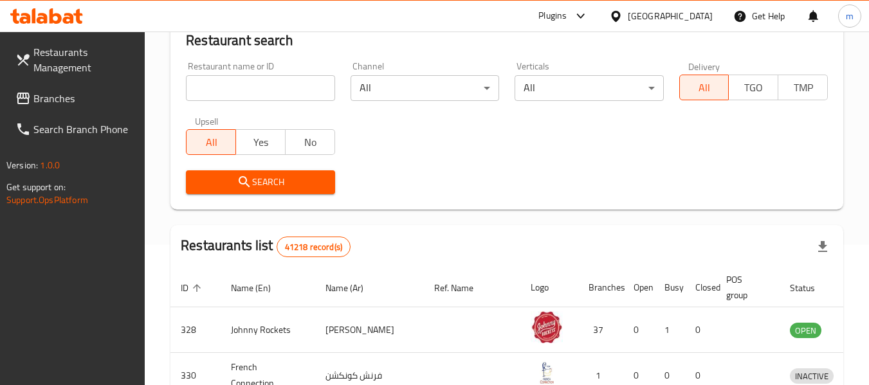
scroll to position [157, 0]
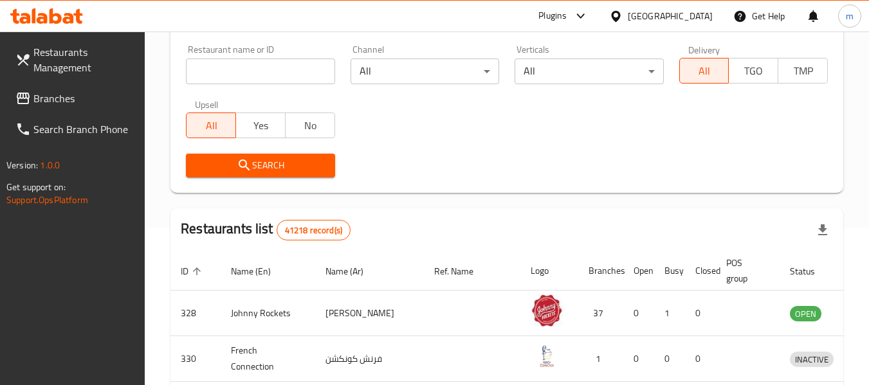
click at [54, 99] on span "Branches" at bounding box center [84, 98] width 102 height 15
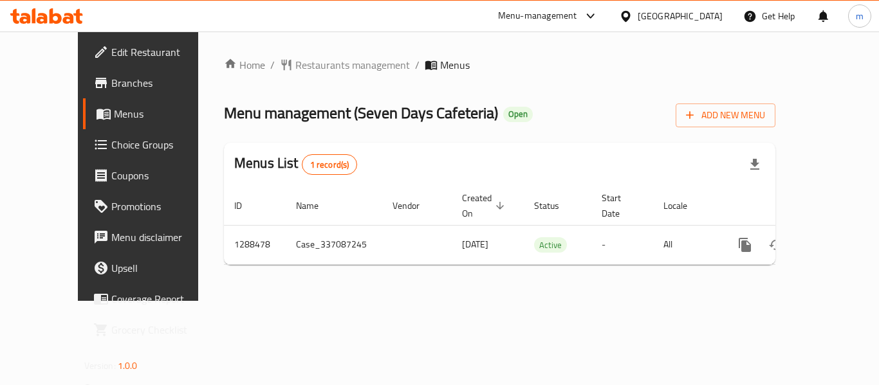
click at [321, 65] on span "Restaurants management" at bounding box center [352, 64] width 115 height 15
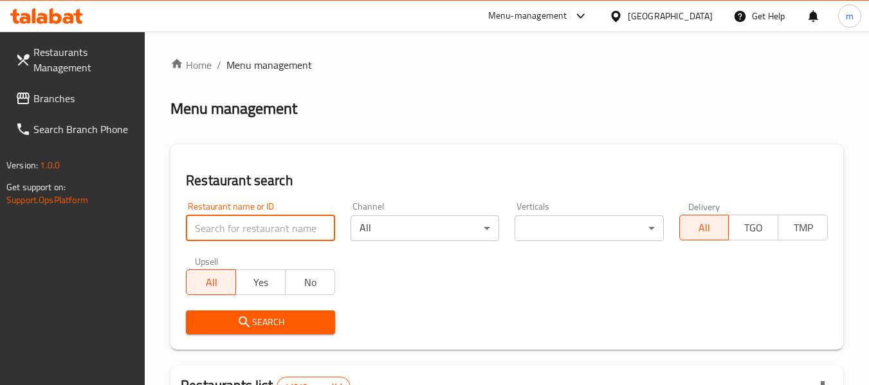
click at [265, 230] on input "search" at bounding box center [260, 229] width 149 height 26
paste input "697181"
type input "697181"
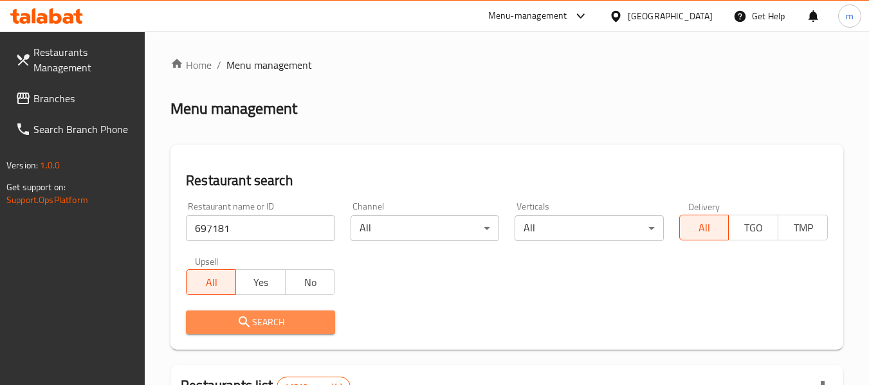
click at [266, 313] on button "Search" at bounding box center [260, 323] width 149 height 24
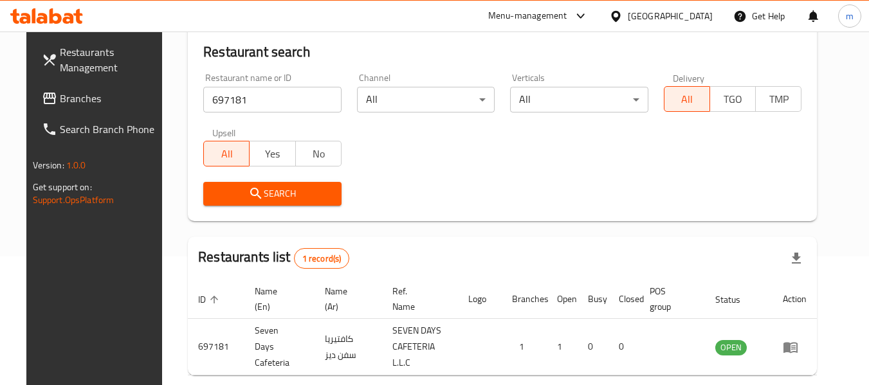
scroll to position [172, 0]
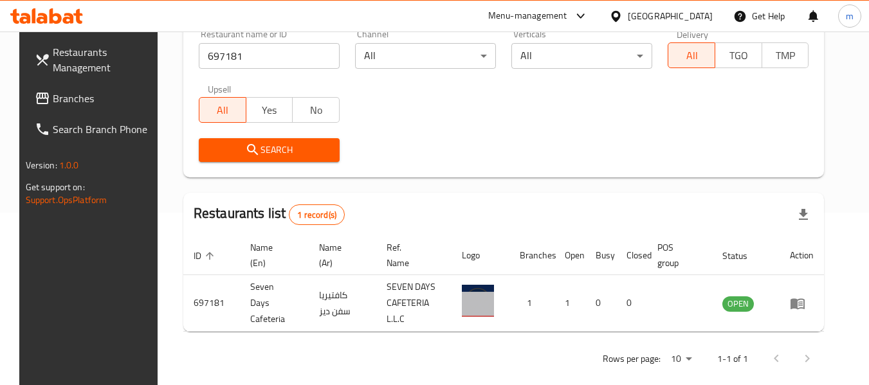
click at [76, 106] on span "Branches" at bounding box center [104, 98] width 102 height 15
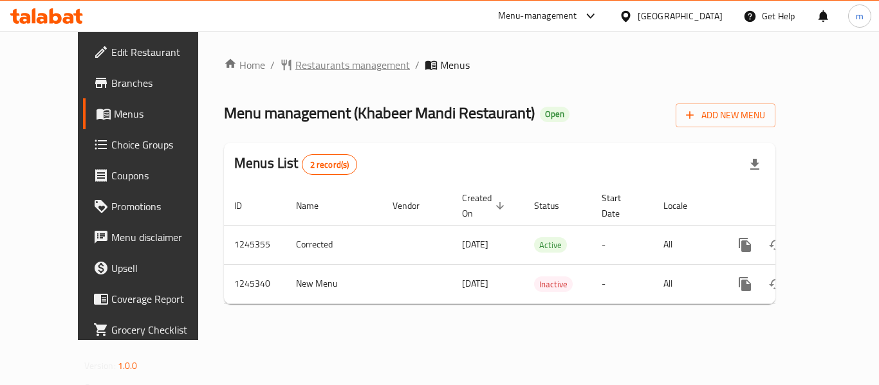
click at [295, 64] on span "Restaurants management" at bounding box center [352, 64] width 115 height 15
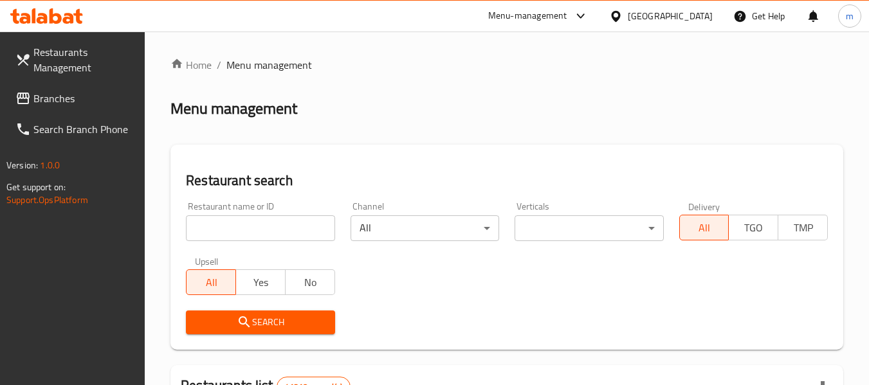
click at [275, 231] on input "search" at bounding box center [260, 229] width 149 height 26
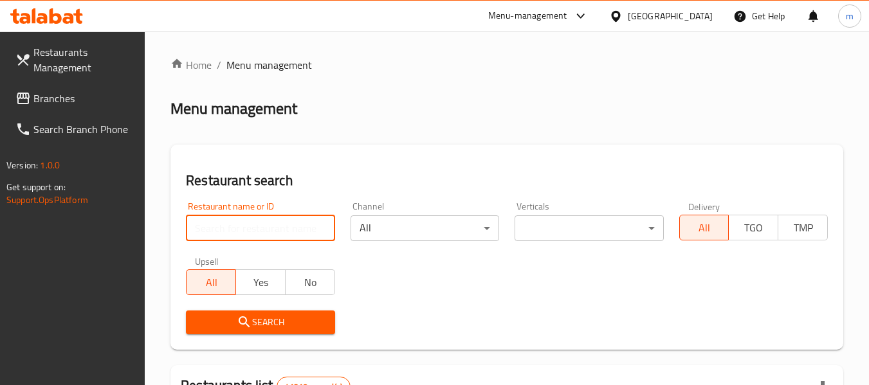
paste input "682496"
type input "682496"
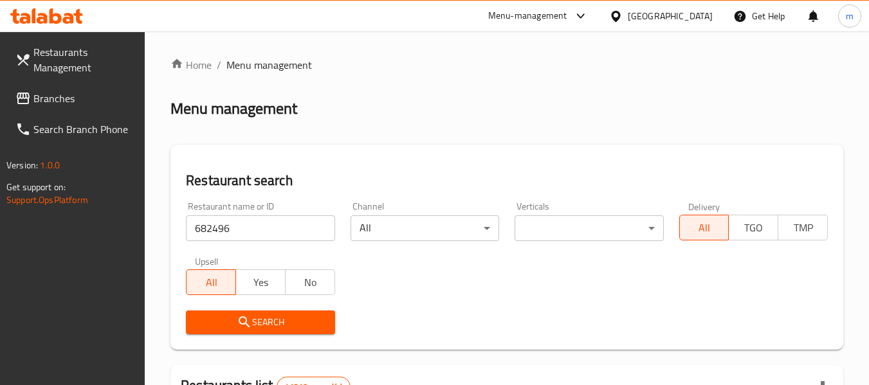
click at [271, 331] on button "Search" at bounding box center [260, 323] width 149 height 24
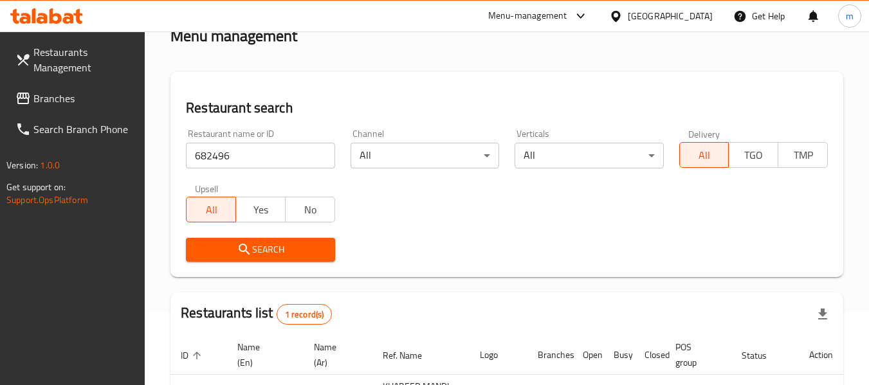
scroll to position [189, 0]
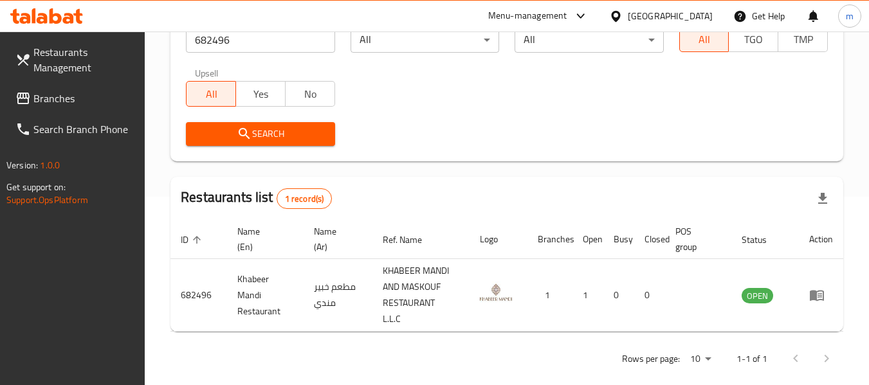
drag, startPoint x: 674, startPoint y: 15, endPoint x: 673, endPoint y: 26, distance: 10.4
click at [674, 16] on div "[GEOGRAPHIC_DATA]" at bounding box center [670, 16] width 85 height 14
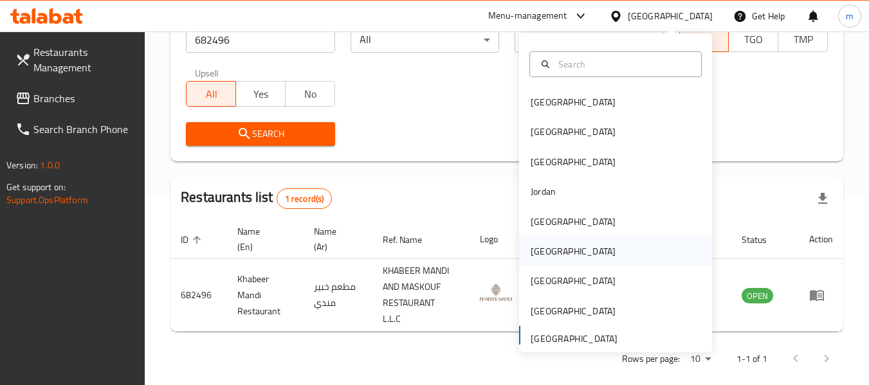
click at [546, 251] on div "[GEOGRAPHIC_DATA]" at bounding box center [574, 252] width 106 height 30
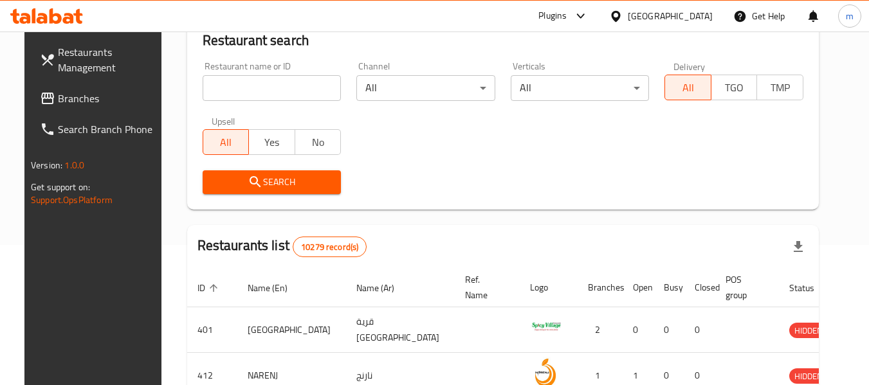
scroll to position [60, 0]
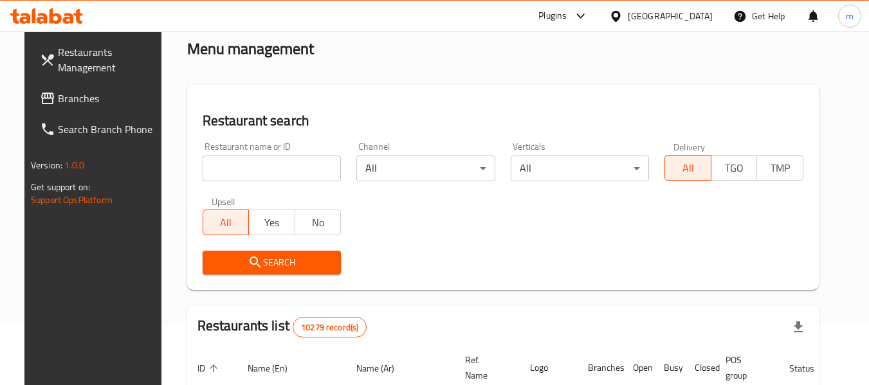
click at [58, 98] on span "Branches" at bounding box center [109, 98] width 102 height 15
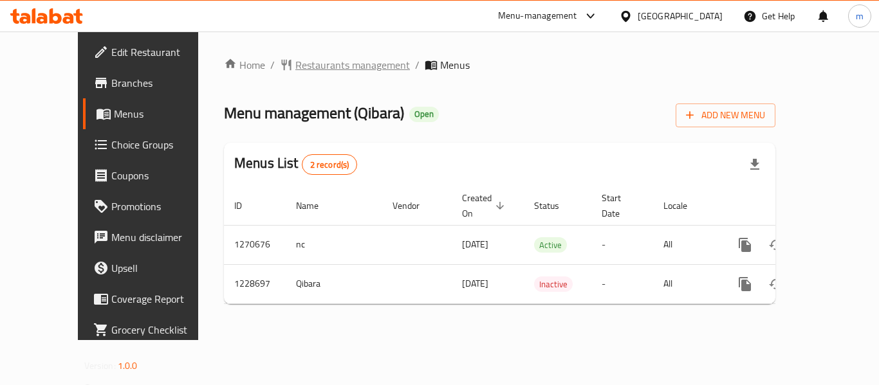
click at [313, 71] on span "Restaurants management" at bounding box center [352, 64] width 115 height 15
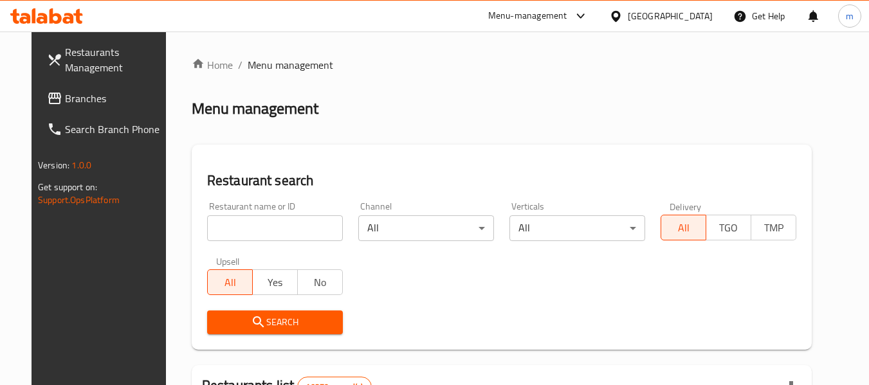
click at [252, 225] on input "search" at bounding box center [275, 229] width 136 height 26
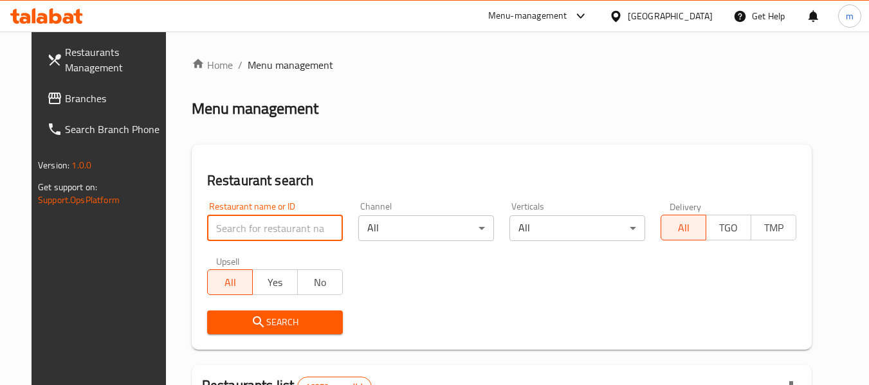
paste input "676521"
type input "676521"
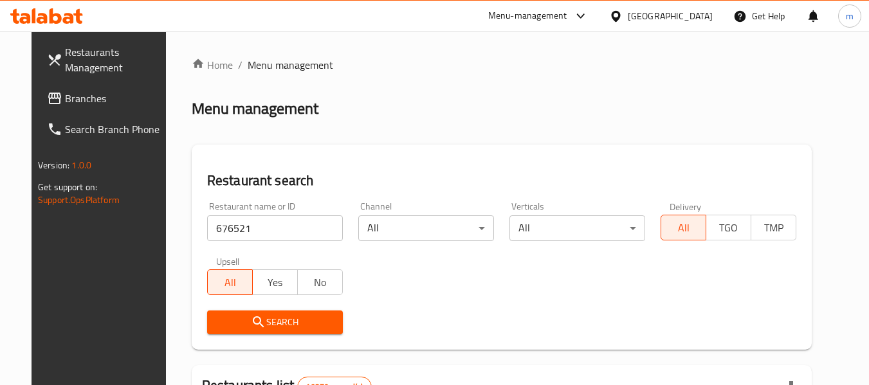
click at [270, 325] on span "Search" at bounding box center [274, 323] width 115 height 16
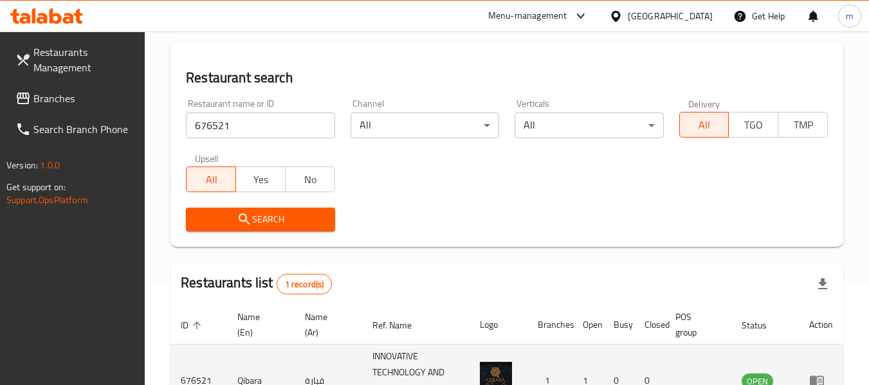
scroll to position [205, 0]
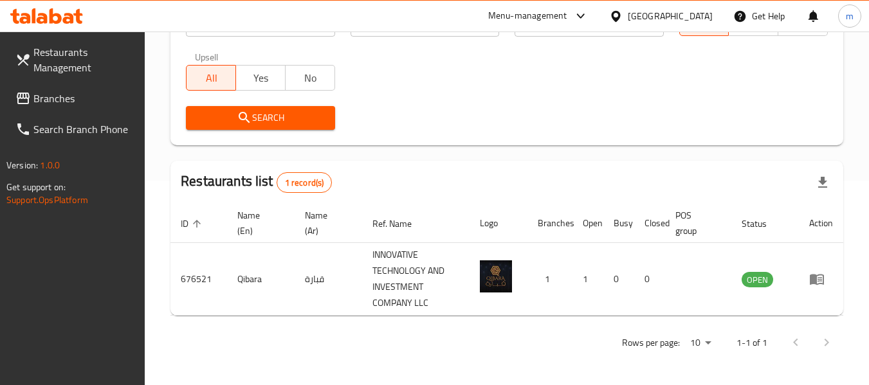
click at [717, 26] on div "[GEOGRAPHIC_DATA]" at bounding box center [661, 16] width 124 height 31
click at [693, 15] on div "[GEOGRAPHIC_DATA]" at bounding box center [670, 16] width 85 height 14
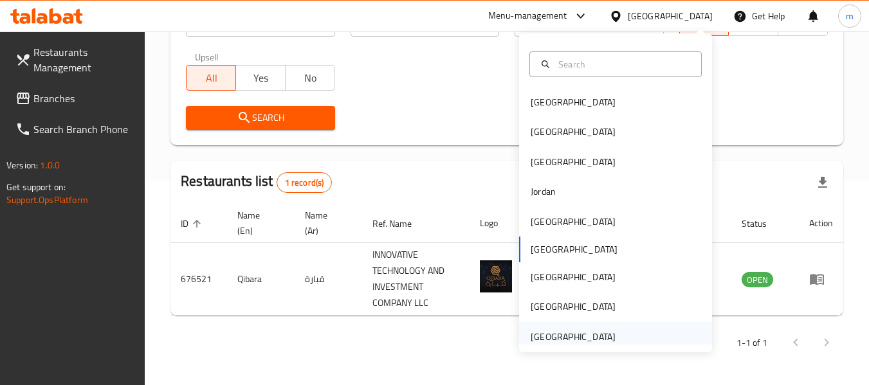
click at [560, 335] on div "[GEOGRAPHIC_DATA]" at bounding box center [573, 337] width 85 height 14
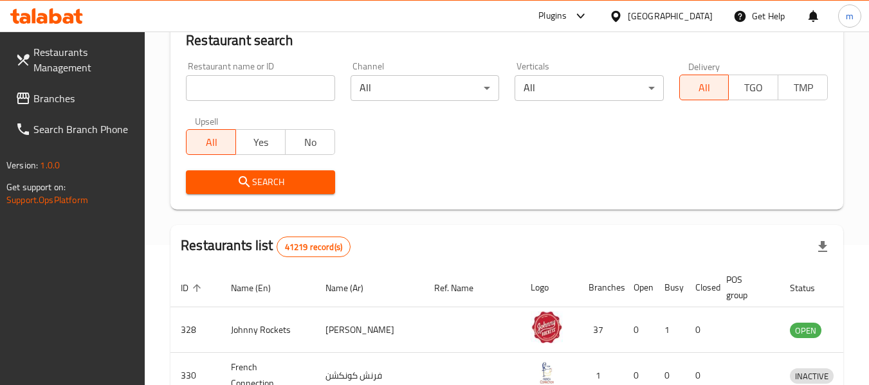
scroll to position [205, 0]
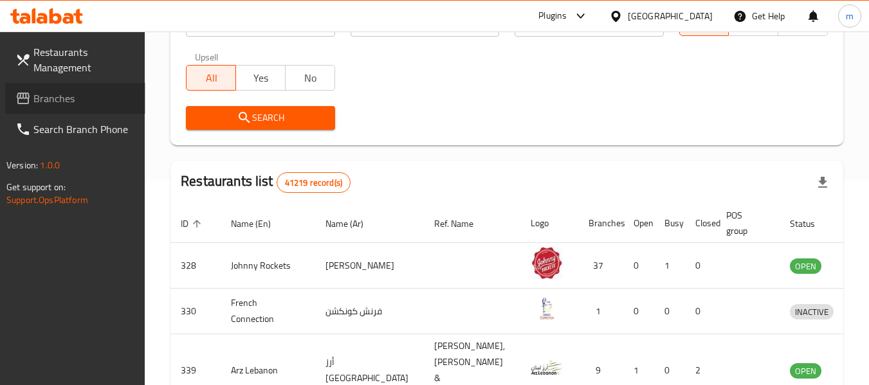
click at [51, 92] on span "Branches" at bounding box center [84, 98] width 102 height 15
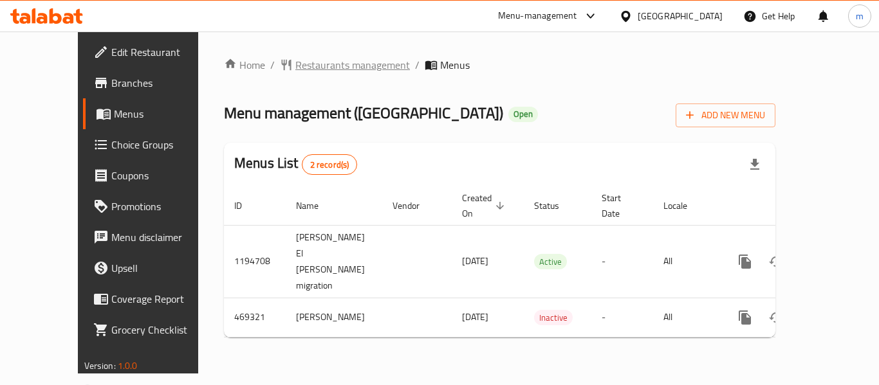
click at [295, 65] on span "Restaurants management" at bounding box center [352, 64] width 115 height 15
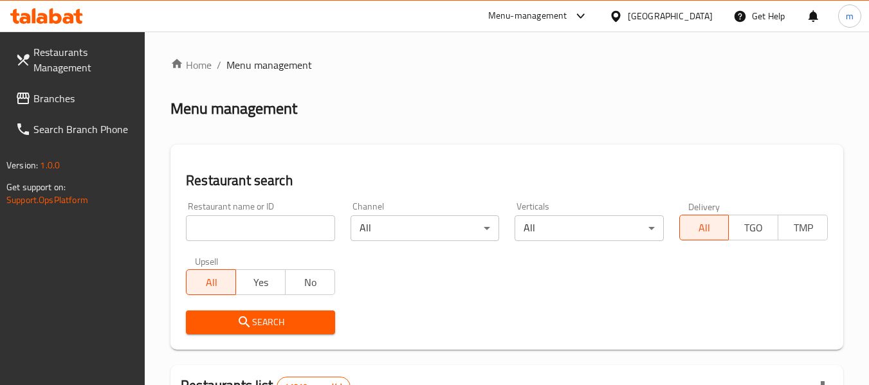
click at [280, 226] on input "search" at bounding box center [260, 229] width 149 height 26
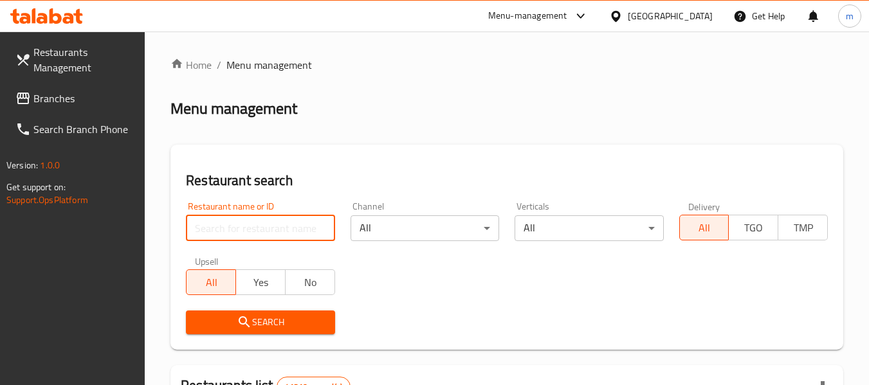
paste input "633577"
type input "633577"
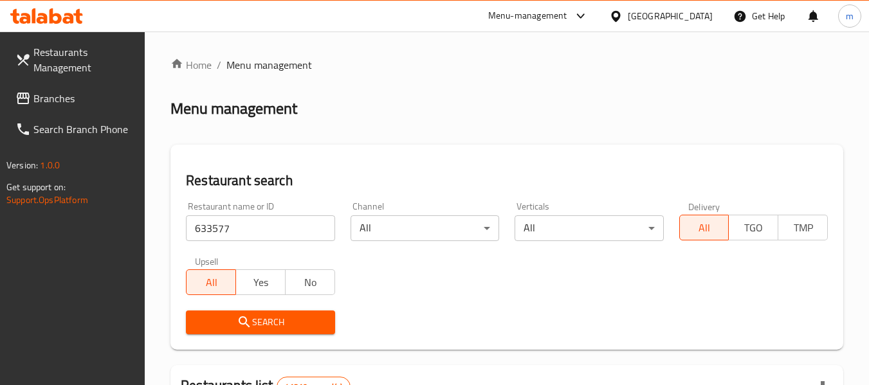
click at [286, 323] on span "Search" at bounding box center [260, 323] width 128 height 16
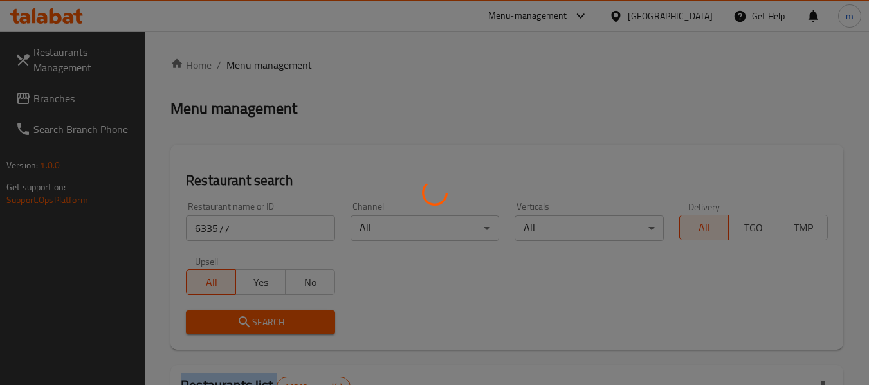
click at [286, 323] on div at bounding box center [434, 192] width 869 height 385
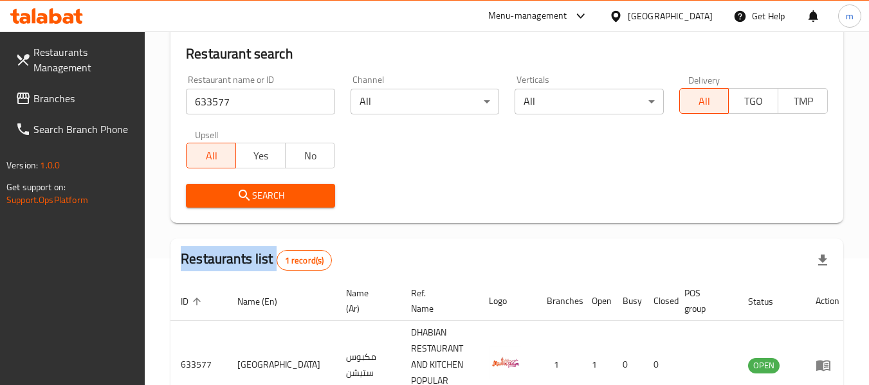
scroll to position [189, 0]
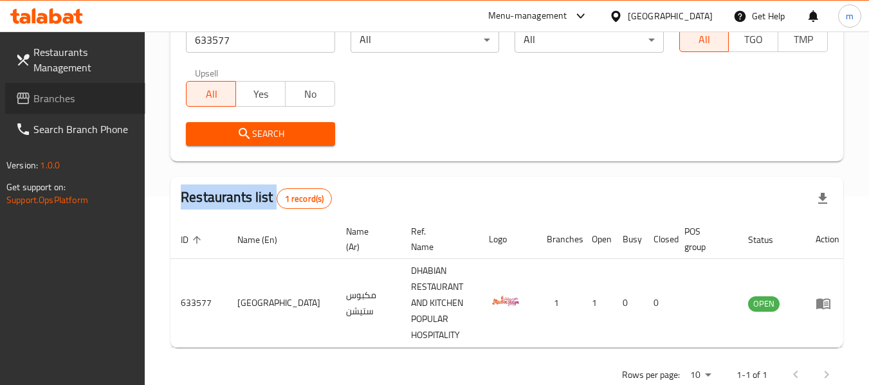
click at [74, 100] on span "Branches" at bounding box center [84, 98] width 102 height 15
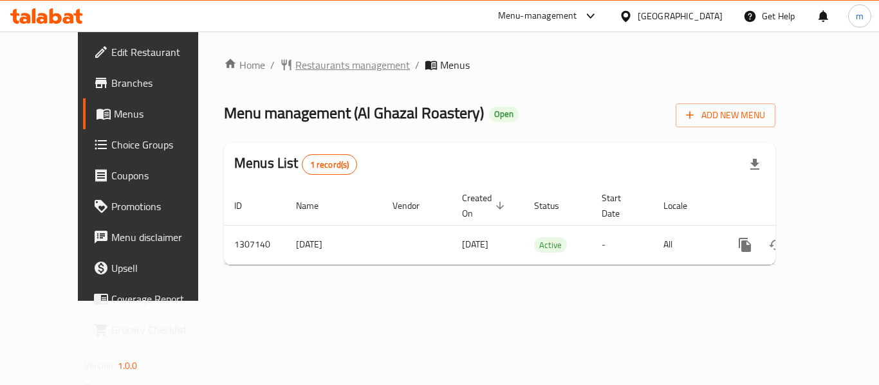
click at [295, 65] on span "Restaurants management" at bounding box center [352, 64] width 115 height 15
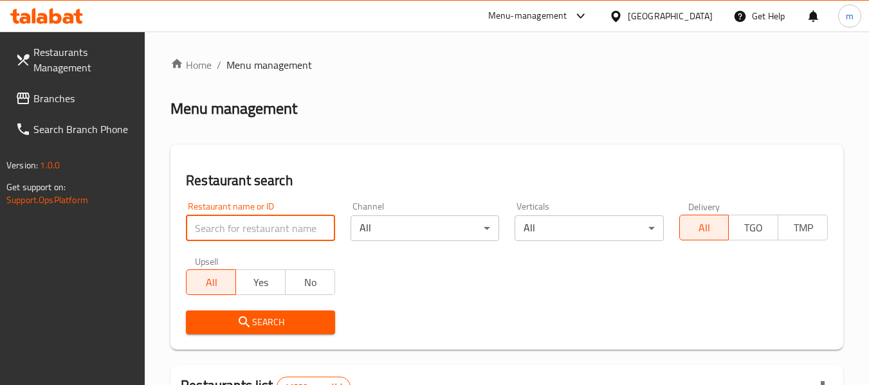
click at [263, 229] on input "search" at bounding box center [260, 229] width 149 height 26
paste input "704156"
type input "704156"
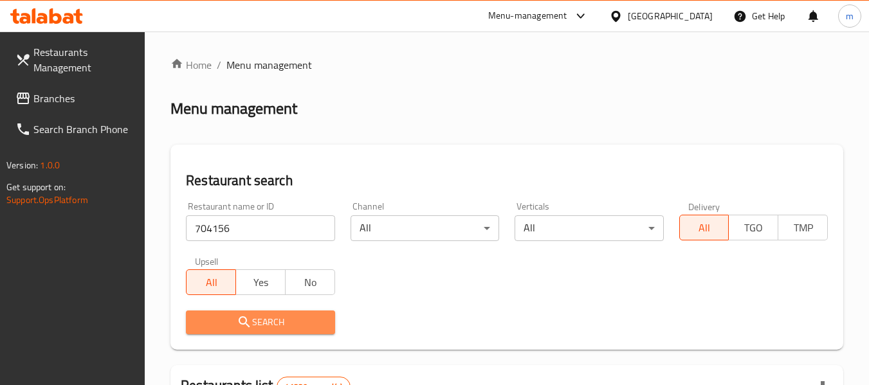
click at [264, 332] on button "Search" at bounding box center [260, 323] width 149 height 24
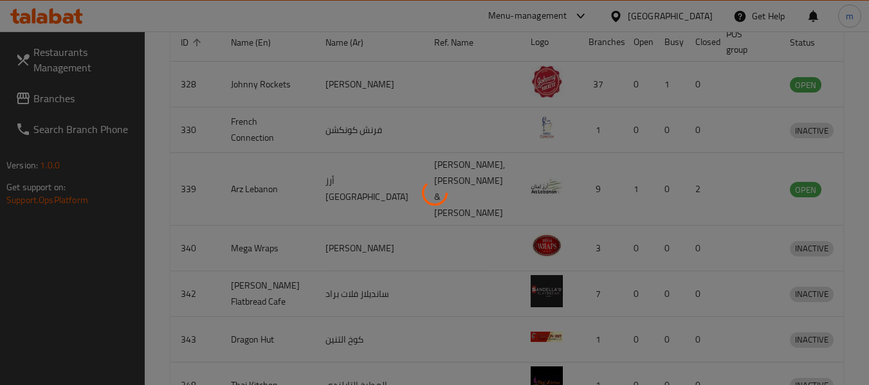
scroll to position [178, 0]
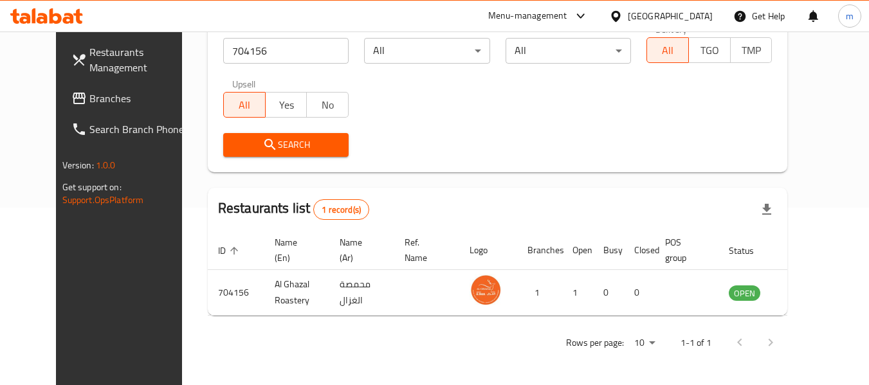
click at [89, 102] on span "Branches" at bounding box center [140, 98] width 102 height 15
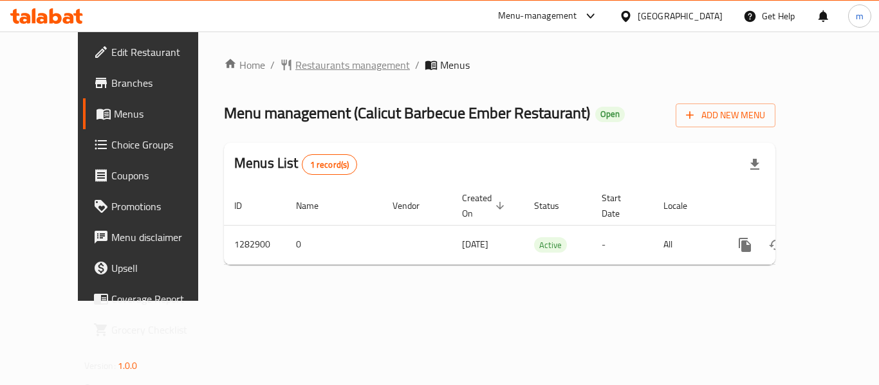
click at [300, 68] on span "Restaurants management" at bounding box center [352, 64] width 115 height 15
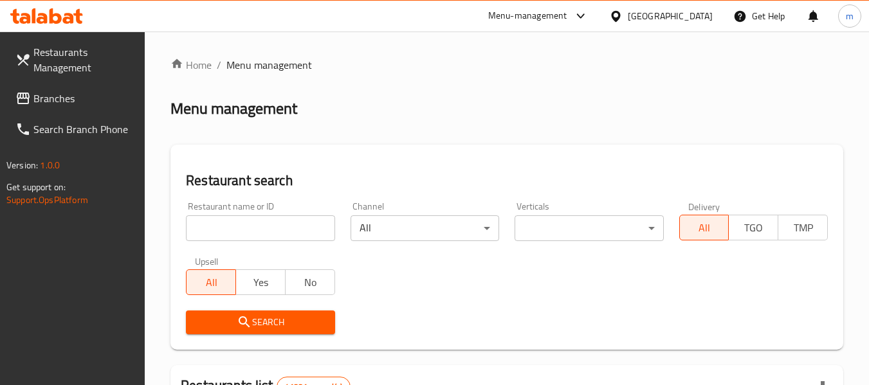
click at [252, 232] on input "search" at bounding box center [260, 229] width 149 height 26
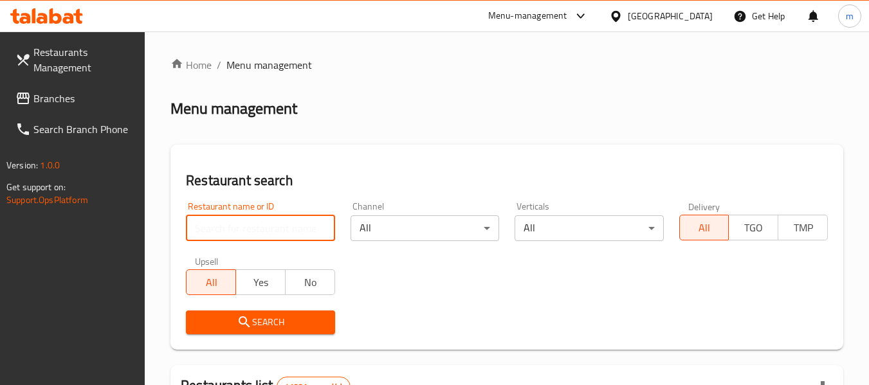
paste input "695067"
type input "695067"
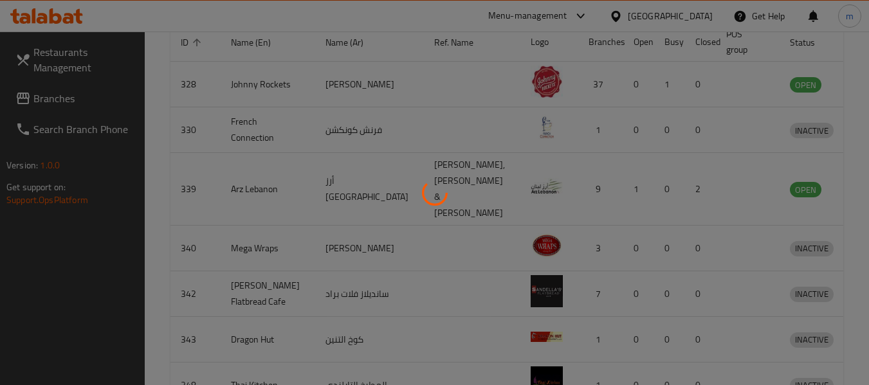
scroll to position [205, 0]
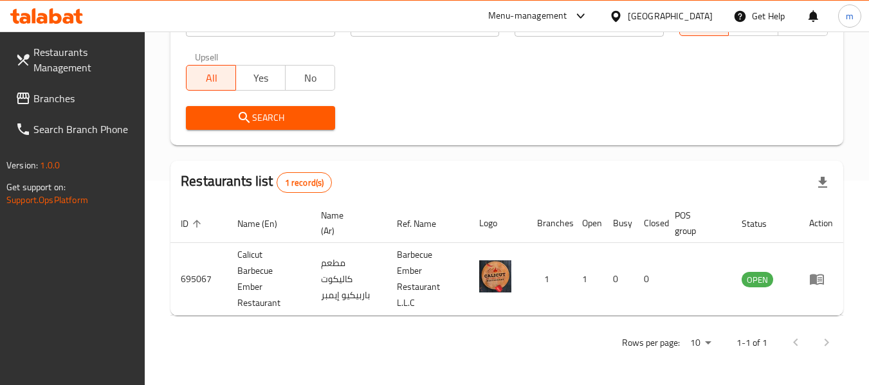
click at [69, 95] on span "Branches" at bounding box center [84, 98] width 102 height 15
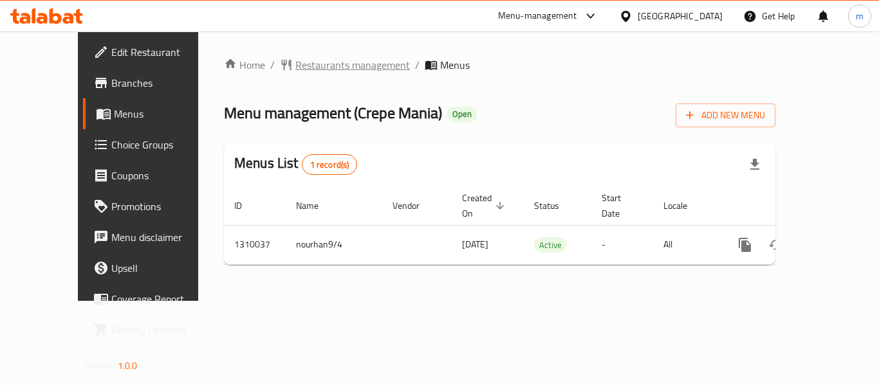
click at [295, 62] on span "Restaurants management" at bounding box center [352, 64] width 115 height 15
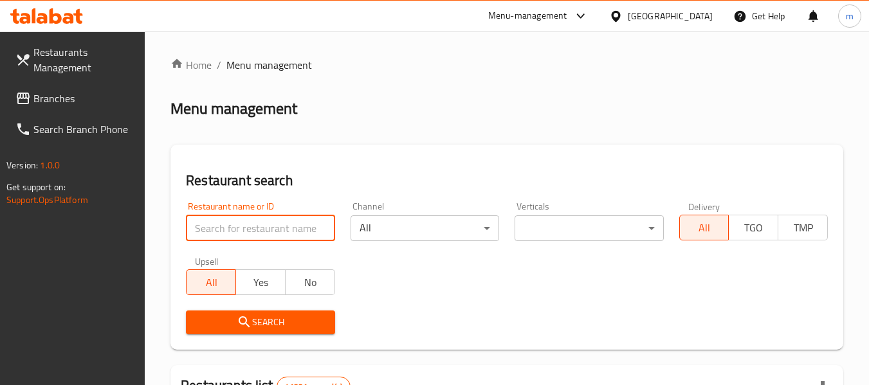
click at [277, 230] on input "search" at bounding box center [260, 229] width 149 height 26
paste input "705314"
type input "705314"
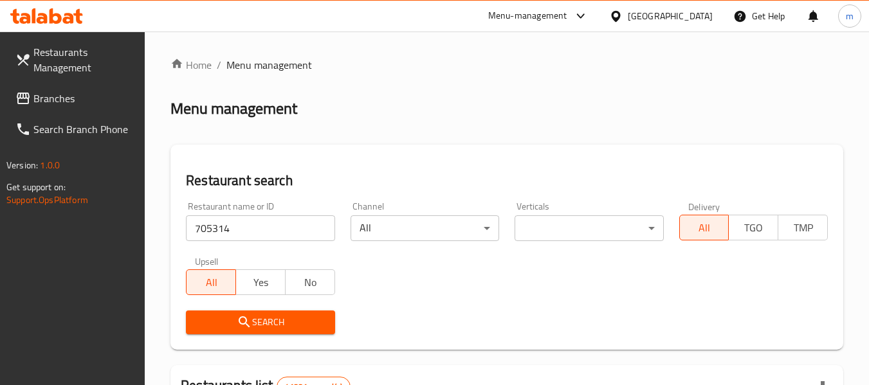
click at [263, 328] on span "Search" at bounding box center [260, 323] width 128 height 16
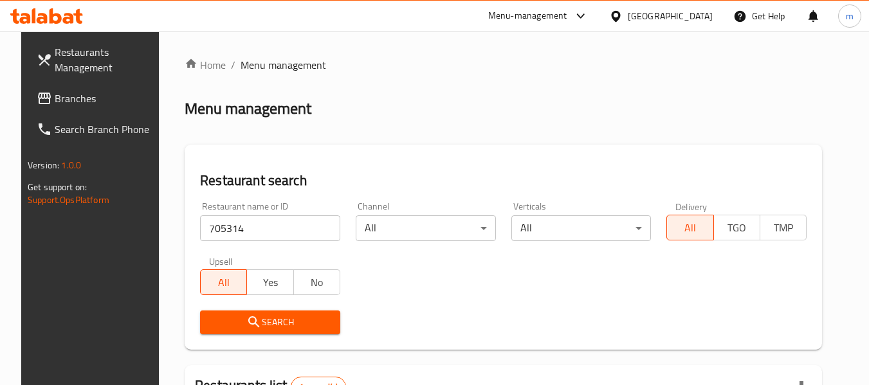
click at [59, 102] on span "Branches" at bounding box center [106, 98] width 102 height 15
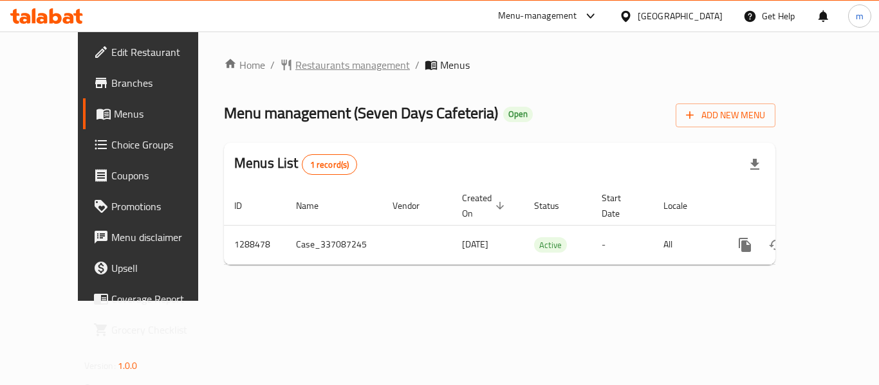
click at [295, 67] on span "Restaurants management" at bounding box center [352, 64] width 115 height 15
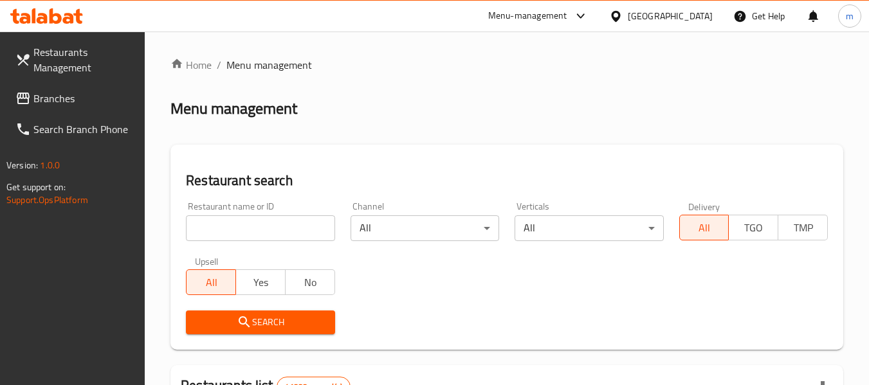
click at [237, 227] on input "search" at bounding box center [260, 229] width 149 height 26
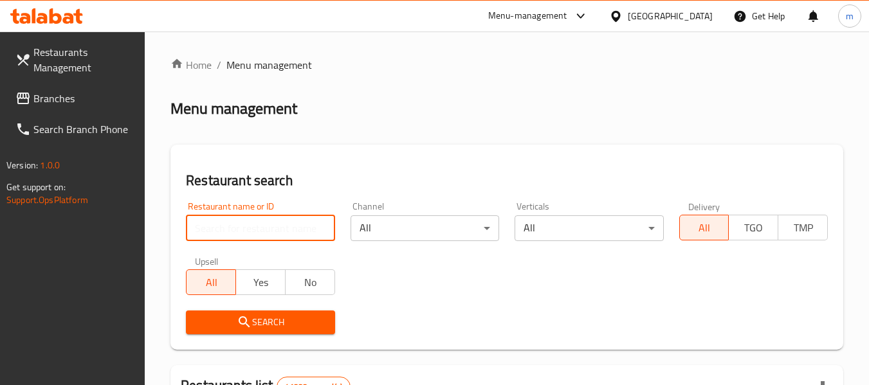
paste input "697181"
type input "697181"
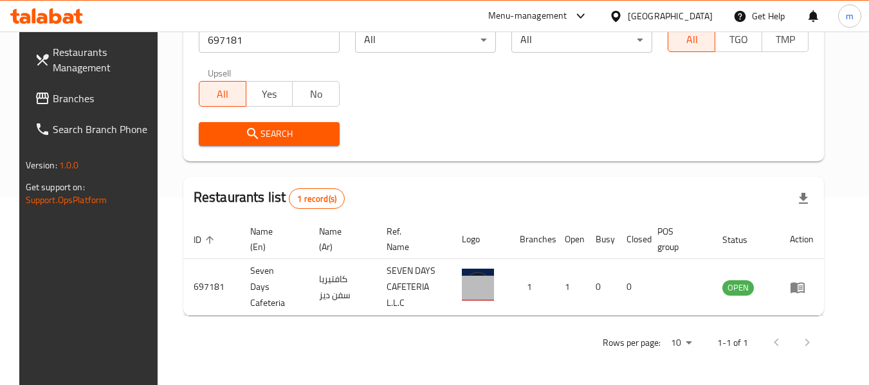
scroll to position [178, 0]
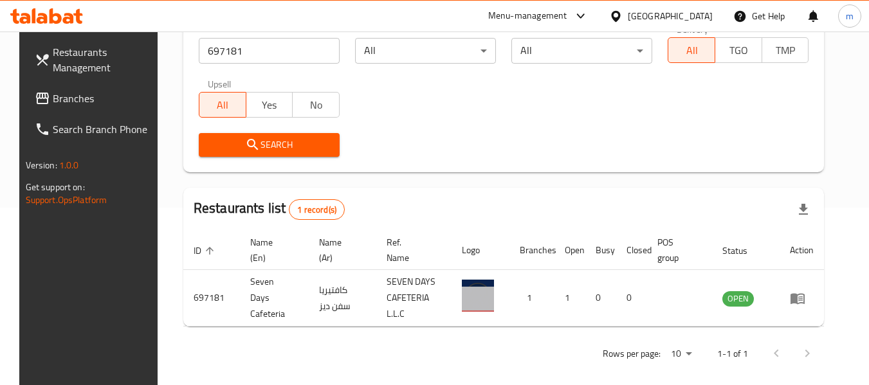
click at [652, 13] on div "[GEOGRAPHIC_DATA]" at bounding box center [670, 16] width 85 height 14
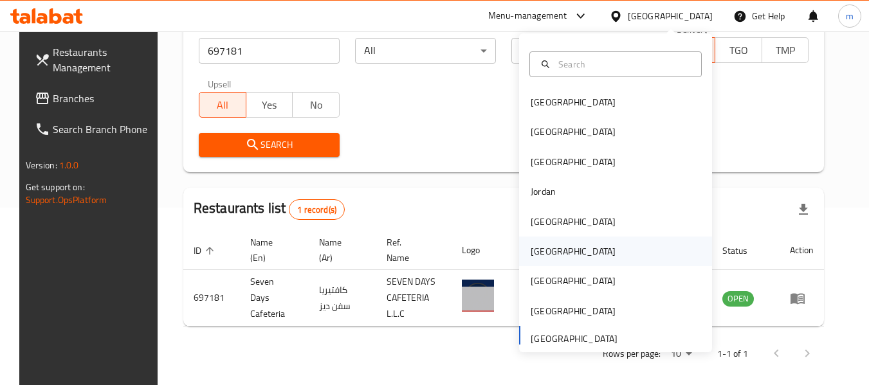
click at [547, 248] on div "[GEOGRAPHIC_DATA]" at bounding box center [574, 252] width 106 height 30
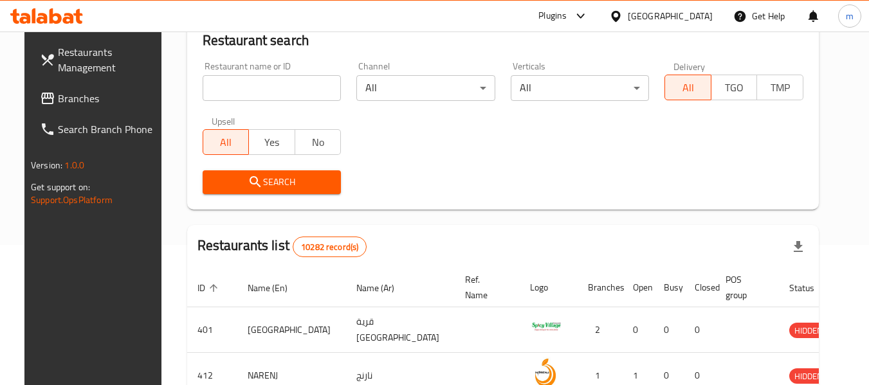
scroll to position [178, 0]
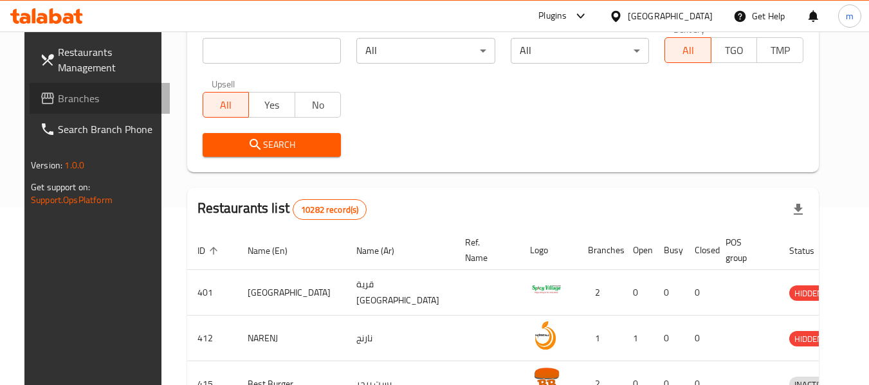
click at [73, 103] on span "Branches" at bounding box center [109, 98] width 102 height 15
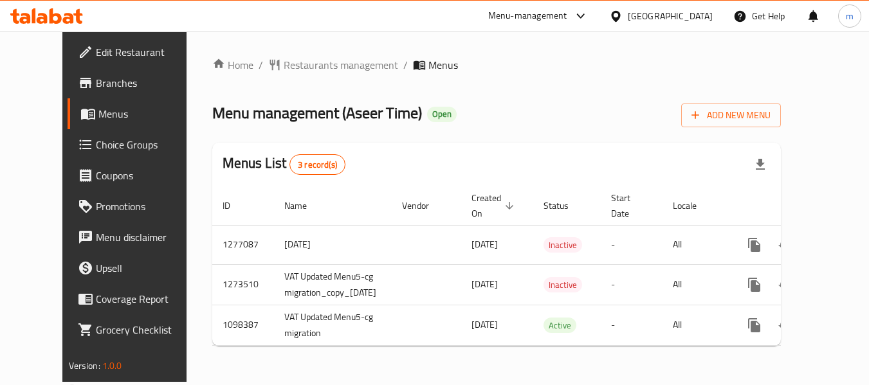
click at [300, 65] on span "Restaurants management" at bounding box center [341, 64] width 115 height 15
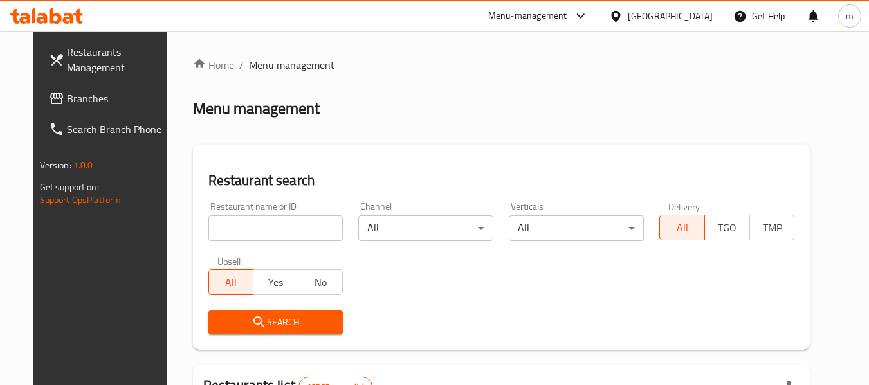
click at [262, 232] on input "search" at bounding box center [275, 229] width 135 height 26
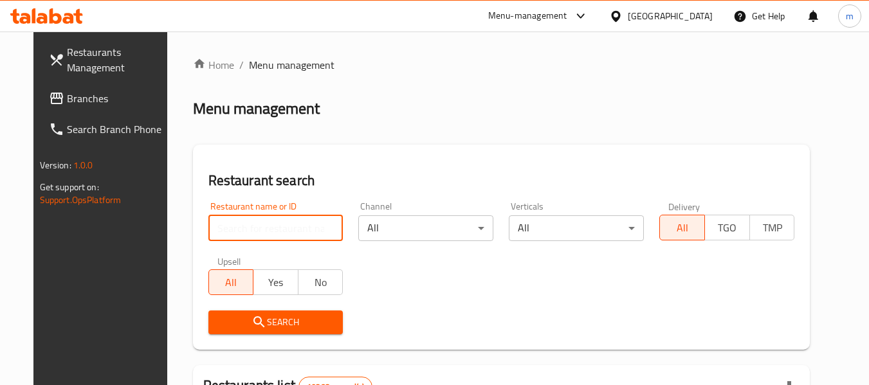
paste input "631206"
type input "631206"
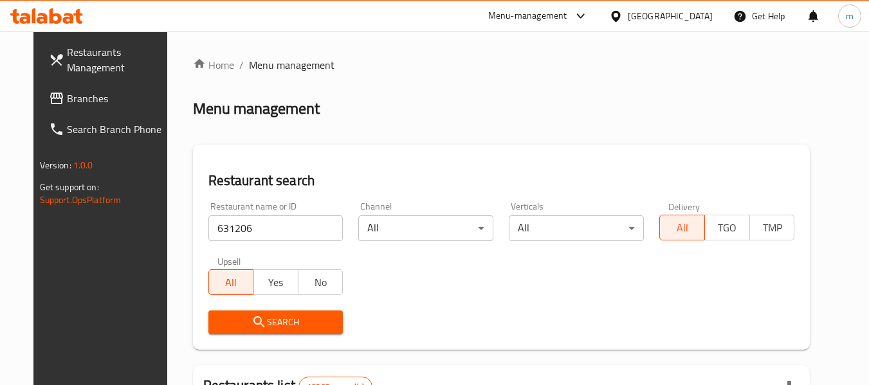
click at [255, 324] on span "Search" at bounding box center [276, 323] width 115 height 16
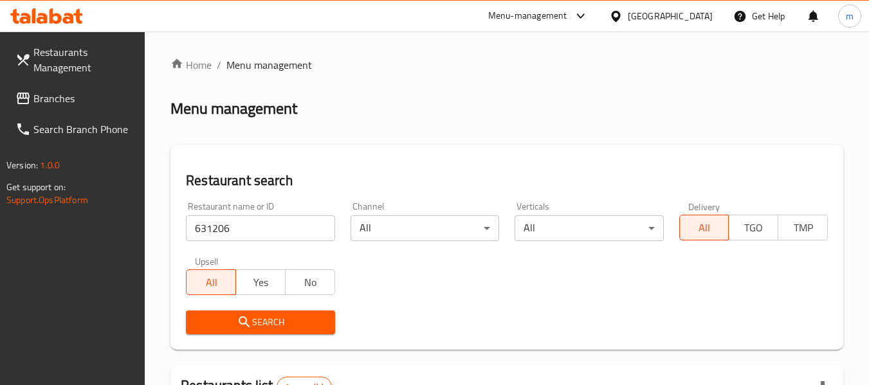
click at [687, 8] on div "[GEOGRAPHIC_DATA]" at bounding box center [661, 16] width 124 height 31
click at [703, 18] on div "[GEOGRAPHIC_DATA]" at bounding box center [670, 16] width 85 height 14
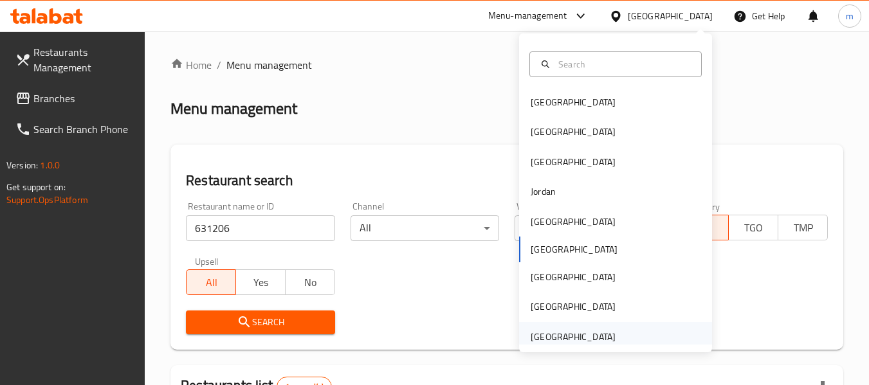
click at [581, 336] on div "[GEOGRAPHIC_DATA]" at bounding box center [573, 337] width 85 height 14
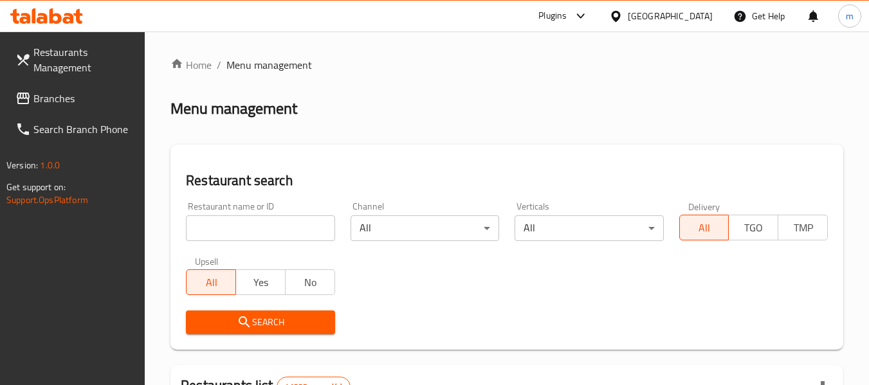
click at [25, 97] on icon at bounding box center [22, 98] width 15 height 15
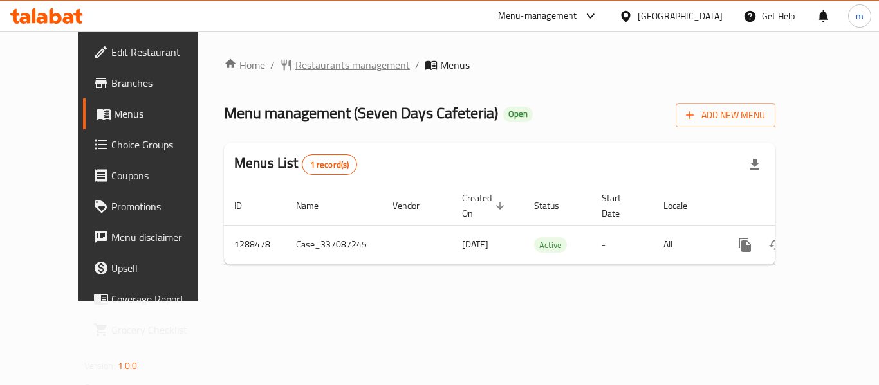
click at [305, 62] on span "Restaurants management" at bounding box center [352, 64] width 115 height 15
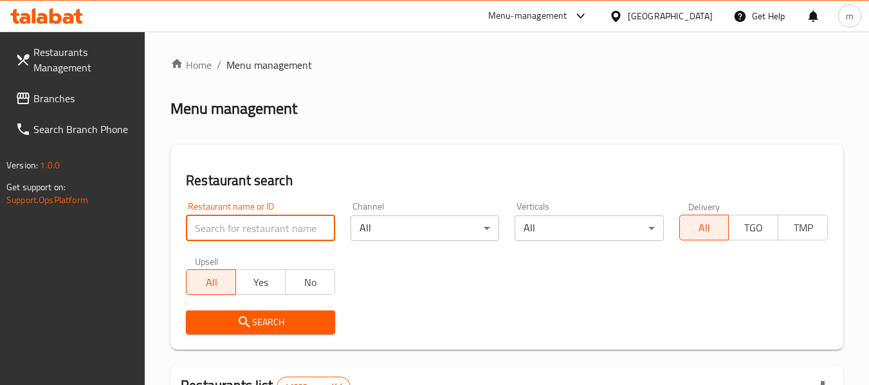
click at [257, 234] on input "search" at bounding box center [260, 229] width 149 height 26
paste input "697181"
type input "697181"
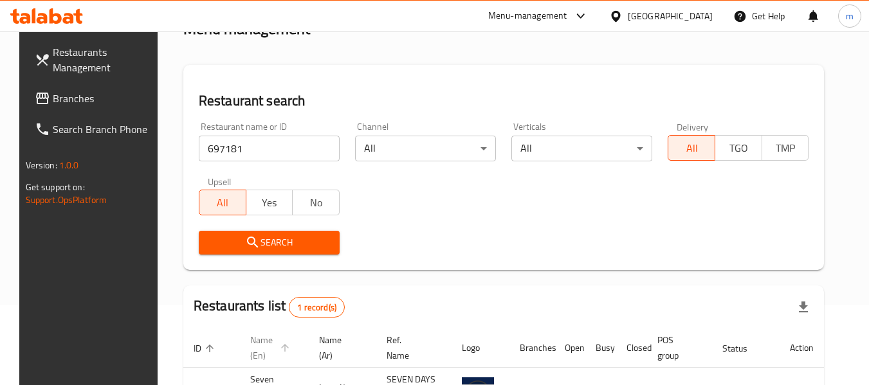
scroll to position [172, 0]
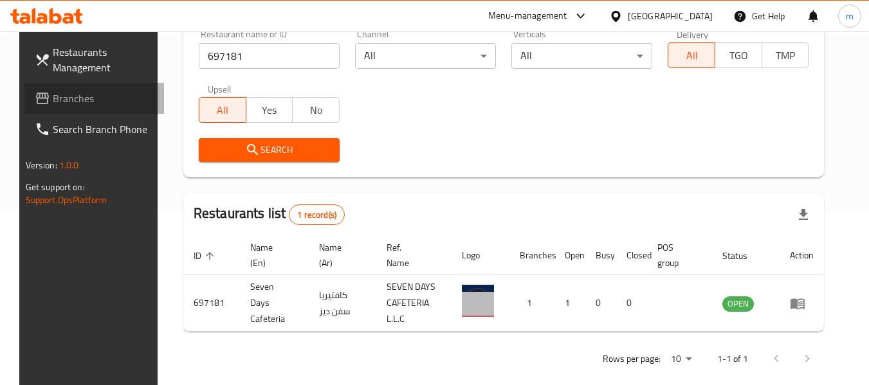
click at [88, 96] on span "Branches" at bounding box center [104, 98] width 102 height 15
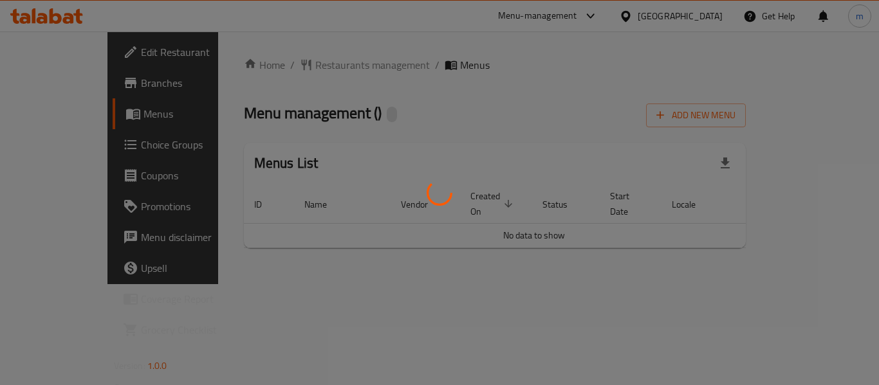
click at [282, 62] on div at bounding box center [439, 192] width 879 height 385
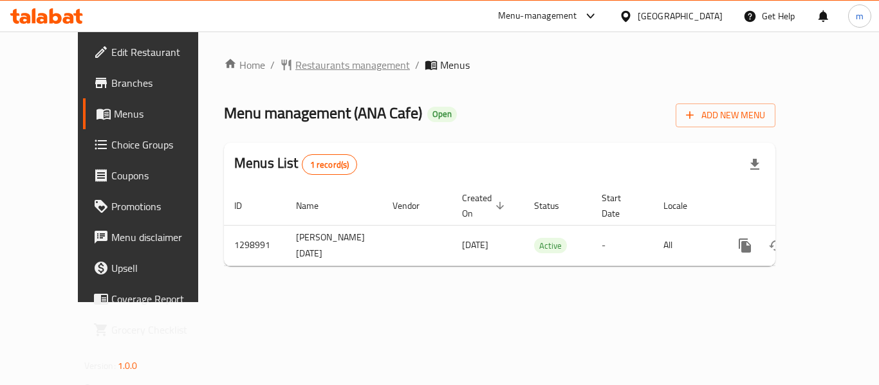
click at [295, 68] on span "Restaurants management" at bounding box center [352, 64] width 115 height 15
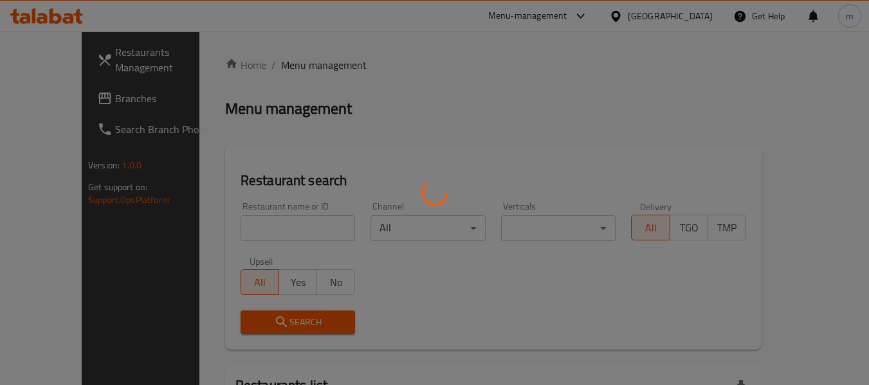
click at [260, 234] on div at bounding box center [434, 192] width 869 height 385
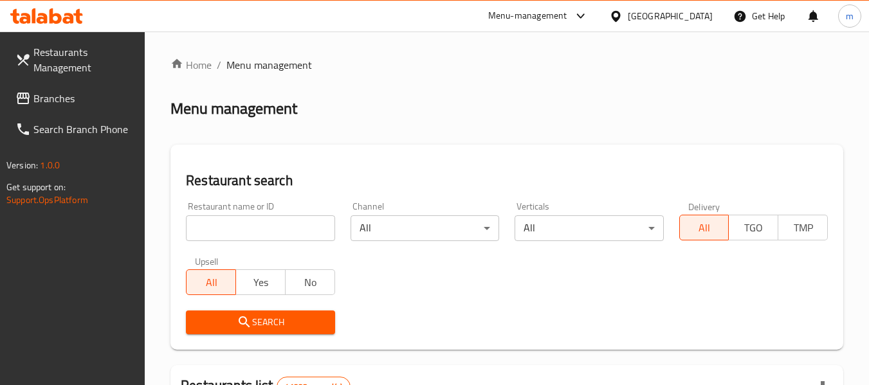
click at [260, 234] on input "search" at bounding box center [260, 229] width 149 height 26
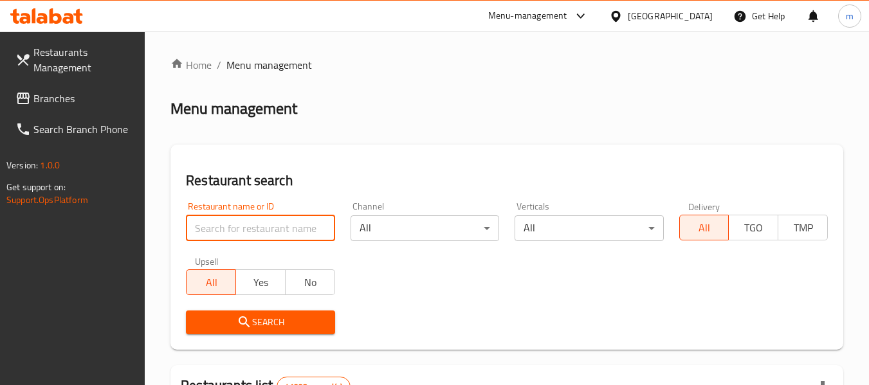
paste input "700939"
type input "700939"
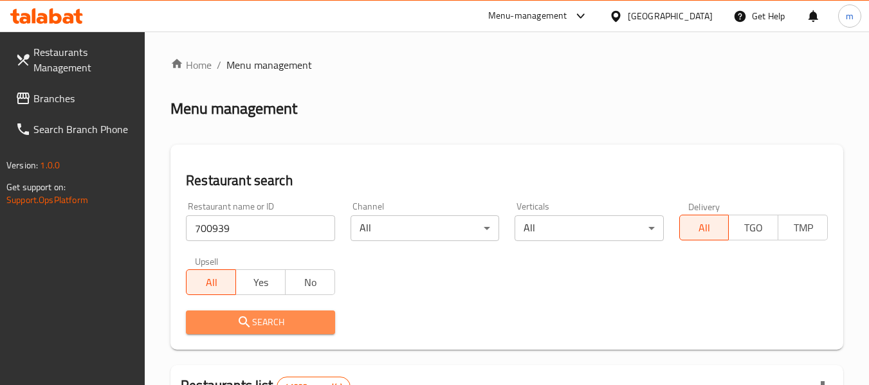
click at [267, 313] on button "Search" at bounding box center [260, 323] width 149 height 24
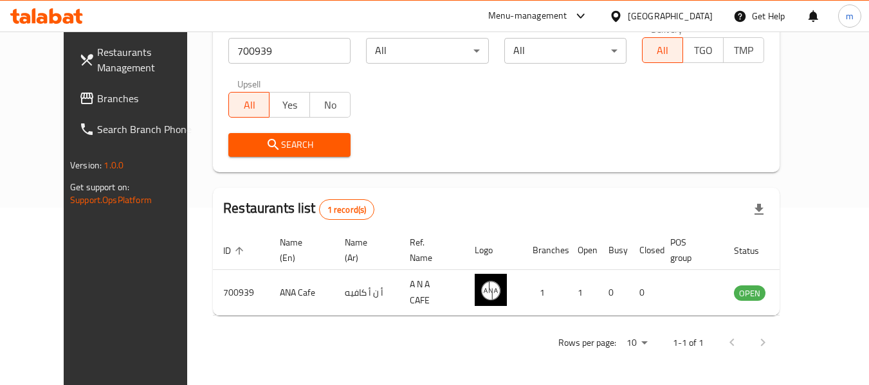
scroll to position [178, 0]
click at [97, 99] on span "Branches" at bounding box center [148, 98] width 102 height 15
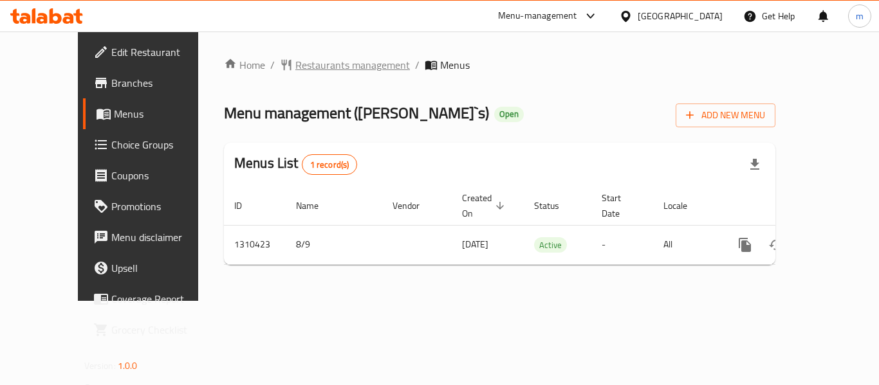
click at [305, 61] on span "Restaurants management" at bounding box center [352, 64] width 115 height 15
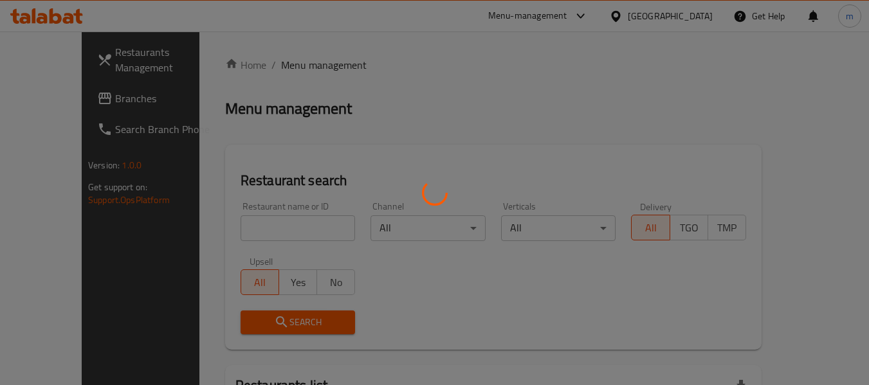
click at [273, 228] on div at bounding box center [434, 192] width 869 height 385
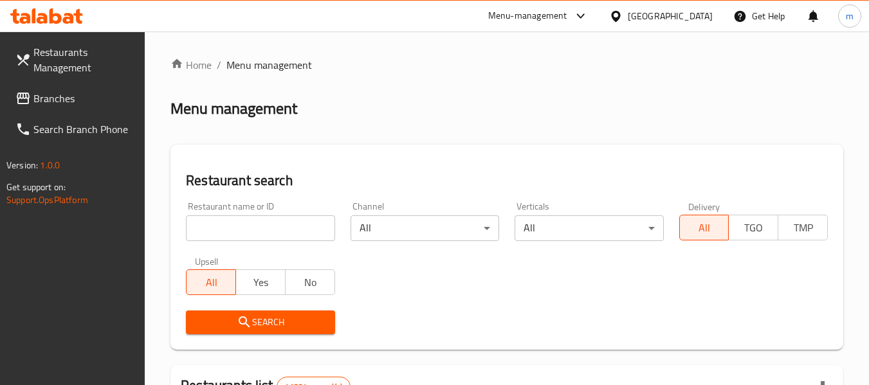
click at [273, 228] on input "search" at bounding box center [260, 229] width 149 height 26
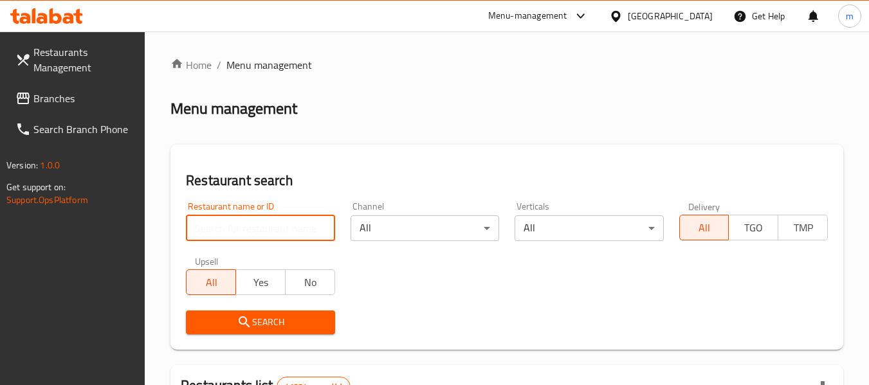
paste input "705443"
type input "705443"
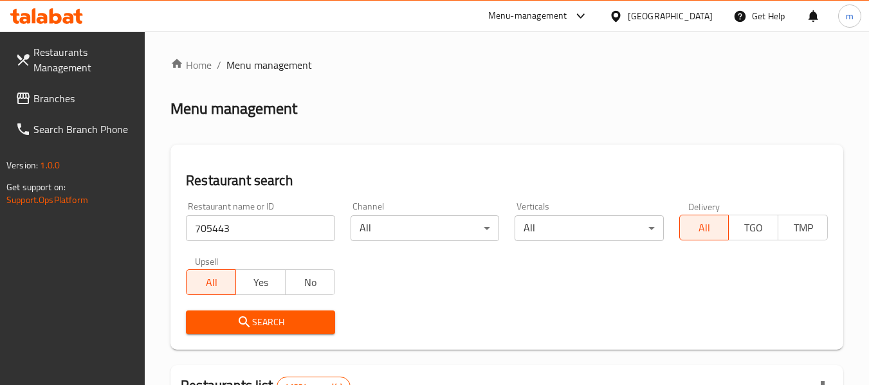
click at [295, 331] on button "Search" at bounding box center [260, 323] width 149 height 24
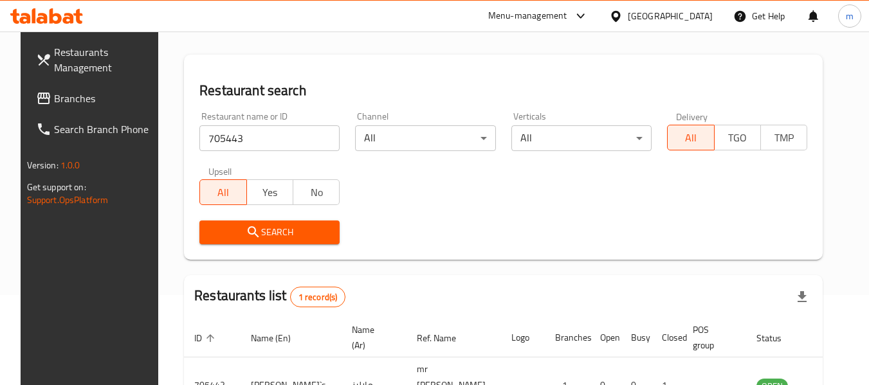
scroll to position [172, 0]
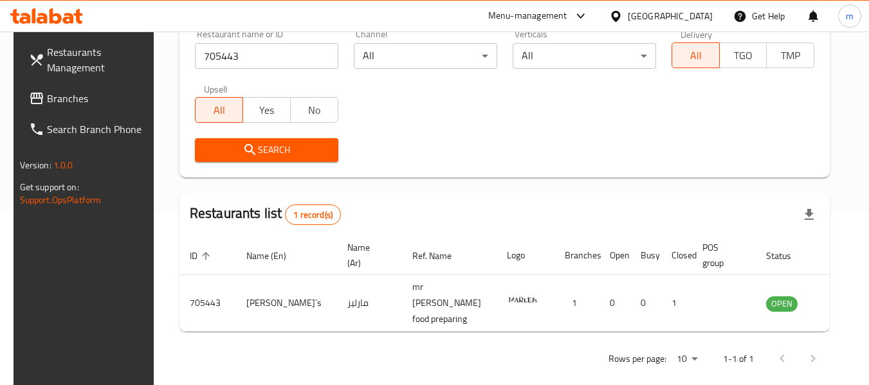
click at [76, 107] on link "Branches" at bounding box center [89, 98] width 140 height 31
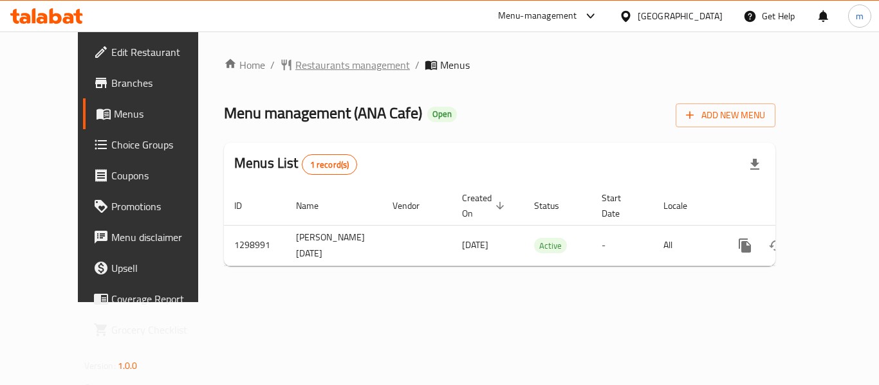
click at [303, 73] on span "Restaurants management" at bounding box center [352, 64] width 115 height 15
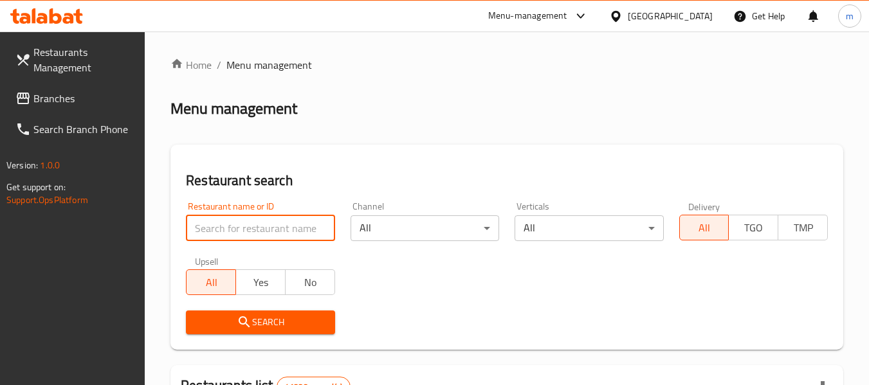
click at [285, 223] on input "search" at bounding box center [260, 229] width 149 height 26
paste input "700939"
type input "700939"
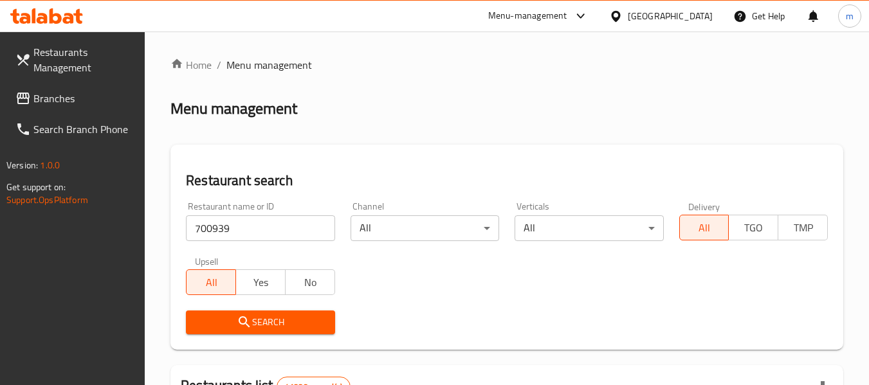
click at [286, 321] on span "Search" at bounding box center [260, 323] width 128 height 16
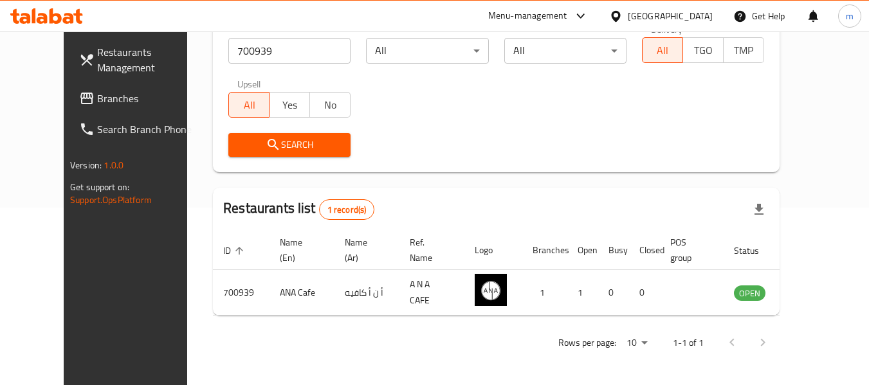
scroll to position [178, 0]
click at [691, 21] on div "[GEOGRAPHIC_DATA]" at bounding box center [670, 16] width 85 height 14
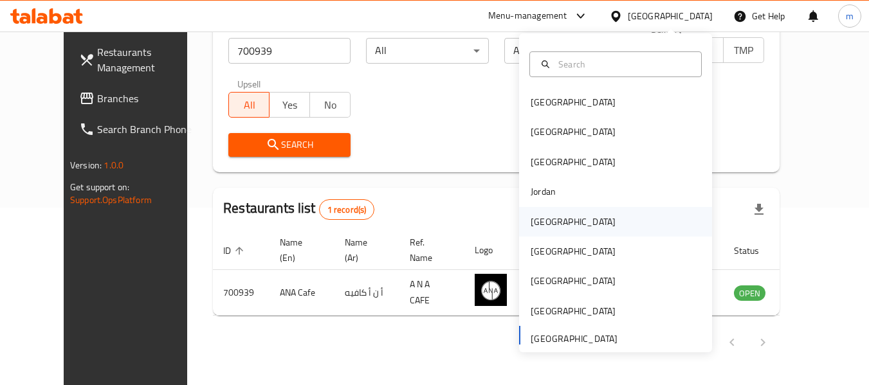
click at [550, 221] on div "Kuwait" at bounding box center [574, 222] width 106 height 30
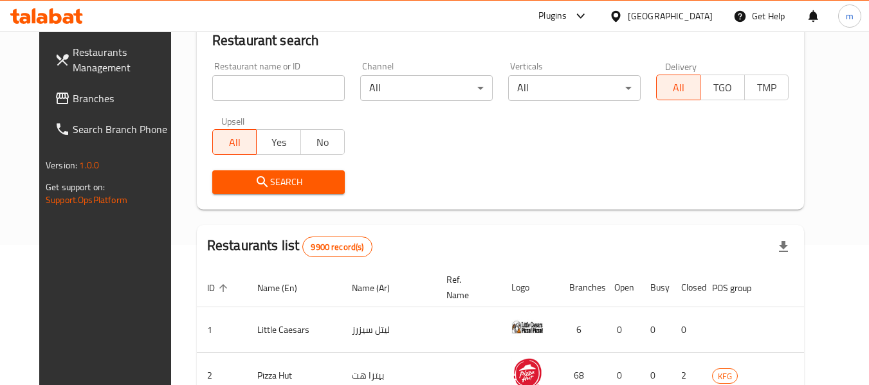
scroll to position [178, 0]
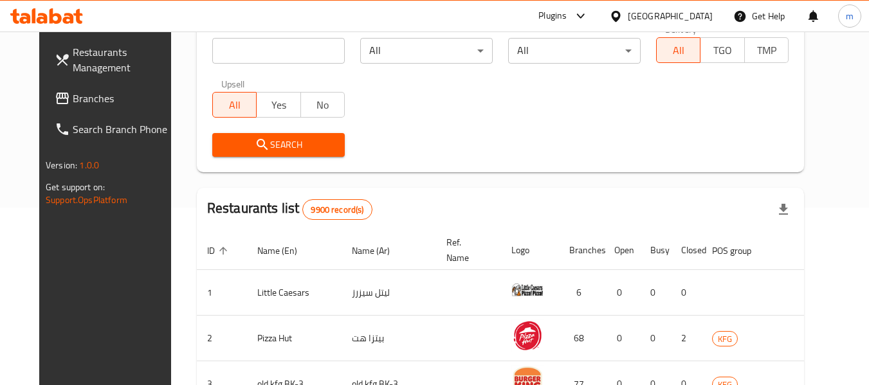
click at [95, 103] on span "Branches" at bounding box center [124, 98] width 102 height 15
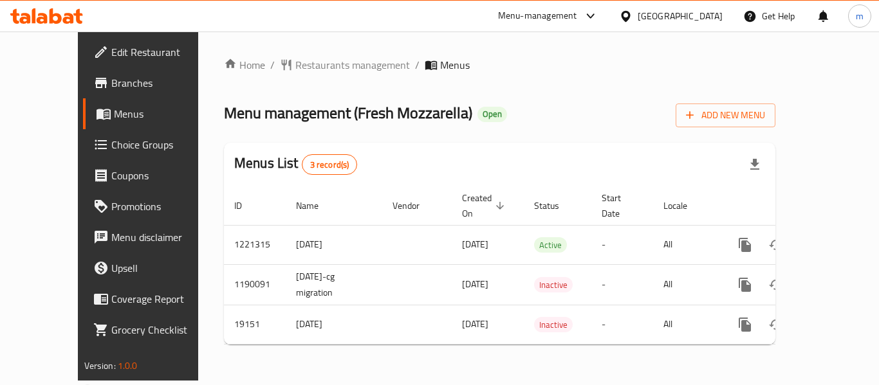
click at [304, 66] on span "Restaurants management" at bounding box center [352, 64] width 115 height 15
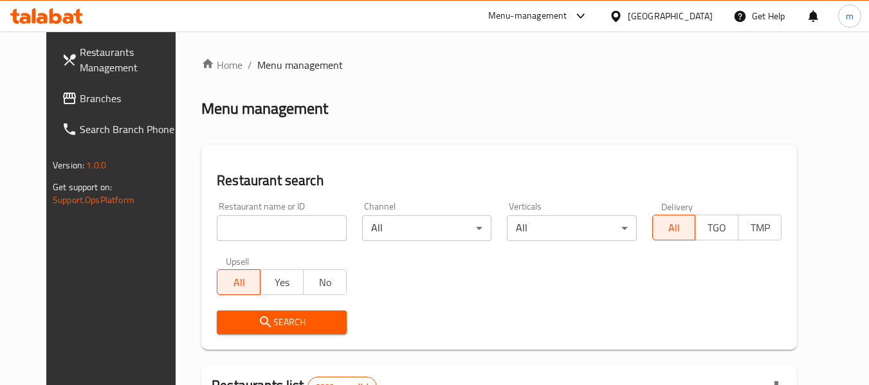
click at [264, 234] on div at bounding box center [434, 192] width 869 height 385
click at [264, 234] on input "search" at bounding box center [281, 229] width 129 height 26
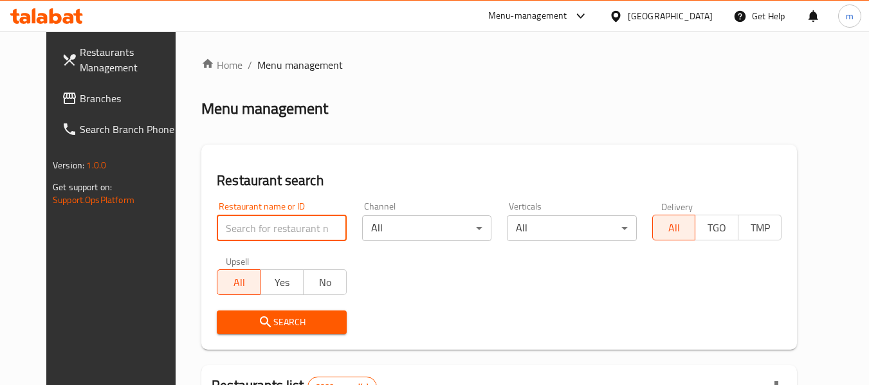
paste input "10274"
type input "10274"
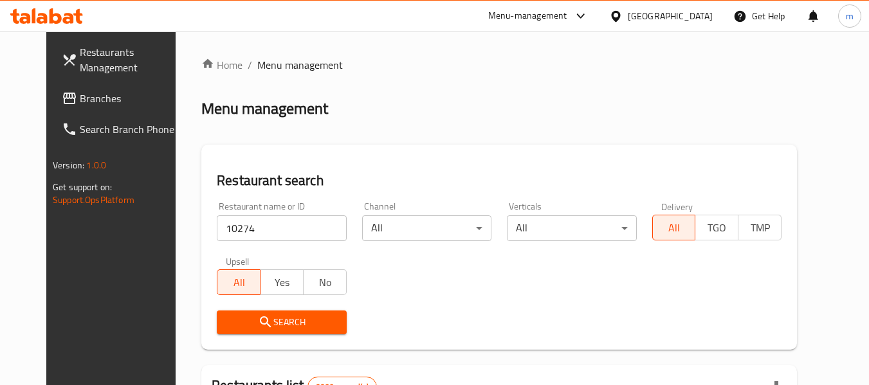
click at [268, 326] on span "Search" at bounding box center [281, 323] width 109 height 16
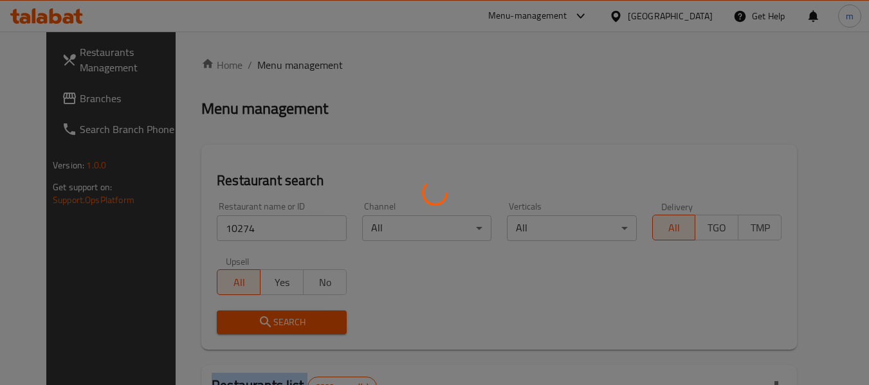
click at [268, 326] on div at bounding box center [434, 192] width 869 height 385
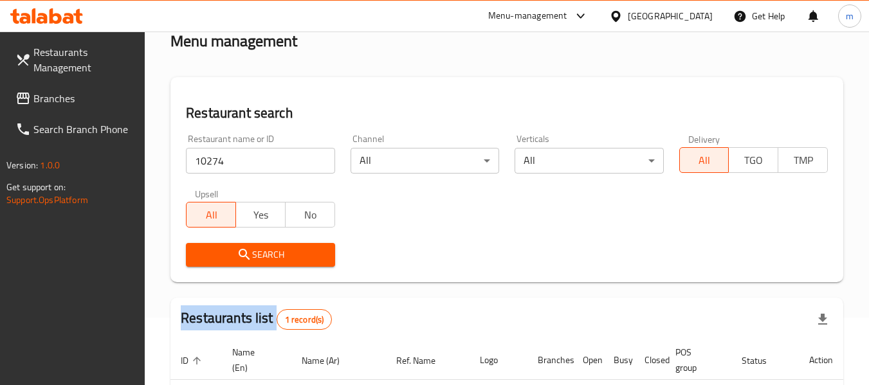
scroll to position [189, 0]
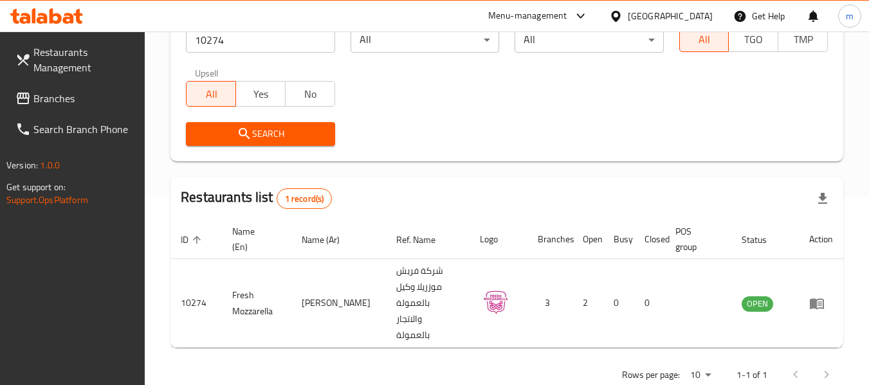
click at [695, 15] on div "Kuwait" at bounding box center [670, 16] width 85 height 14
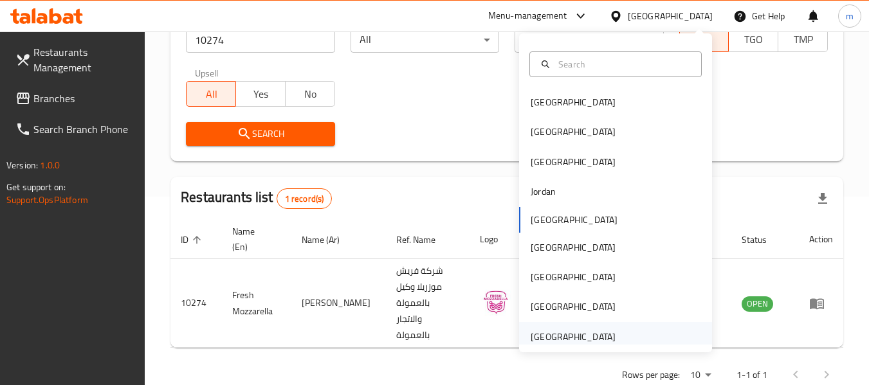
click at [564, 338] on div "[GEOGRAPHIC_DATA]" at bounding box center [573, 337] width 85 height 14
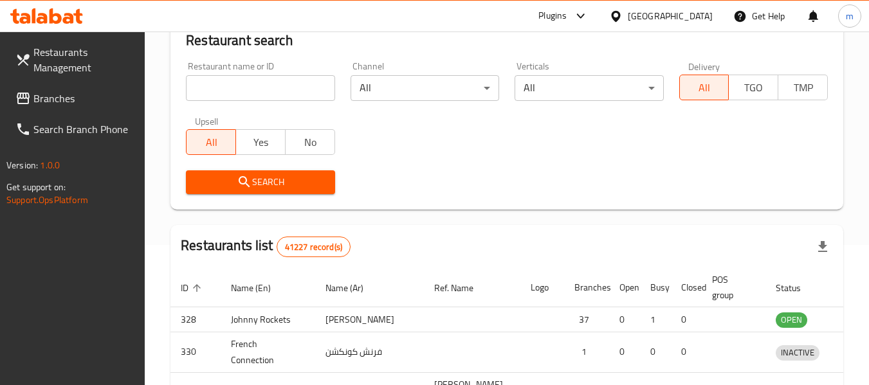
scroll to position [189, 0]
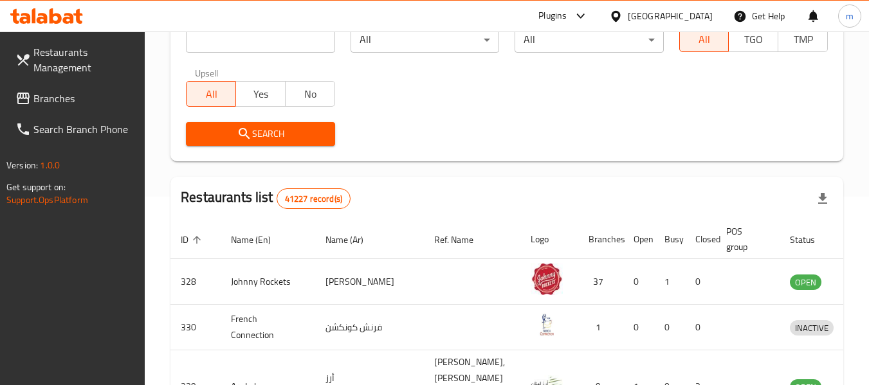
drag, startPoint x: 69, startPoint y: 97, endPoint x: 68, endPoint y: 89, distance: 7.7
click at [69, 97] on span "Branches" at bounding box center [84, 98] width 102 height 15
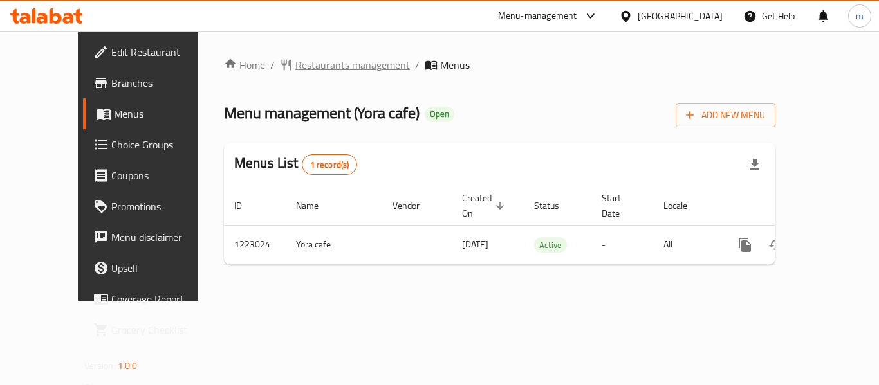
click at [295, 64] on span "Restaurants management" at bounding box center [352, 64] width 115 height 15
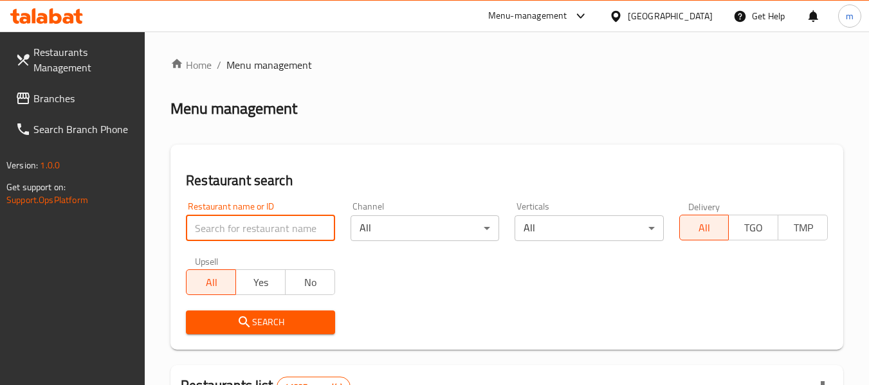
click at [266, 232] on input "search" at bounding box center [260, 229] width 149 height 26
paste input "674240"
type input "674240"
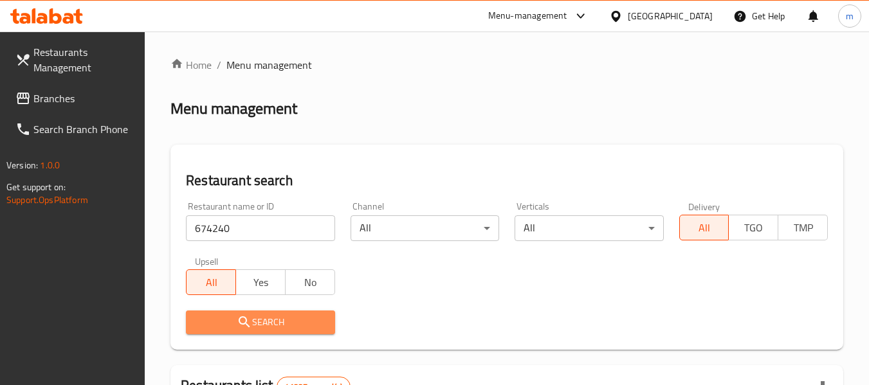
click at [271, 320] on span "Search" at bounding box center [260, 323] width 128 height 16
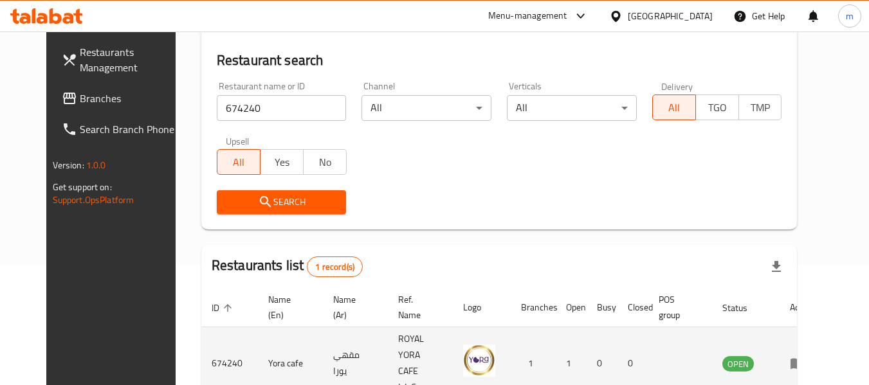
scroll to position [172, 0]
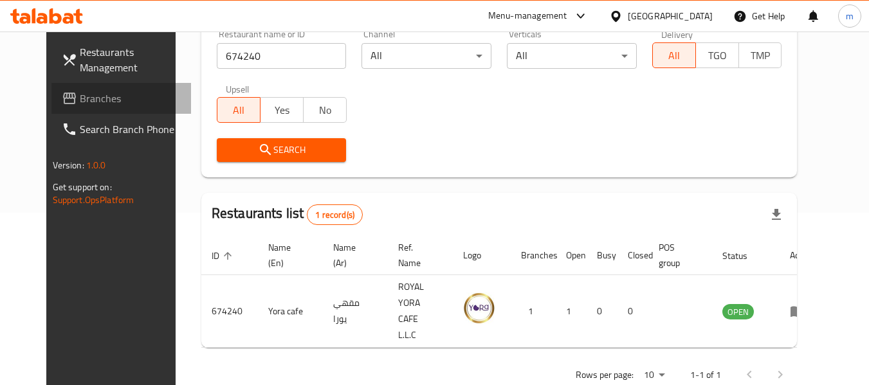
click at [62, 100] on span at bounding box center [71, 98] width 18 height 15
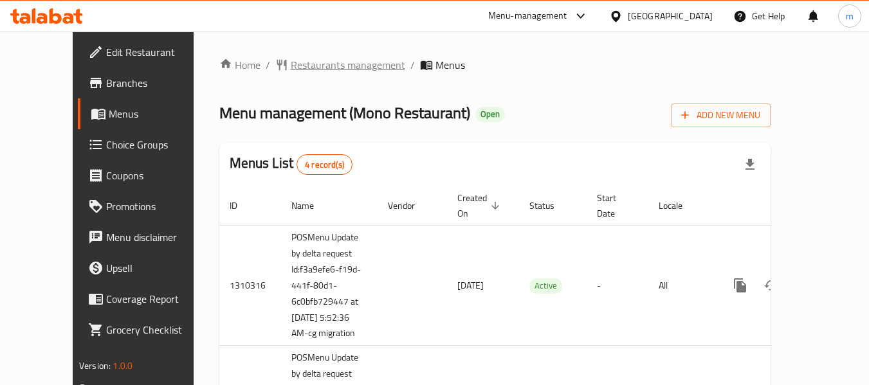
click at [317, 68] on span "Restaurants management" at bounding box center [348, 64] width 115 height 15
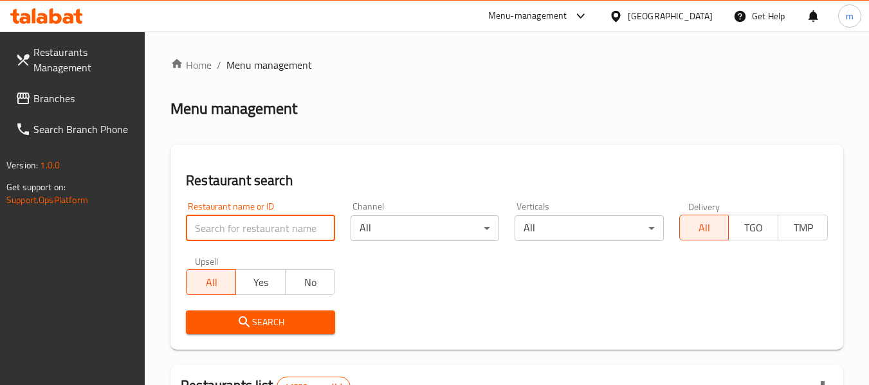
click at [281, 226] on input "search" at bounding box center [260, 229] width 149 height 26
paste input "654551"
type input "654551"
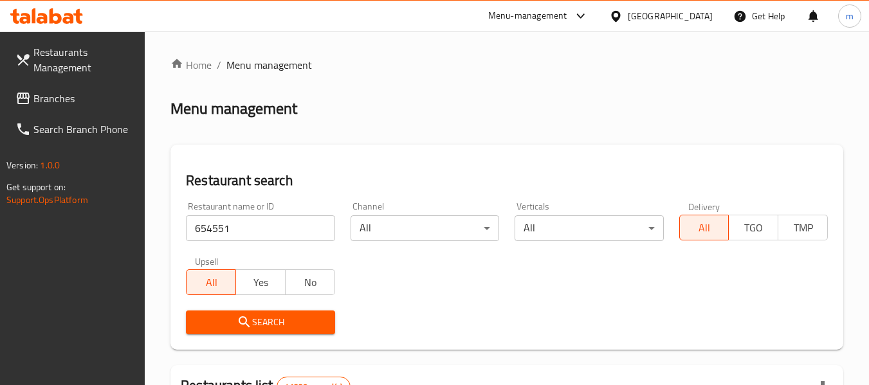
click at [282, 319] on span "Search" at bounding box center [260, 323] width 128 height 16
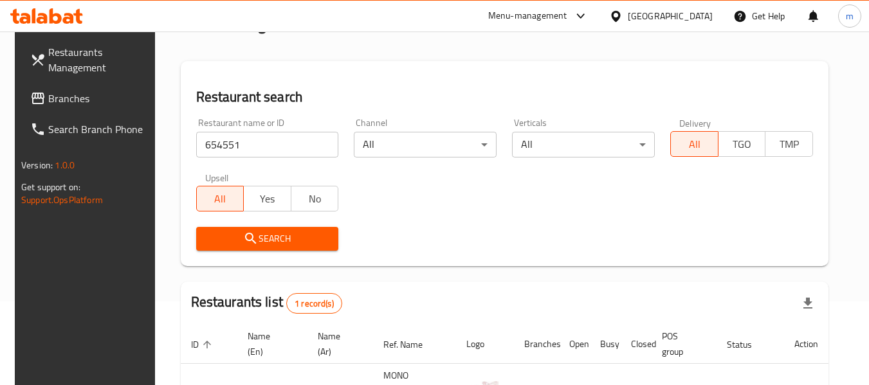
scroll to position [172, 0]
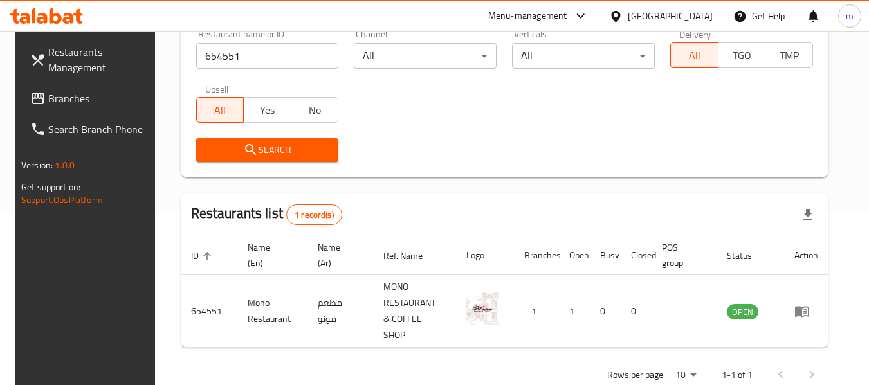
click at [58, 104] on span "Branches" at bounding box center [99, 98] width 102 height 15
